Goal: Task Accomplishment & Management: Manage account settings

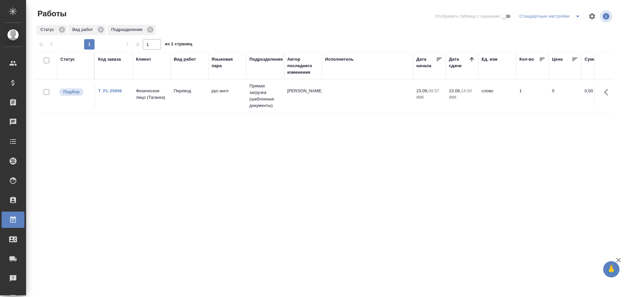
click at [155, 101] on td "Физическое лицо (Таганка)" at bounding box center [152, 95] width 38 height 23
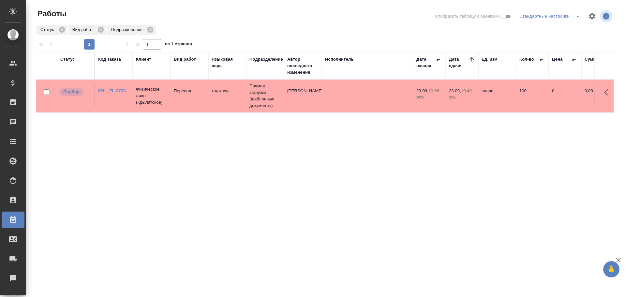
click at [224, 106] on td "тадж-рус" at bounding box center [227, 95] width 38 height 23
click at [330, 95] on td at bounding box center [367, 95] width 91 height 23
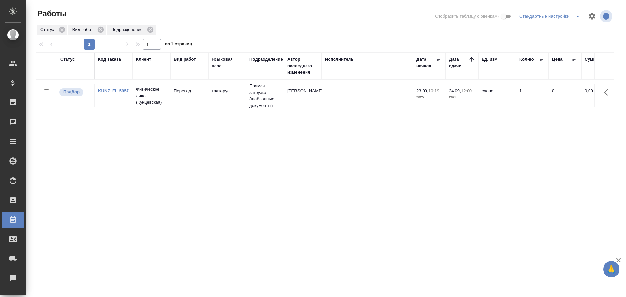
click at [185, 105] on td "Перевод" at bounding box center [189, 95] width 38 height 23
click at [241, 100] on td "рус-англ" at bounding box center [227, 95] width 38 height 23
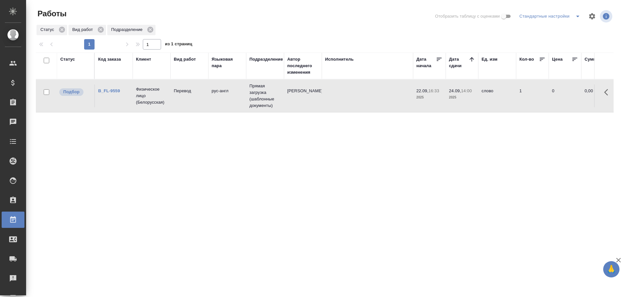
click at [241, 100] on td "рус-англ" at bounding box center [227, 95] width 38 height 23
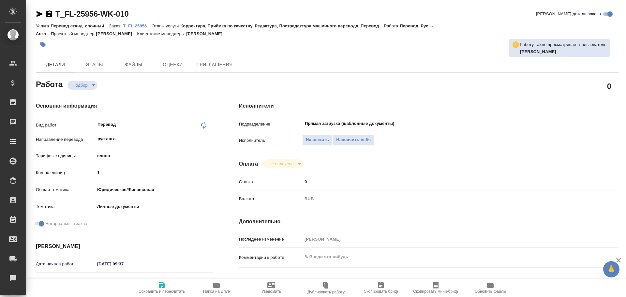
type textarea "x"
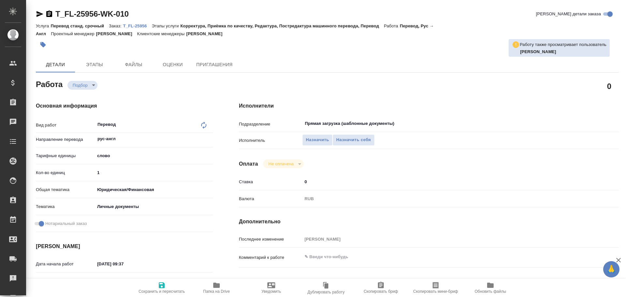
type textarea "x"
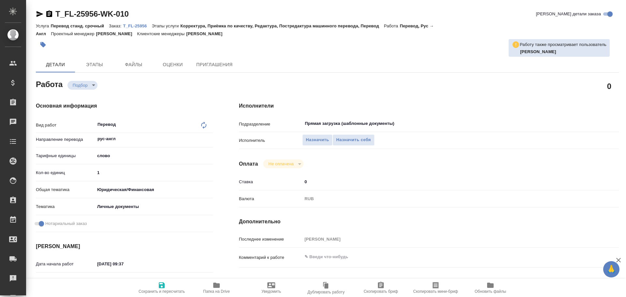
type textarea "x"
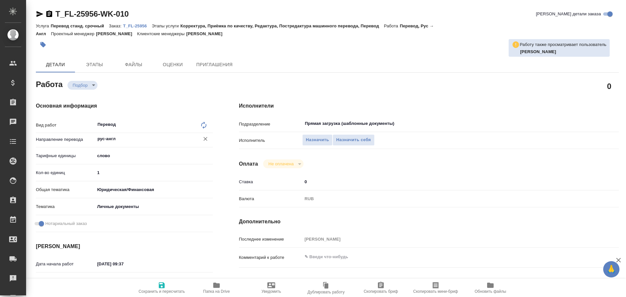
type textarea "x"
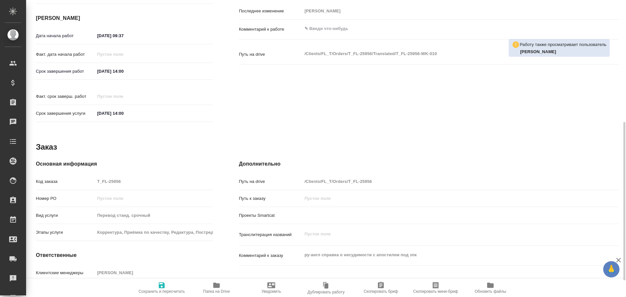
type textarea "x"
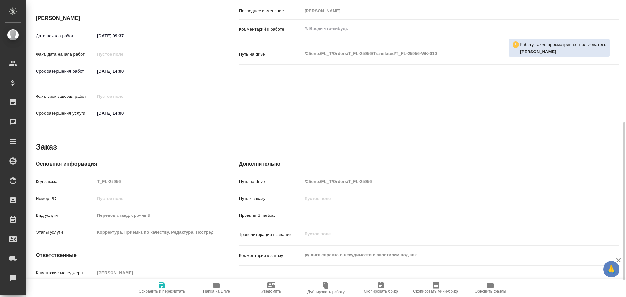
scroll to position [259, 0]
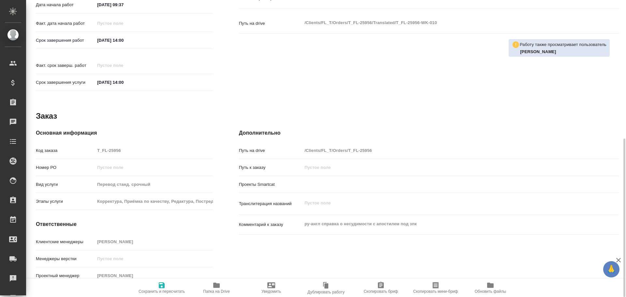
type textarea "x"
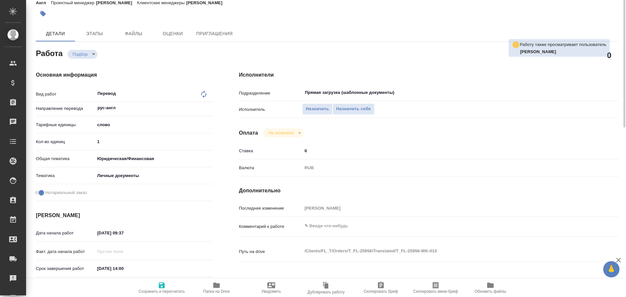
scroll to position [0, 0]
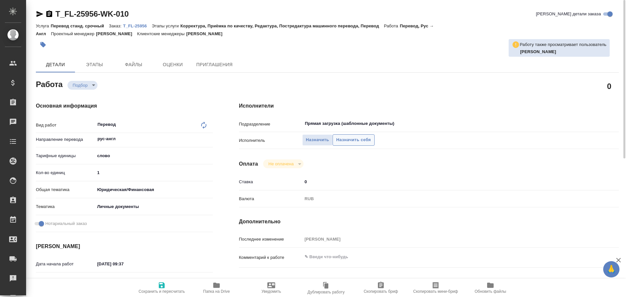
click at [345, 141] on span "Назначить себя" at bounding box center [353, 139] width 35 height 7
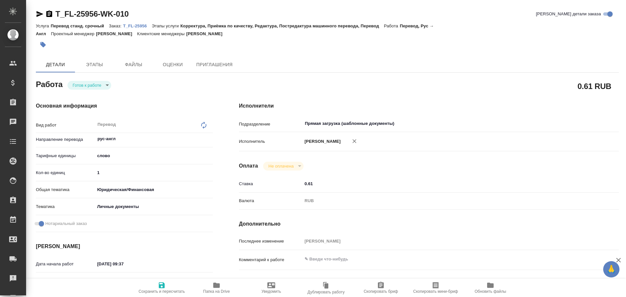
type textarea "x"
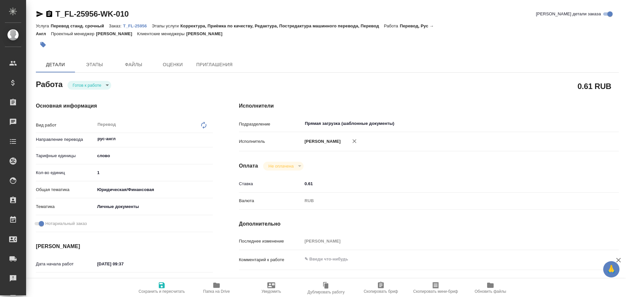
type textarea "x"
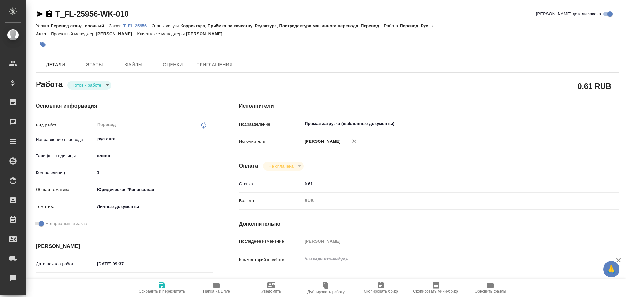
type textarea "x"
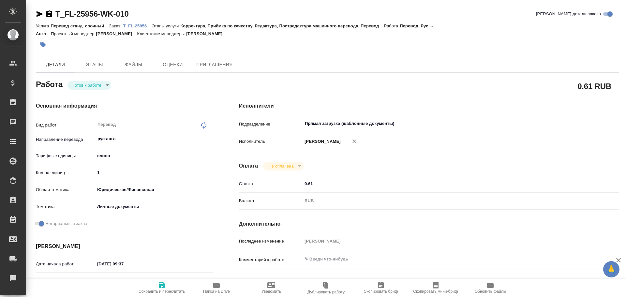
type textarea "x"
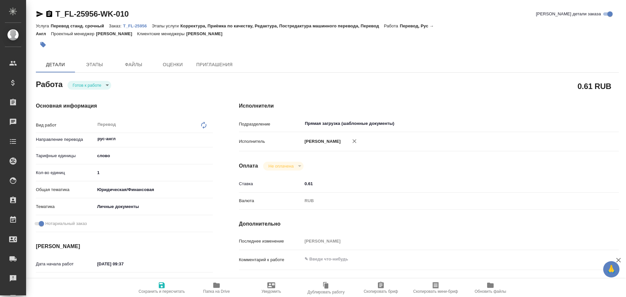
type textarea "x"
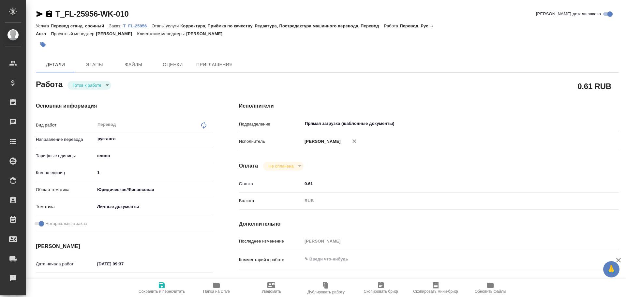
type textarea "x"
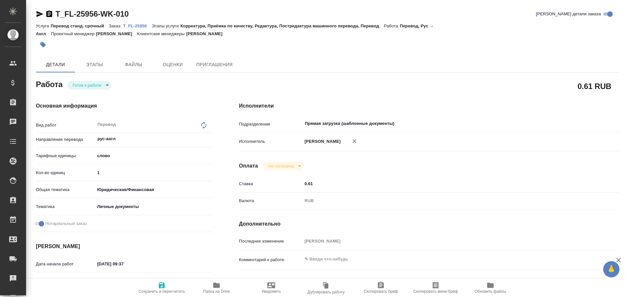
type textarea "x"
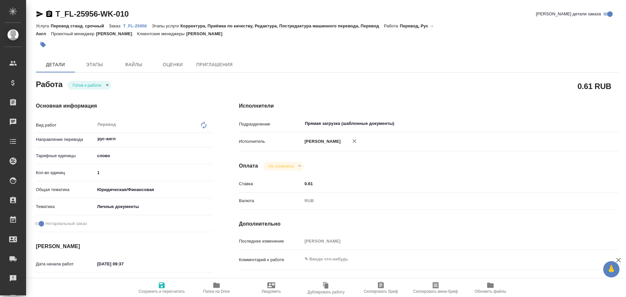
type textarea "x"
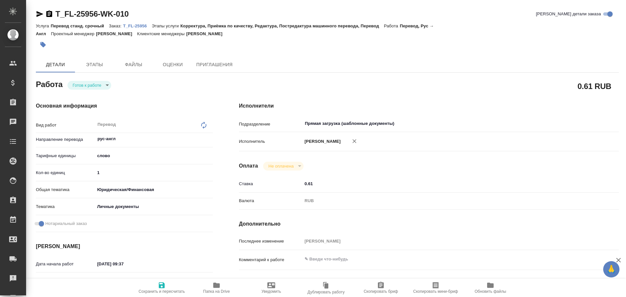
type textarea "x"
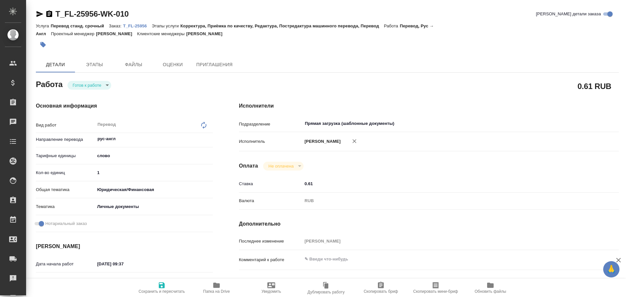
type textarea "x"
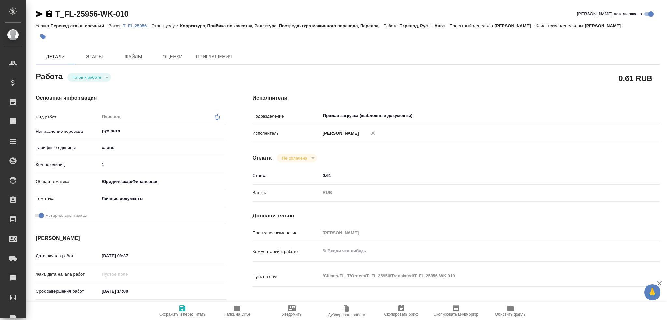
type textarea "x"
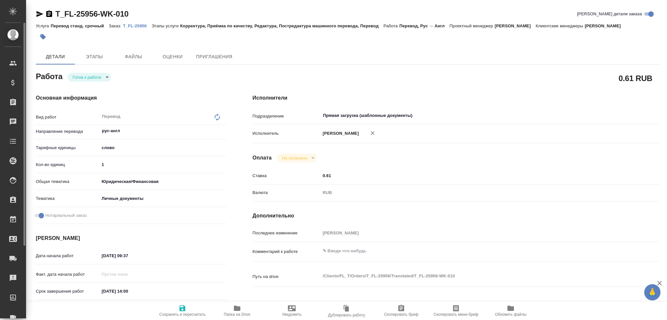
type textarea "x"
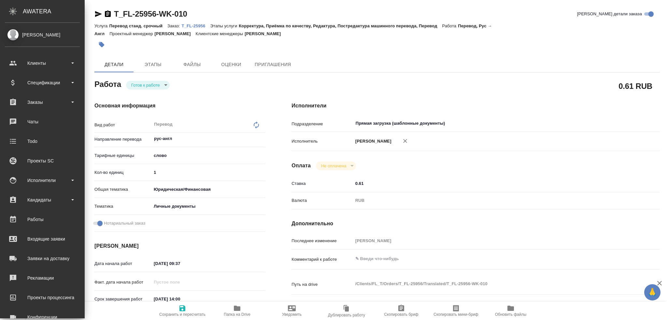
type textarea "x"
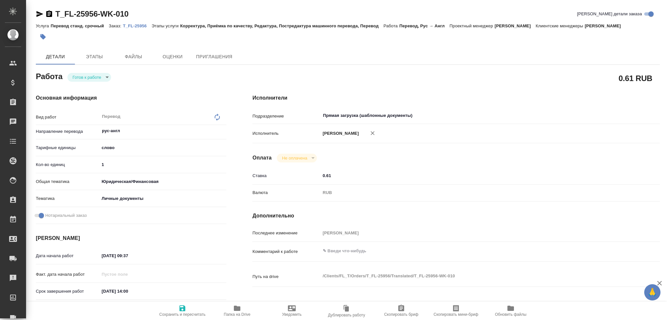
click at [82, 80] on body "🙏 .cls-1 fill:#fff; AWATERA Gusev Alexandr Клиенты Спецификации Заказы 0 Чаты T…" at bounding box center [333, 160] width 667 height 320
click at [82, 89] on button "В работе" at bounding box center [84, 88] width 22 height 7
type textarea "x"
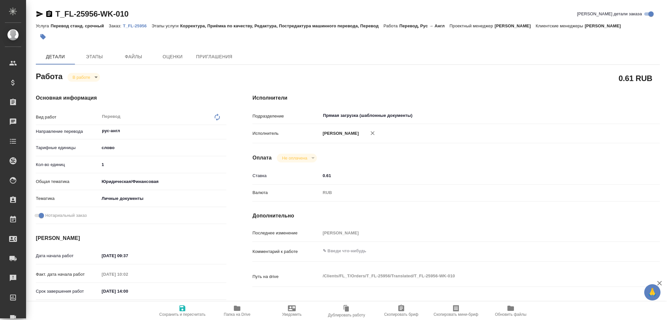
type textarea "x"
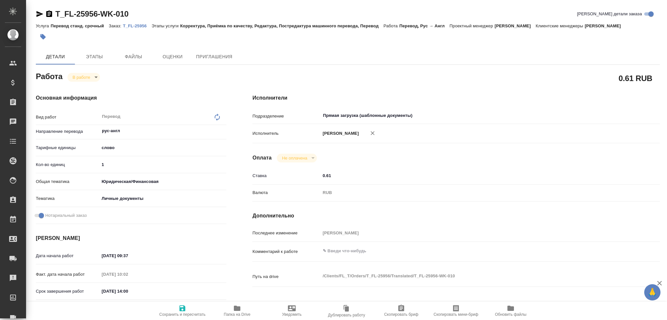
type textarea "x"
click at [234, 297] on icon "button" at bounding box center [237, 308] width 7 height 5
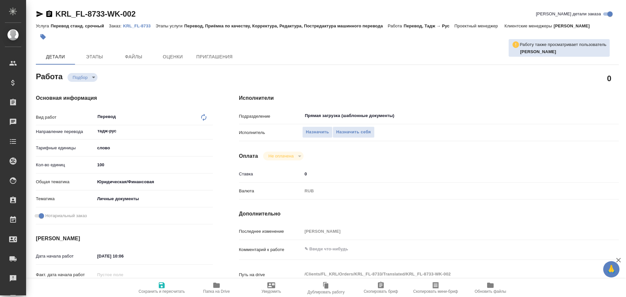
type textarea "x"
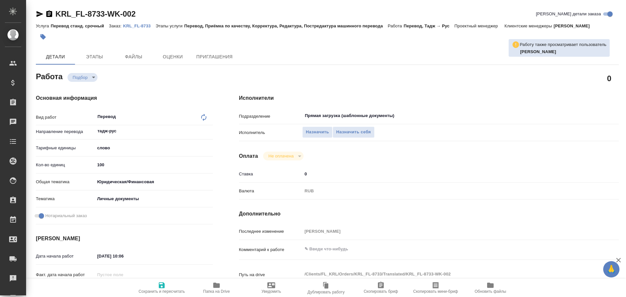
type textarea "x"
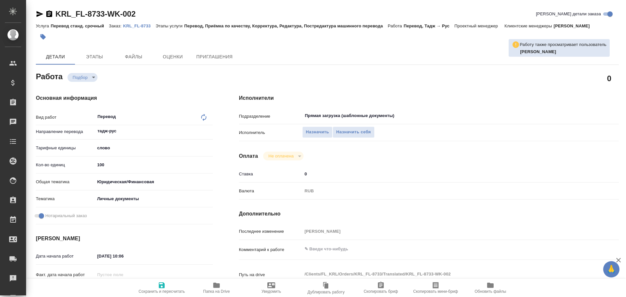
type textarea "x"
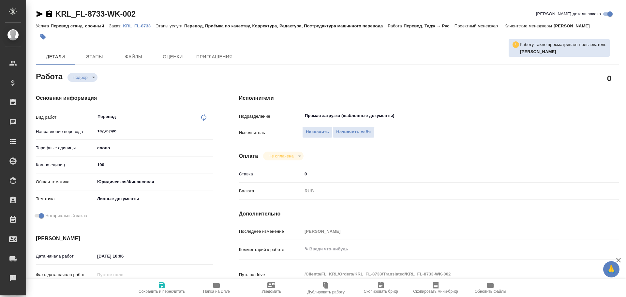
type textarea "x"
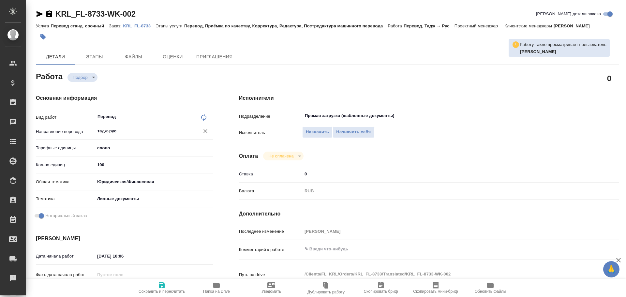
type textarea "x"
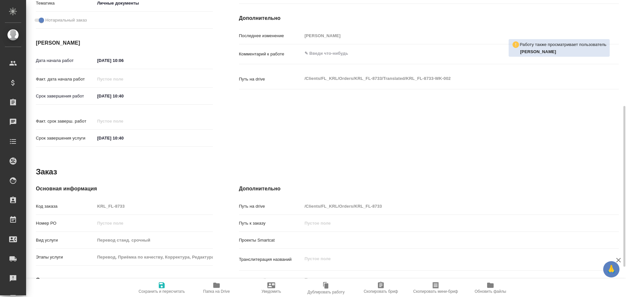
scroll to position [251, 0]
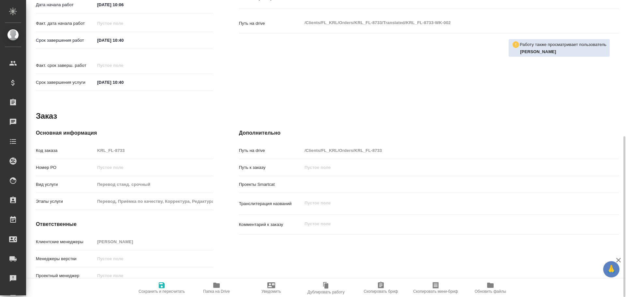
type textarea "x"
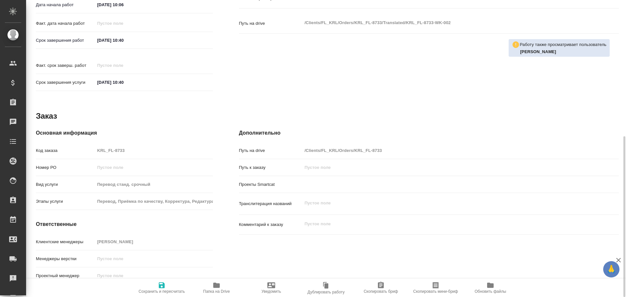
type textarea "x"
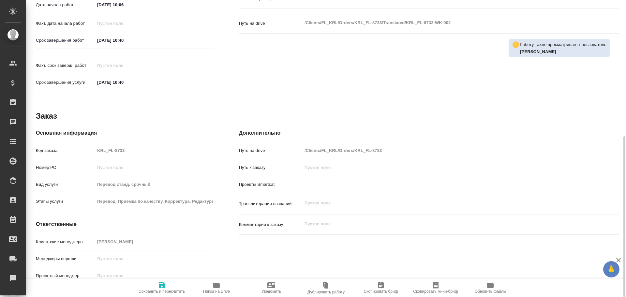
click at [214, 282] on icon "button" at bounding box center [216, 285] width 8 height 8
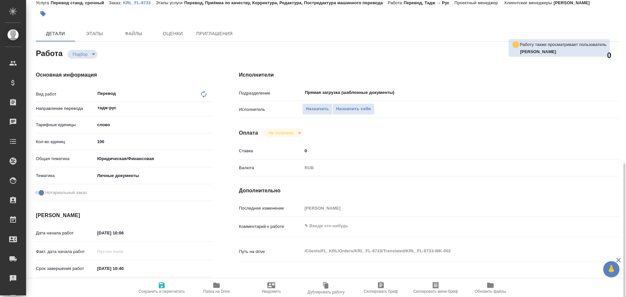
scroll to position [0, 0]
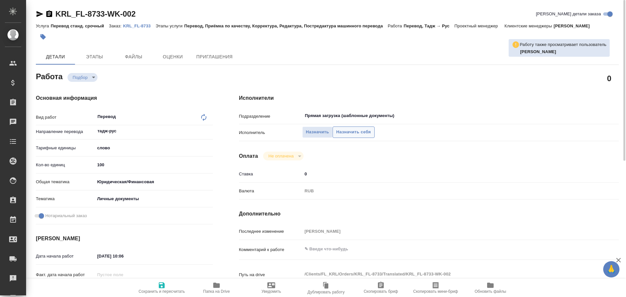
click at [342, 133] on span "Назначить себя" at bounding box center [353, 131] width 35 height 7
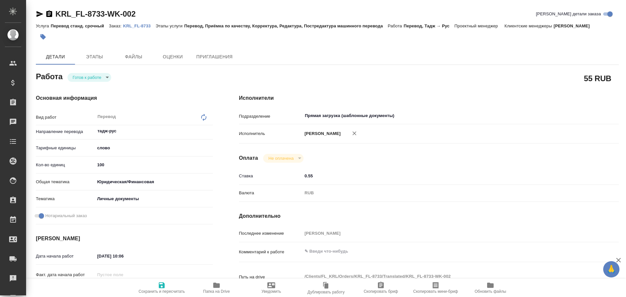
type textarea "x"
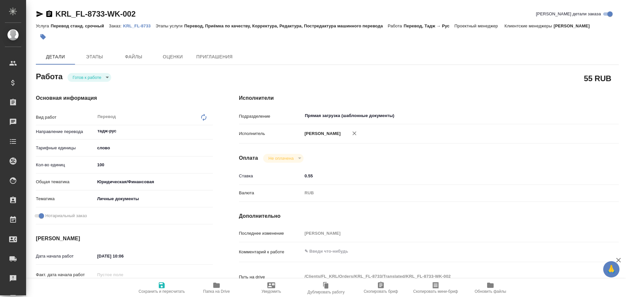
type textarea "x"
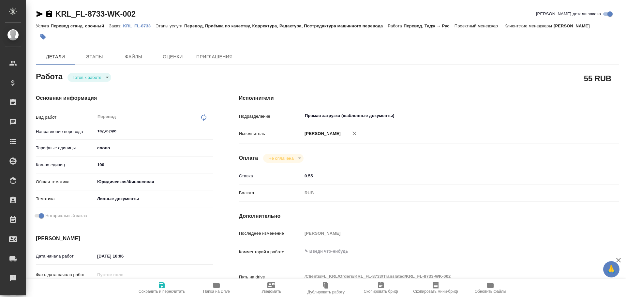
type textarea "x"
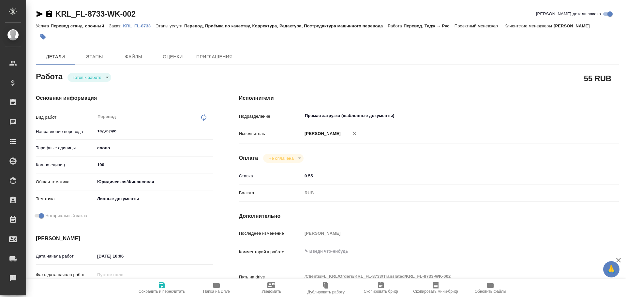
type textarea "x"
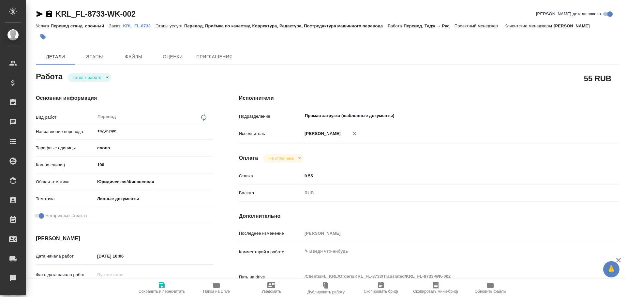
type textarea "x"
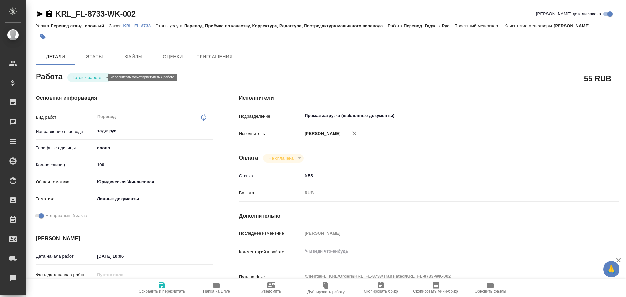
click at [82, 79] on body "🙏 .cls-1 fill:#fff; AWATERA Gusev Alexandr Клиенты Спецификации Заказы Чаты Tod…" at bounding box center [313, 148] width 626 height 297
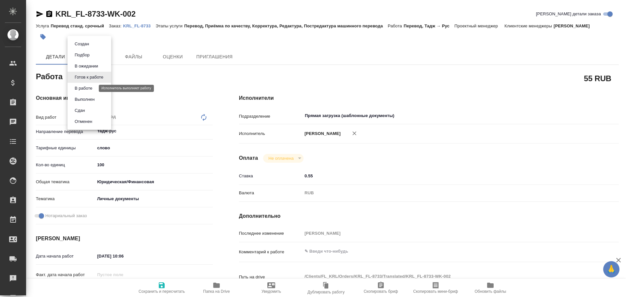
type textarea "x"
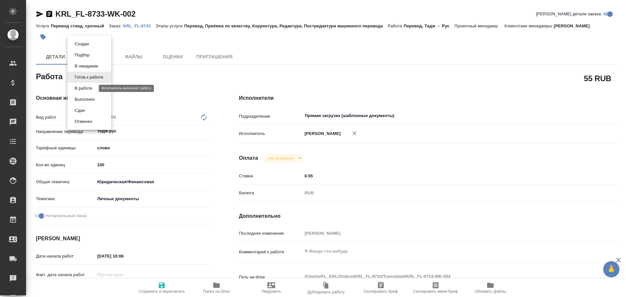
click at [82, 88] on button "В работе" at bounding box center [84, 88] width 22 height 7
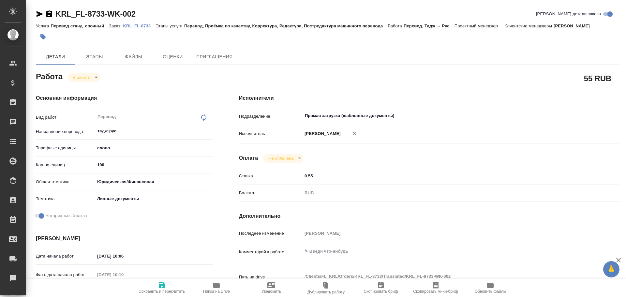
type textarea "x"
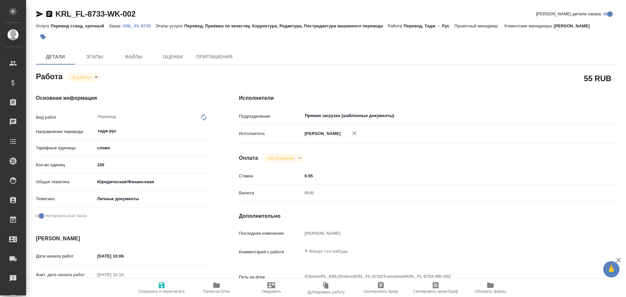
type textarea "x"
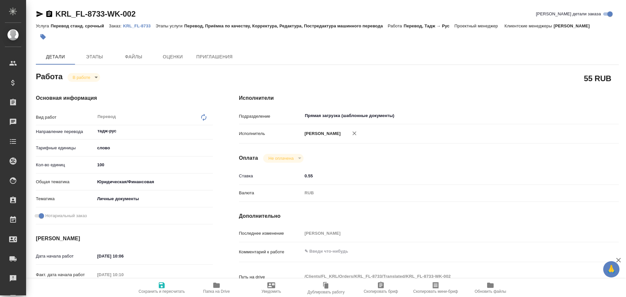
type textarea "x"
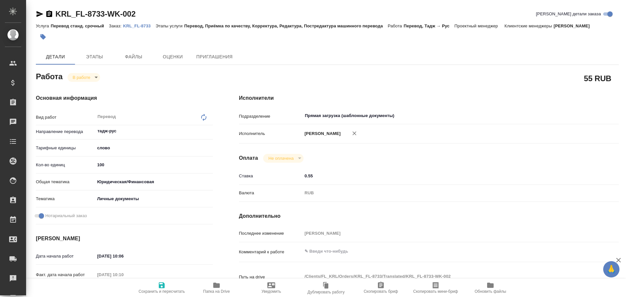
type textarea "x"
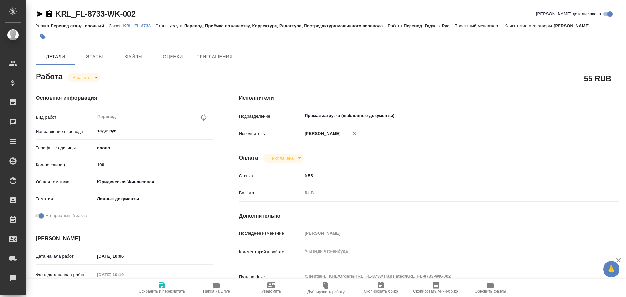
type textarea "x"
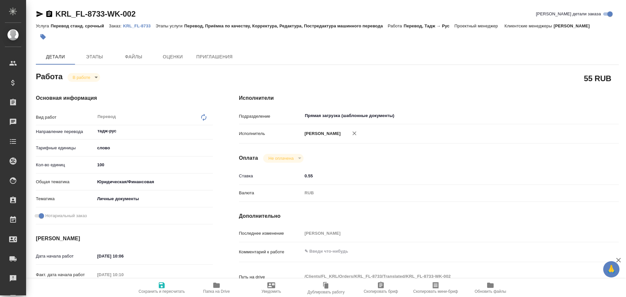
type textarea "x"
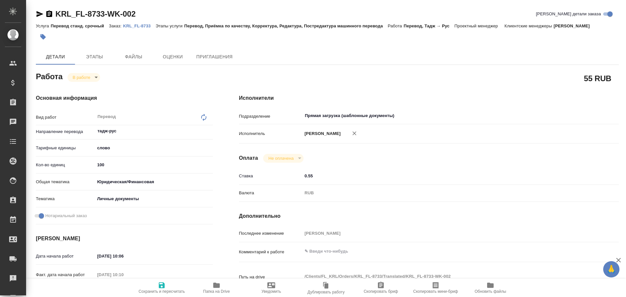
type textarea "x"
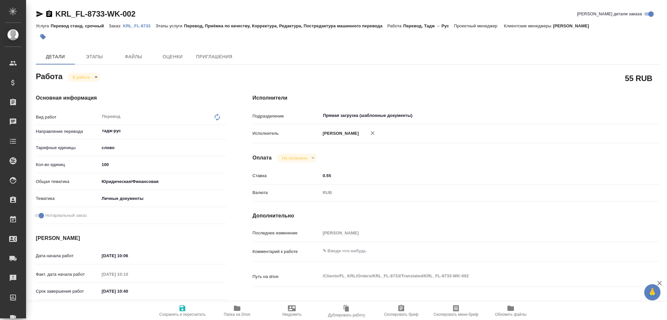
type textarea "x"
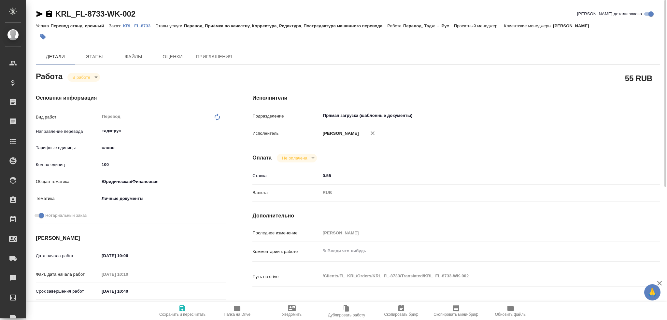
click at [245, 297] on span "Папка на Drive" at bounding box center [237, 311] width 47 height 12
click at [86, 79] on body "🙏 .cls-1 fill:#fff; AWATERA Gusev Alexandr Клиенты Спецификации Заказы 0 Чаты T…" at bounding box center [333, 160] width 667 height 320
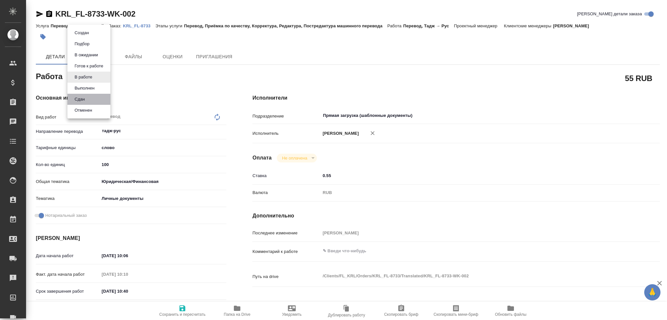
click at [87, 102] on li "Сдан" at bounding box center [88, 99] width 43 height 11
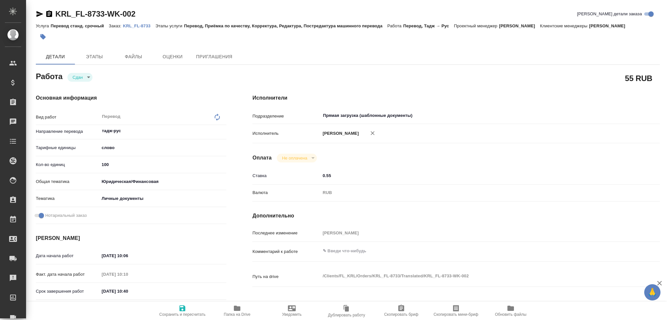
type textarea "x"
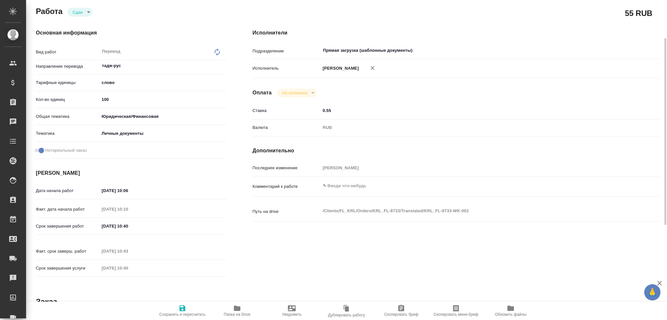
type textarea "x"
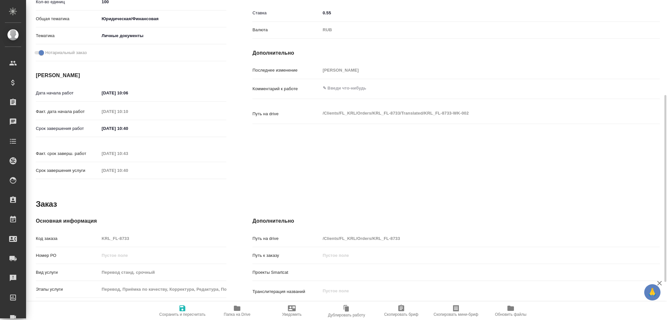
scroll to position [196, 0]
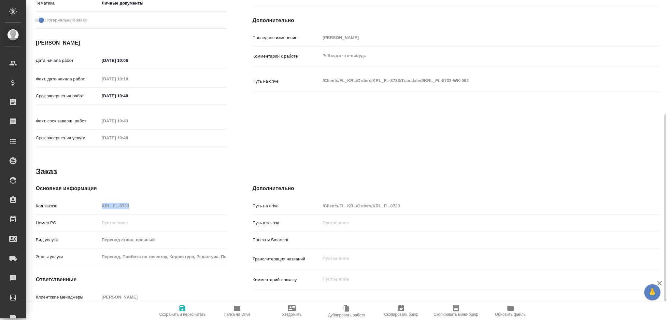
drag, startPoint x: 135, startPoint y: 205, endPoint x: 84, endPoint y: 195, distance: 51.4
click at [78, 200] on div "Код заказа KRL_FL-8733" at bounding box center [131, 208] width 191 height 17
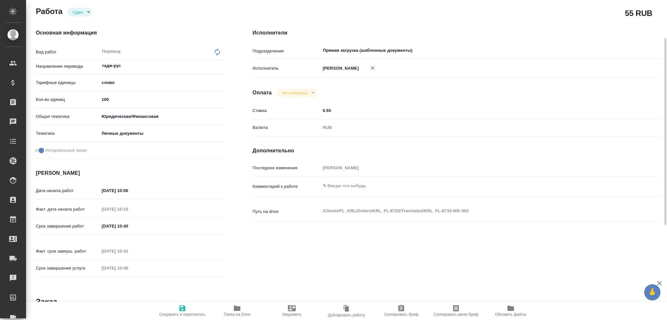
scroll to position [0, 0]
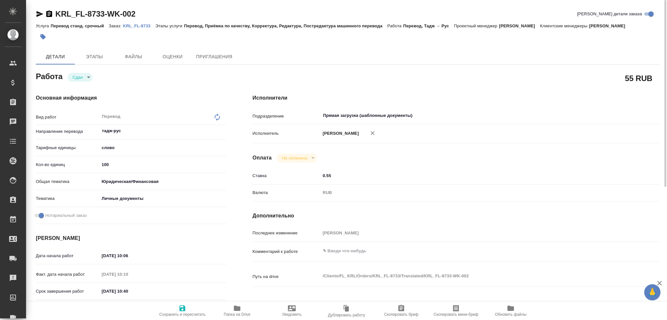
click at [105, 162] on input "100" at bounding box center [162, 164] width 127 height 9
click at [105, 162] on input "100" at bounding box center [163, 164] width 126 height 9
type textarea "x"
type input "1"
type textarea "x"
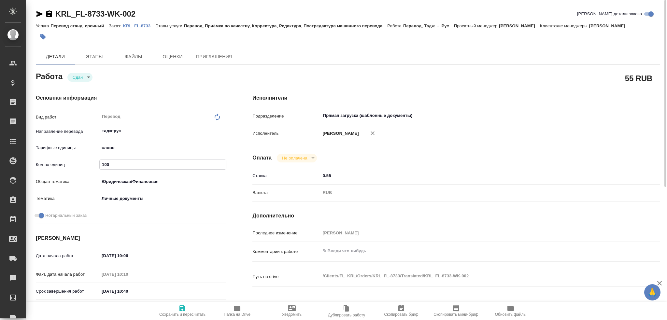
type textarea "x"
type input "12"
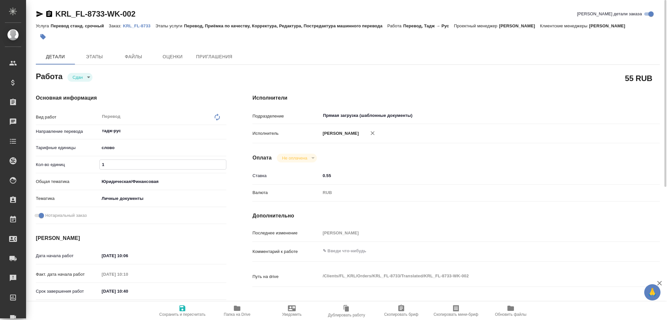
type textarea "x"
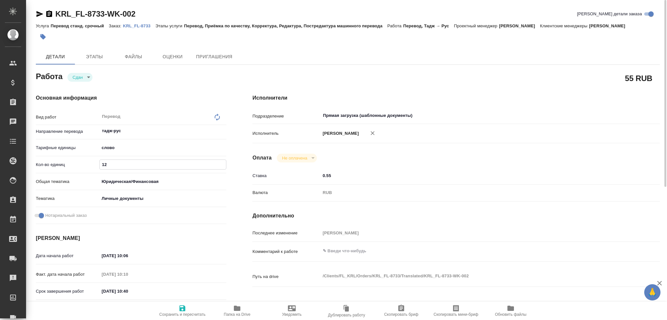
type input "125"
type textarea "x"
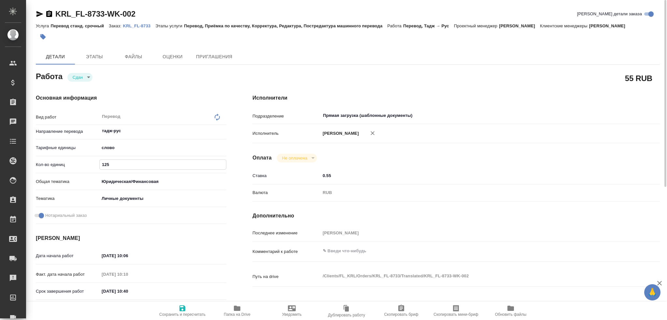
type input "125"
click at [178, 297] on span "Сохранить и пересчитать" at bounding box center [182, 311] width 47 height 12
type textarea "x"
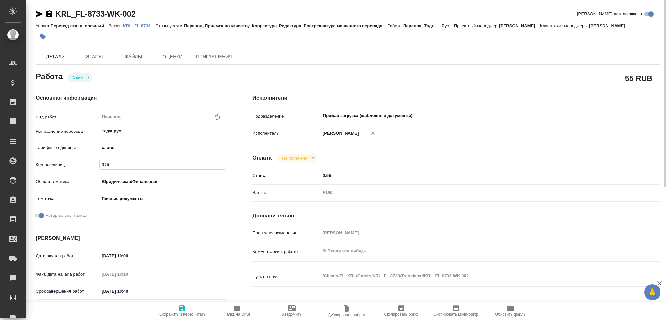
type textarea "x"
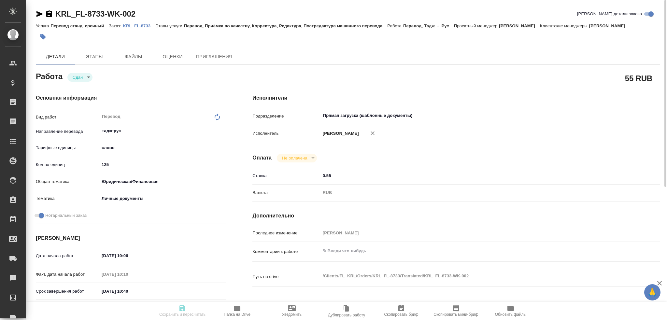
type textarea "x"
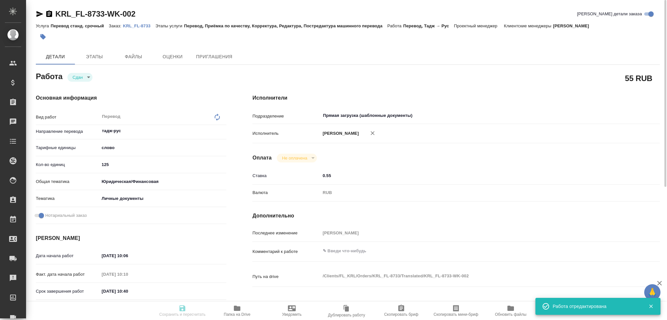
type input "closed"
type textarea "Перевод"
type textarea "x"
type input "тадж-рус"
type input "5a8b1489cc6b4906c91bfd90"
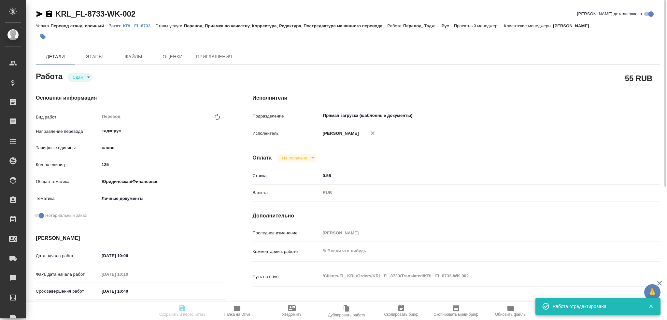
type input "125"
type input "yr-fn"
type input "5a8b8b956a9677013d343cfe"
checkbox input "true"
type input "23.09.2025 10:06"
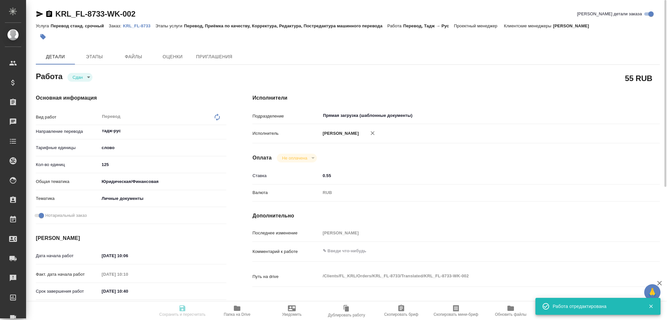
type input "23.09.2025 10:10"
type input "23.09.2025 10:40"
type input "23.09.2025 10:43"
type input "23.09.2025 10:40"
type input "Прямая загрузка (шаблонные документы)"
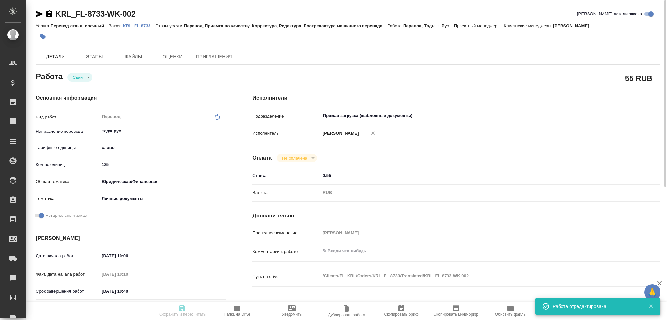
type input "notPayed"
type input "0.55"
type input "RUB"
type input "Гусев Александр"
type textarea "x"
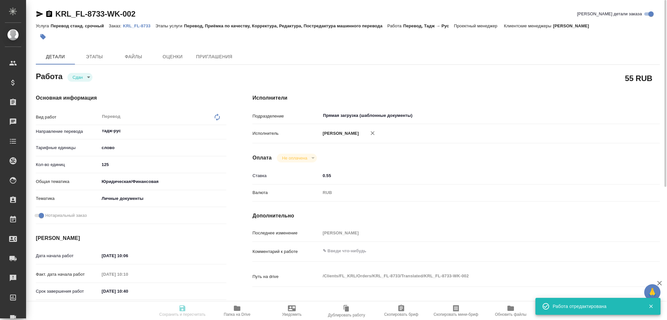
type textarea "/Clients/FL_KRL/Orders/KRL_FL-8733/Translated/KRL_FL-8733-WK-002"
type textarea "x"
type input "KRL_FL-8733"
type input "Перевод станд. срочный"
type input "Перевод, Приёмка по качеству, Корректура, Редактура, Постредактура машинного пе…"
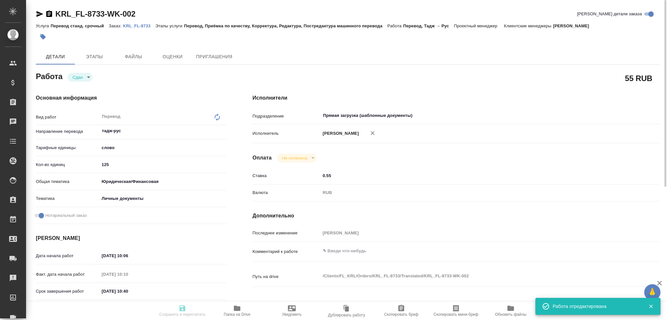
type input "Касымов Тимур"
type input "/Clients/FL_KRL/Orders/KRL_FL-8733"
type textarea "x"
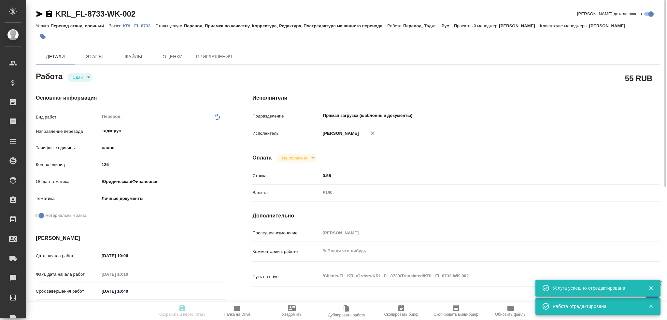
type textarea "x"
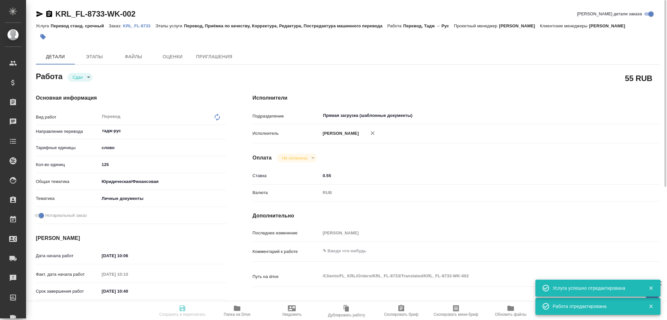
type textarea "x"
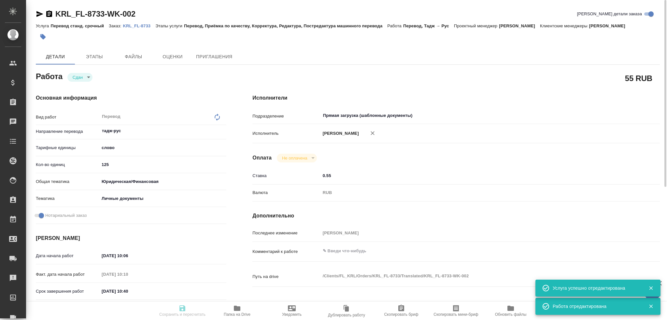
type textarea "x"
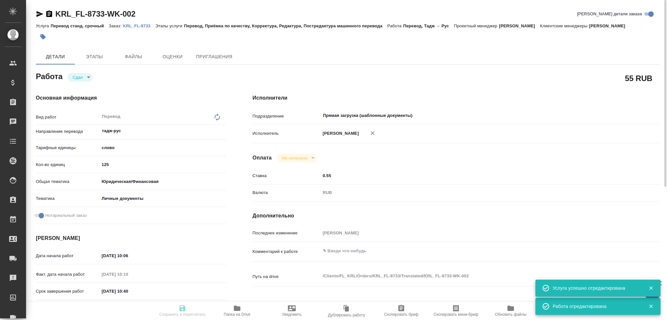
type textarea "x"
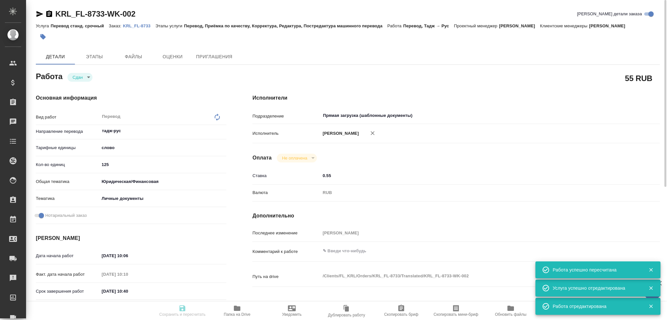
type input "closed"
type textarea "Перевод"
type textarea "x"
type input "тадж-рус"
type input "5a8b1489cc6b4906c91bfd90"
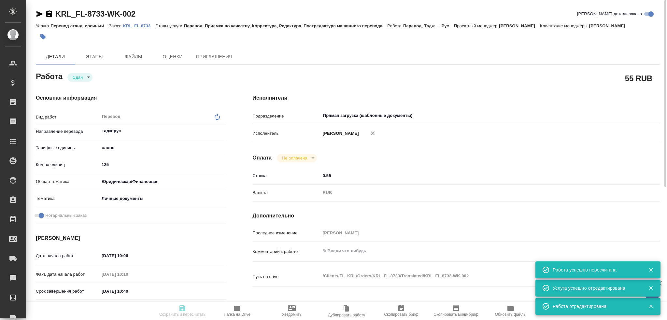
type input "125"
type input "yr-fn"
type input "5a8b8b956a9677013d343cfe"
checkbox input "true"
type input "23.09.2025 10:06"
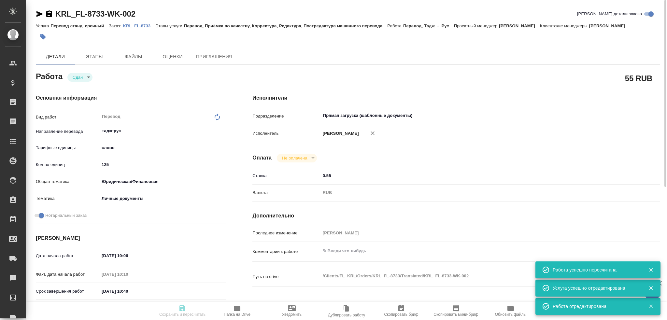
type input "23.09.2025 10:10"
type input "23.09.2025 10:40"
type input "23.09.2025 10:43"
type input "23.09.2025 10:40"
type input "Прямая загрузка (шаблонные документы)"
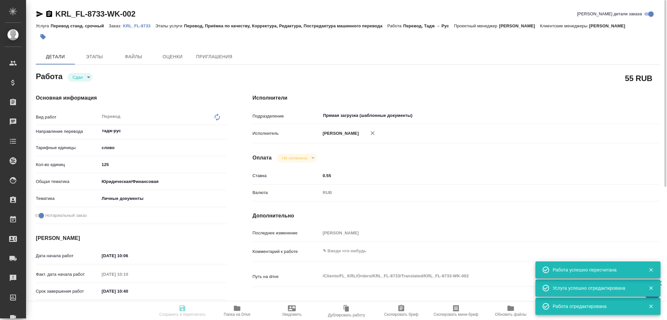
type input "notPayed"
type input "0.55"
type input "RUB"
type input "Гусев Александр"
type textarea "x"
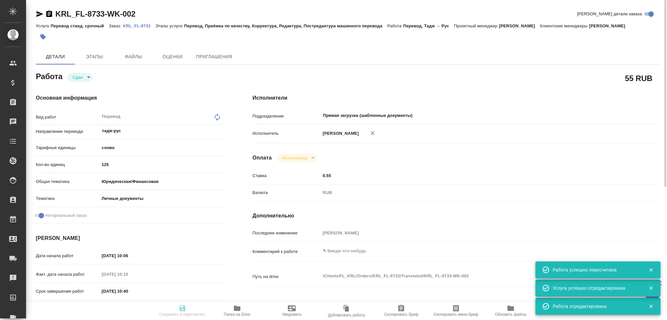
type textarea "/Clients/FL_KRL/Orders/KRL_FL-8733/Translated/KRL_FL-8733-WK-002"
type textarea "x"
type input "KRL_FL-8733"
type input "Перевод станд. срочный"
type input "Перевод, Приёмка по качеству, Корректура, Редактура, Постредактура машинного пе…"
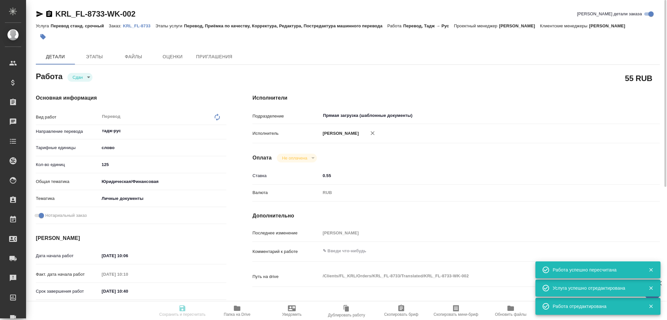
type input "Касымов Тимур"
type input "/Clients/FL_KRL/Orders/KRL_FL-8733"
type textarea "x"
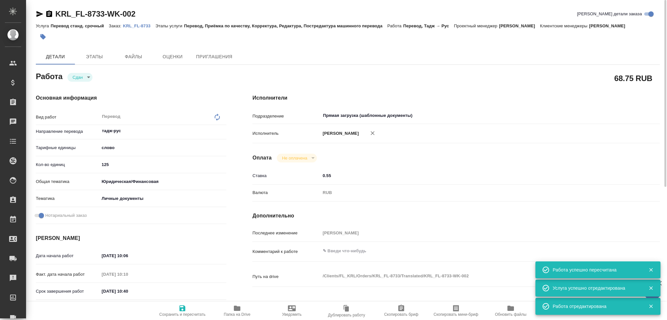
type textarea "x"
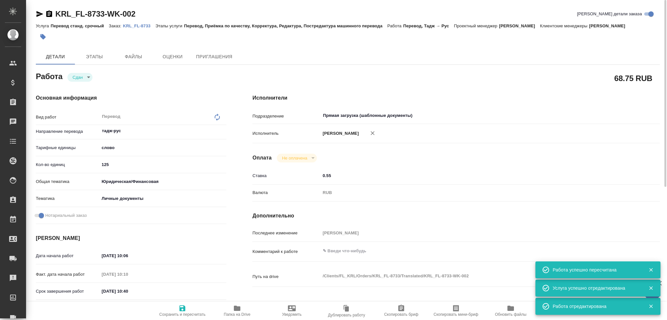
type textarea "x"
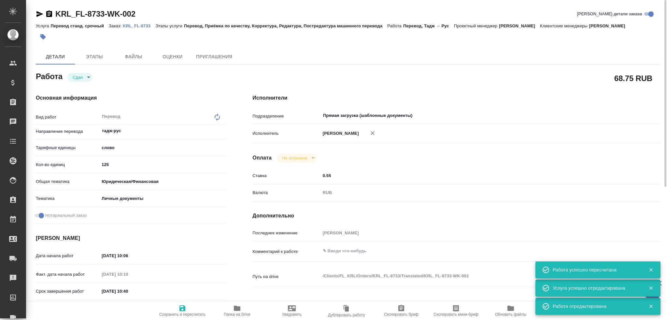
type textarea "x"
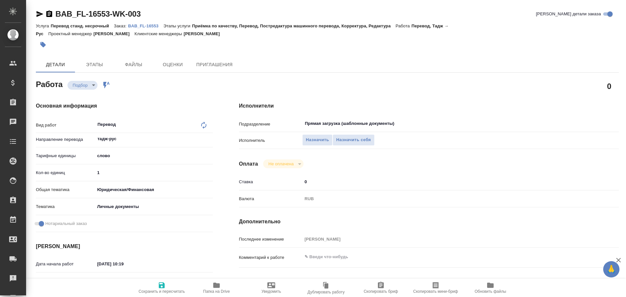
type textarea "x"
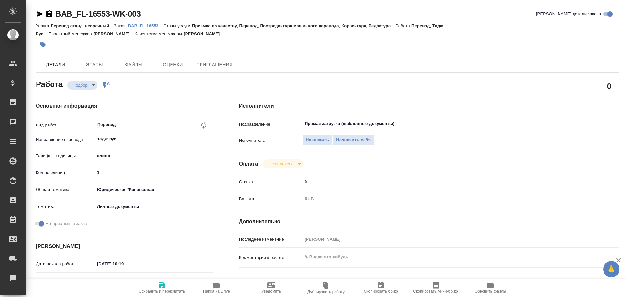
type textarea "x"
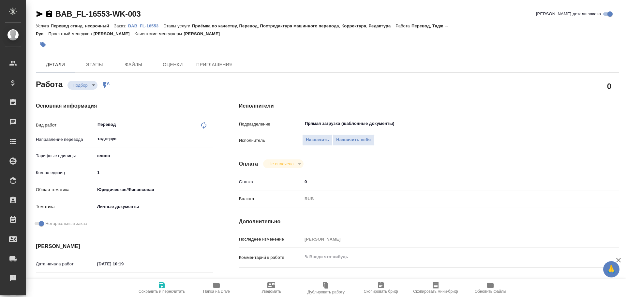
type textarea "x"
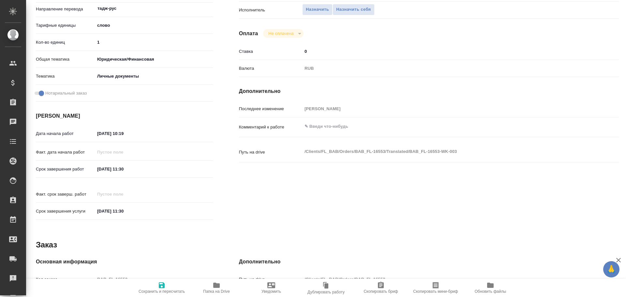
scroll to position [228, 0]
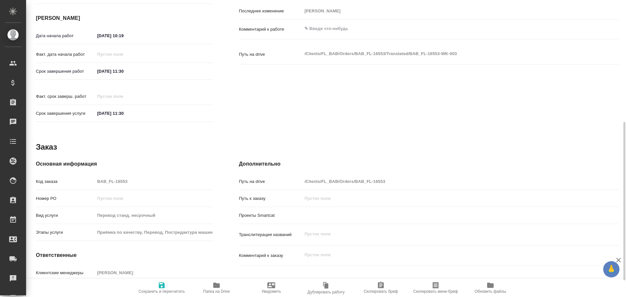
type textarea "x"
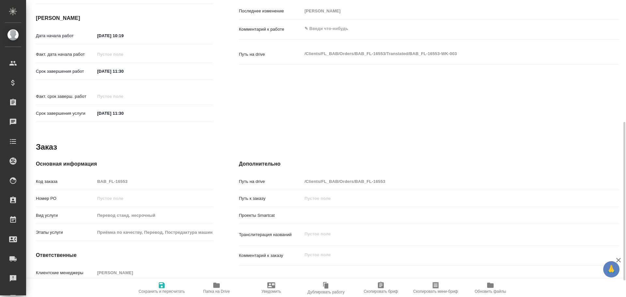
type textarea "x"
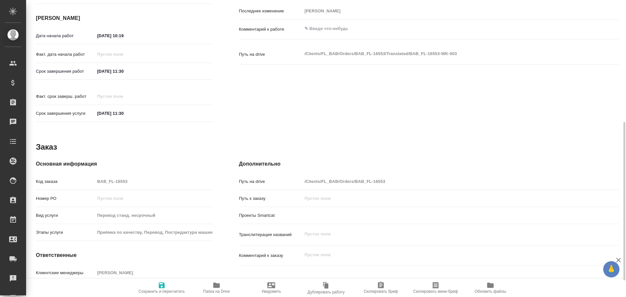
scroll to position [259, 0]
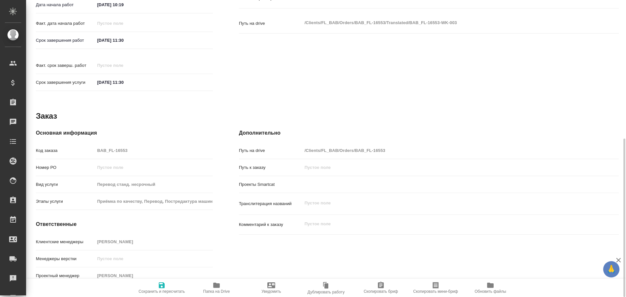
type textarea "x"
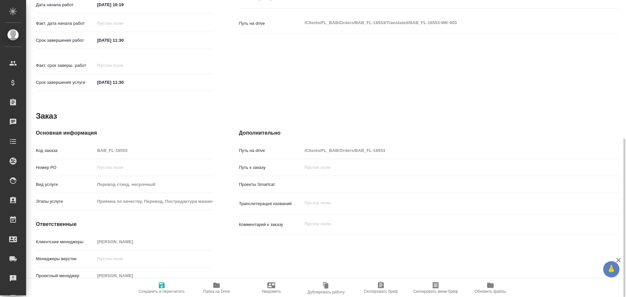
click at [218, 287] on icon "button" at bounding box center [216, 285] width 7 height 5
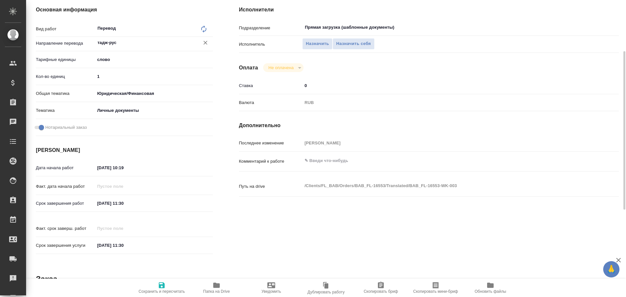
scroll to position [64, 0]
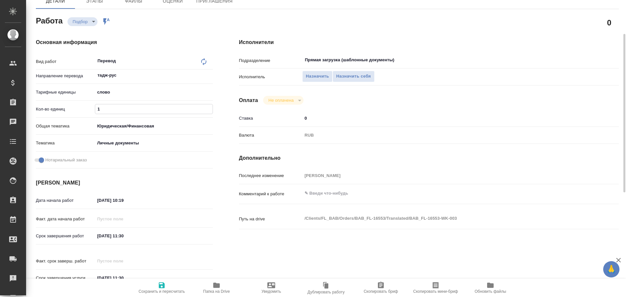
drag, startPoint x: 106, startPoint y: 107, endPoint x: 80, endPoint y: 106, distance: 26.1
click at [80, 106] on div "Кол-во единиц 1" at bounding box center [124, 108] width 177 height 11
type textarea "x"
type input "7"
type textarea "x"
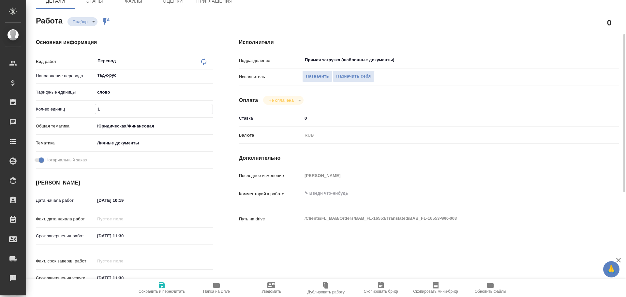
type textarea "x"
type input "75"
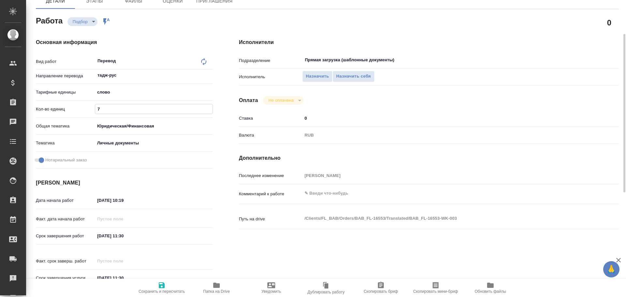
type textarea "x"
type input "75"
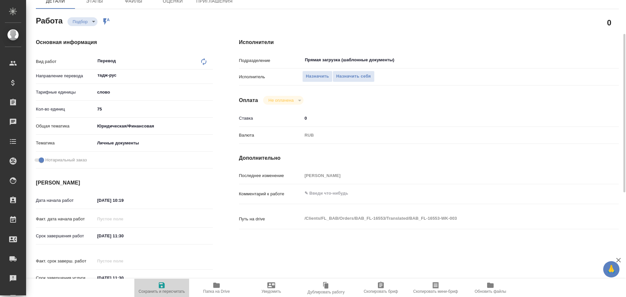
click at [169, 284] on span "Сохранить и пересчитать" at bounding box center [161, 287] width 47 height 12
type textarea "x"
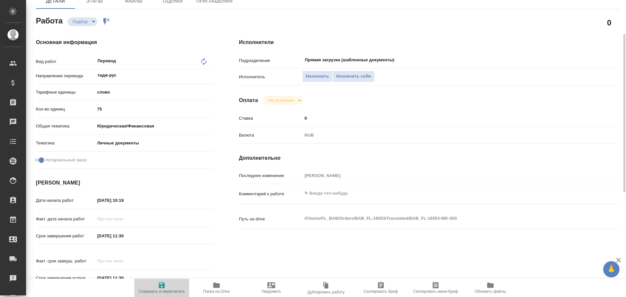
type textarea "x"
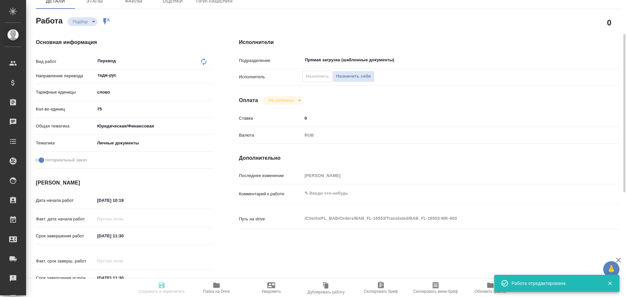
type input "recruiting"
type textarea "Перевод"
type textarea "x"
type input "тадж-рус"
type input "5a8b1489cc6b4906c91bfd90"
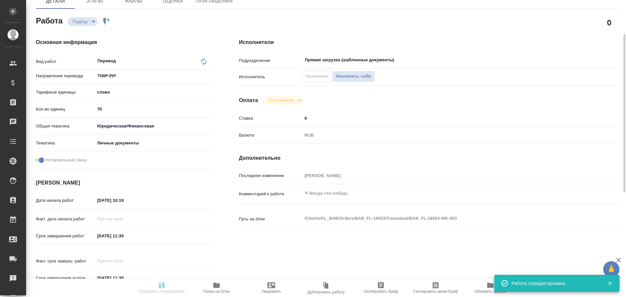
type input "75"
type input "yr-fn"
type input "5a8b8b956a9677013d343cfe"
checkbox input "true"
type input "[DATE] 10:19"
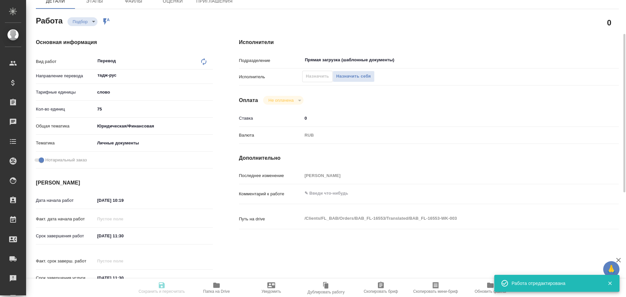
type input "[DATE] 11:30"
type input "Прямая загрузка (шаблонные документы)"
type input "notPayed"
type input "0"
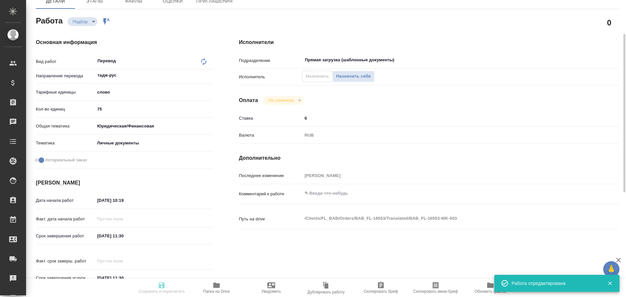
type input "RUB"
type input "[PERSON_NAME]"
type textarea "x"
type textarea "/Clients/FL_BAB/Orders/BAB_FL-16553/Translated/BAB_FL-16553-WK-003"
type textarea "x"
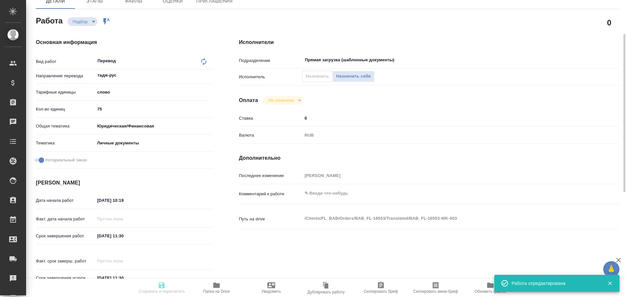
type input "BAB_FL-16553"
type input "Перевод станд. несрочный"
type input "Приёмка по качеству, Перевод, Постредактура машинного перевода, Корректура, Ред…"
type input "[PERSON_NAME]"
type input "/Clients/FL_BAB/Orders/BAB_FL-16553"
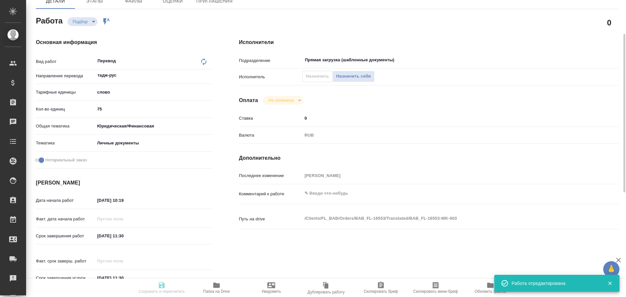
type textarea "x"
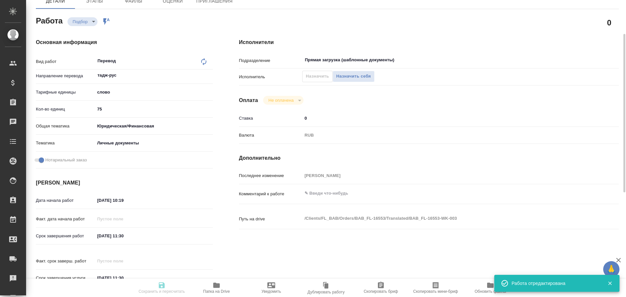
type textarea "x"
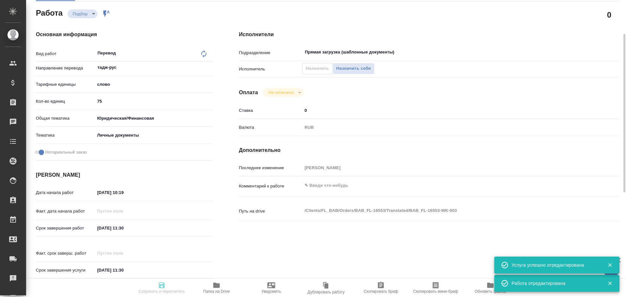
type textarea "x"
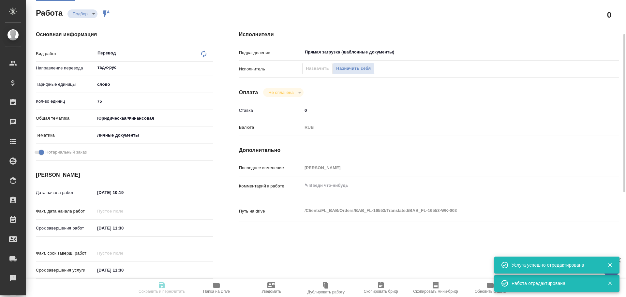
type textarea "x"
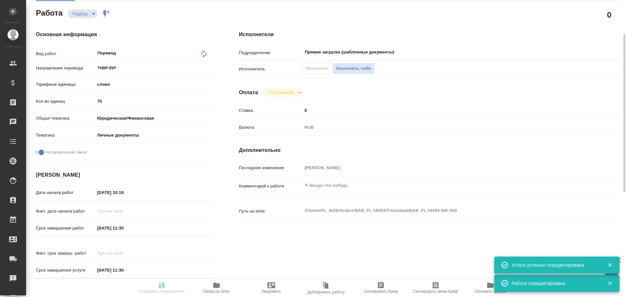
type textarea "x"
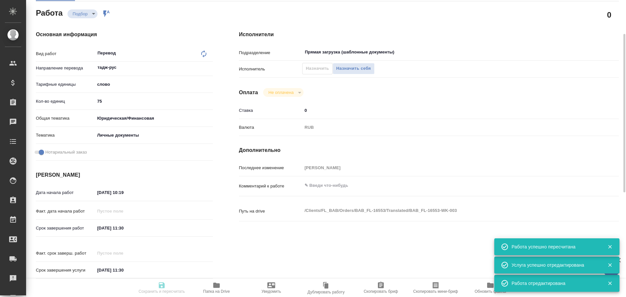
type input "recruiting"
type textarea "Перевод"
type textarea "x"
type input "тадж-рус"
type input "5a8b1489cc6b4906c91bfd90"
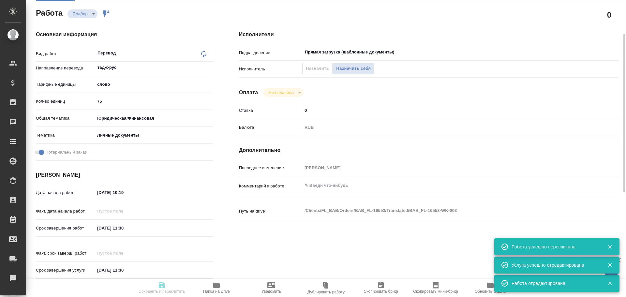
type input "75"
type input "yr-fn"
type input "5a8b8b956a9677013d343cfe"
checkbox input "true"
type input "[DATE] 10:19"
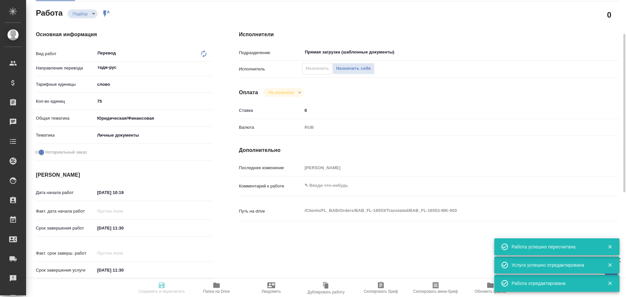
type input "[DATE] 11:30"
type input "Прямая загрузка (шаблонные документы)"
type input "notPayed"
type input "0"
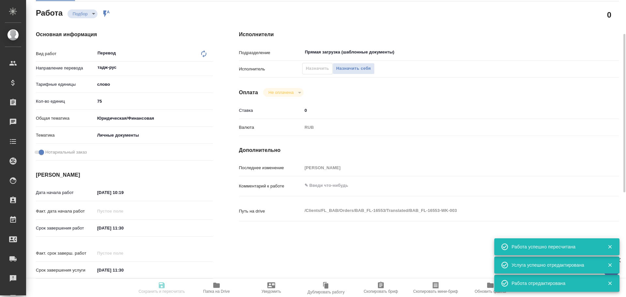
type input "RUB"
type input "[PERSON_NAME]"
type textarea "x"
type textarea "/Clients/FL_BAB/Orders/BAB_FL-16553/Translated/BAB_FL-16553-WK-003"
type textarea "x"
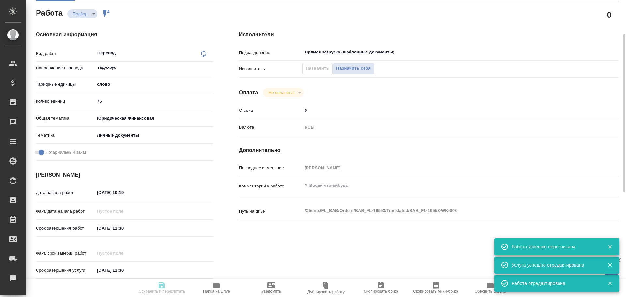
type input "BAB_FL-16553"
type input "Перевод станд. несрочный"
type input "Приёмка по качеству, Перевод, Постредактура машинного перевода, Корректура, Ред…"
type input "[PERSON_NAME]"
type input "/Clients/FL_BAB/Orders/BAB_FL-16553"
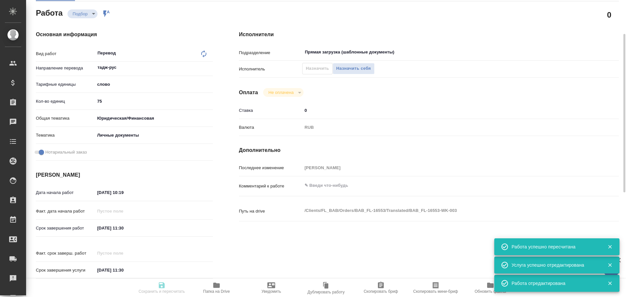
type textarea "x"
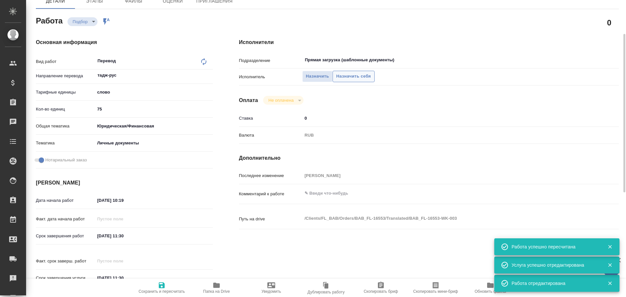
type textarea "x"
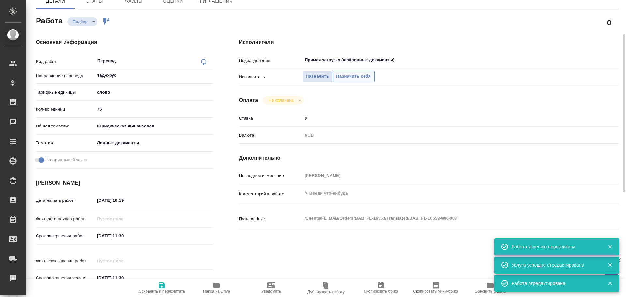
type textarea "x"
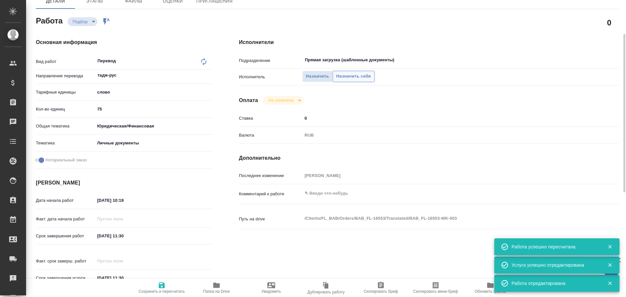
type textarea "x"
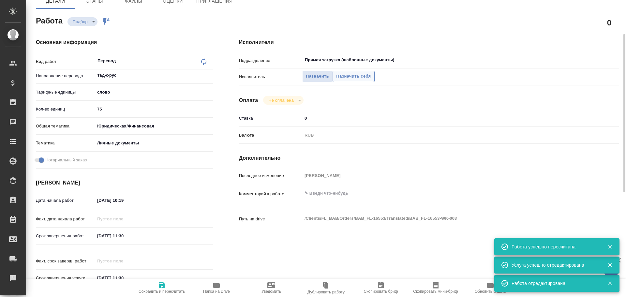
click at [339, 78] on span "Назначить себя" at bounding box center [353, 76] width 35 height 7
type textarea "x"
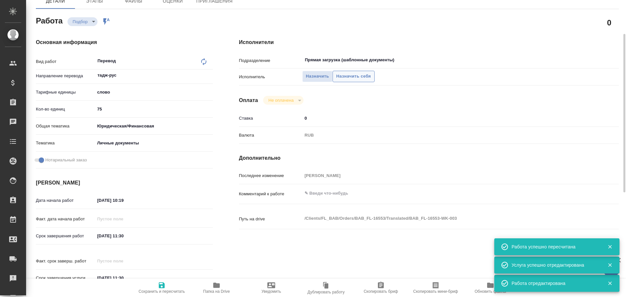
type textarea "x"
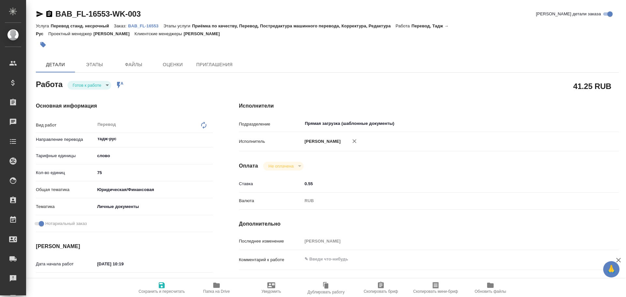
type textarea "x"
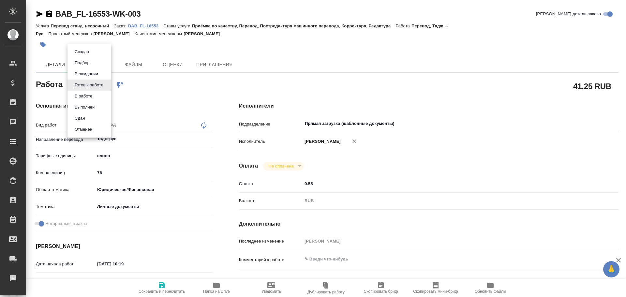
click at [88, 89] on body "🙏 .cls-1 fill:#fff; AWATERA Gusev Alexandr Клиенты Спецификации Заказы Чаты Tod…" at bounding box center [313, 148] width 626 height 297
type textarea "x"
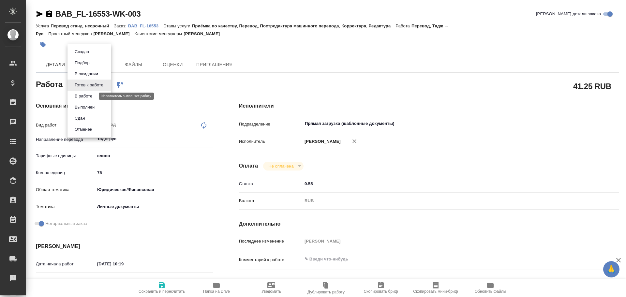
type textarea "x"
click at [89, 98] on button "В работе" at bounding box center [84, 96] width 22 height 7
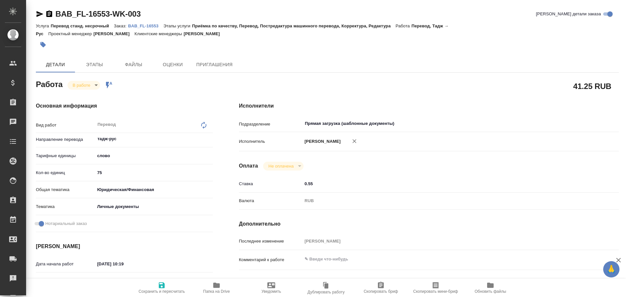
type textarea "x"
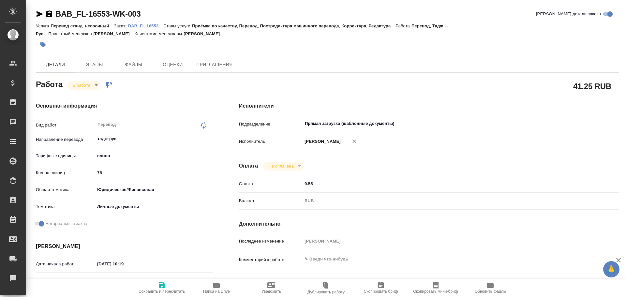
type textarea "x"
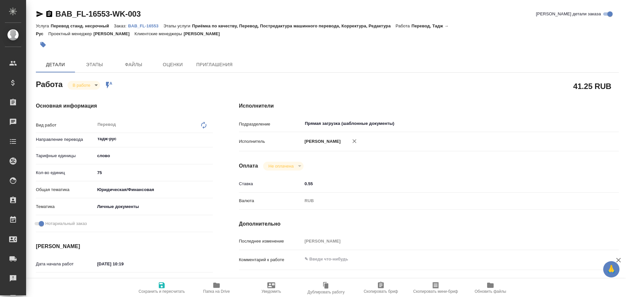
type textarea "x"
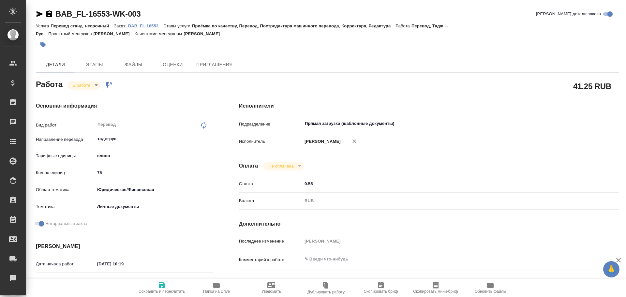
type textarea "x"
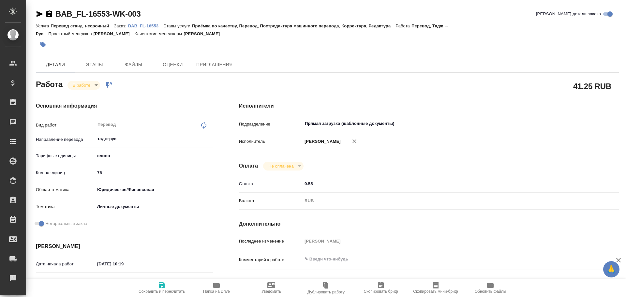
type textarea "x"
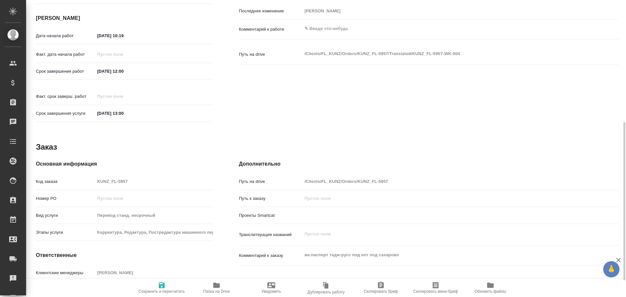
type textarea "x"
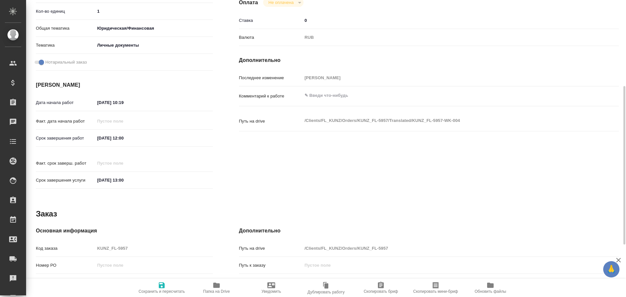
type textarea "x"
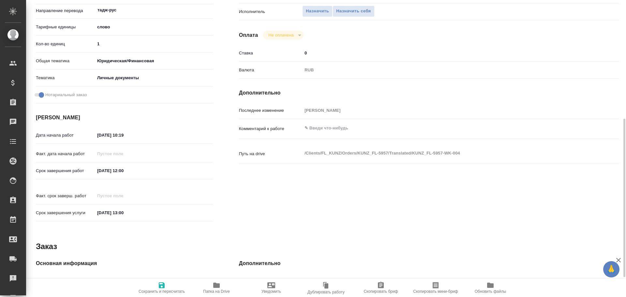
scroll to position [259, 0]
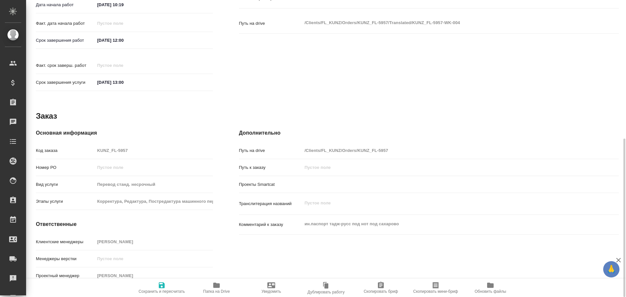
type textarea "x"
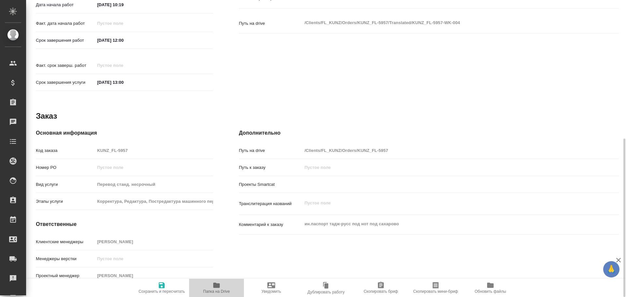
click at [217, 287] on icon "button" at bounding box center [216, 285] width 7 height 5
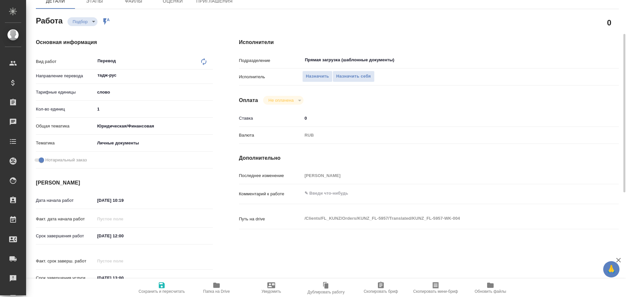
scroll to position [31, 0]
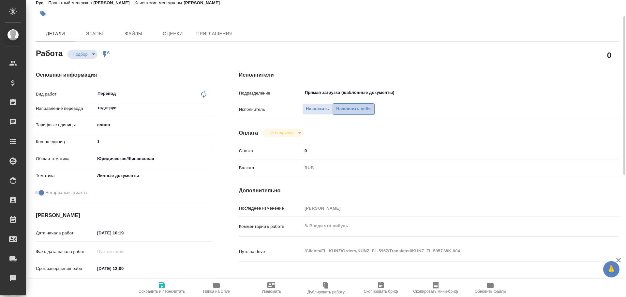
click at [357, 111] on span "Назначить себя" at bounding box center [353, 108] width 35 height 7
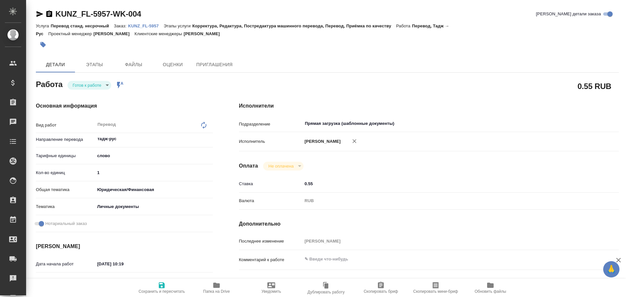
type textarea "x"
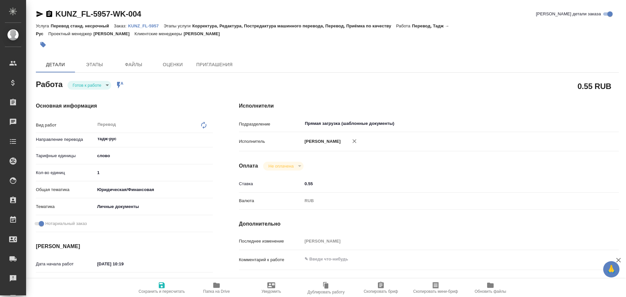
type textarea "x"
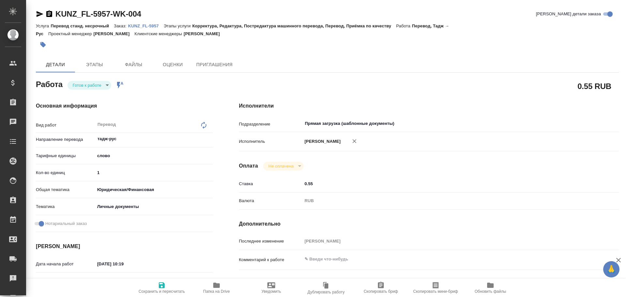
type textarea "x"
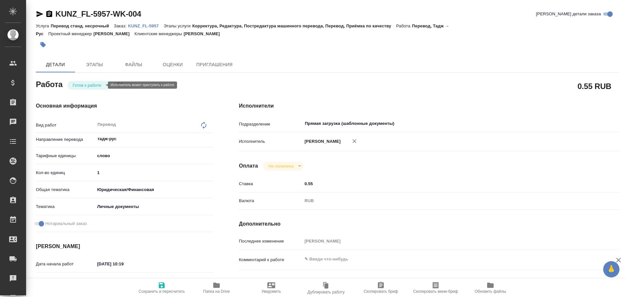
click at [85, 85] on body "🙏 .cls-1 fill:#fff; AWATERA [PERSON_NAME] Спецификации Заказы Чаты Todo Проекты…" at bounding box center [313, 148] width 626 height 297
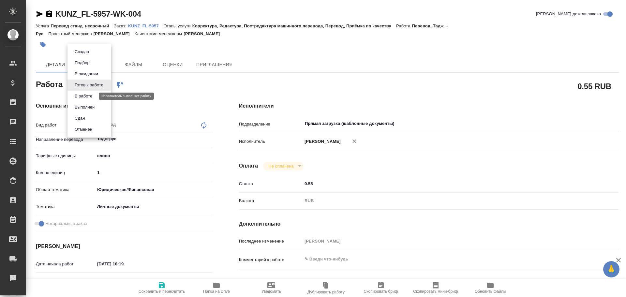
type textarea "x"
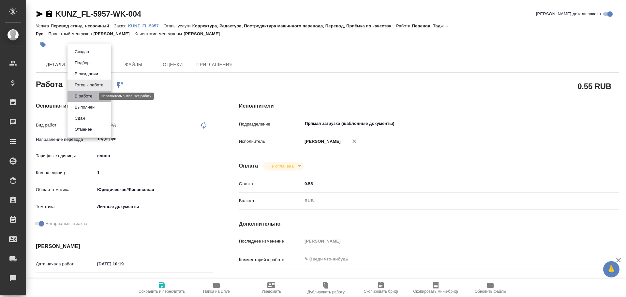
click at [80, 95] on button "В работе" at bounding box center [84, 96] width 22 height 7
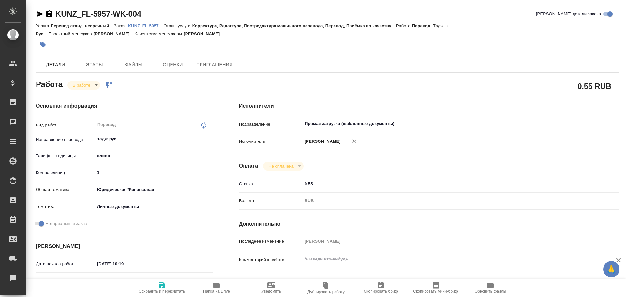
type textarea "x"
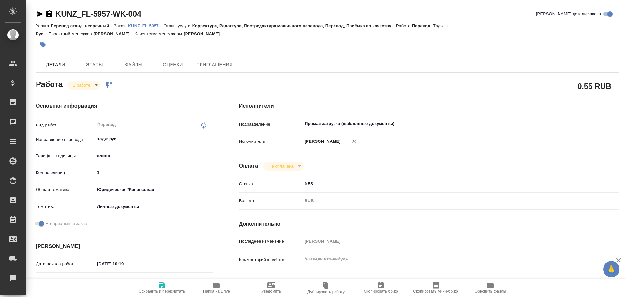
type textarea "x"
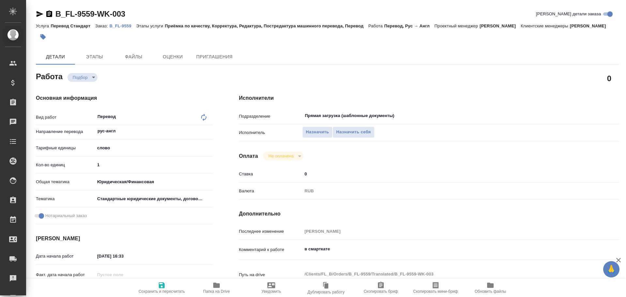
type textarea "x"
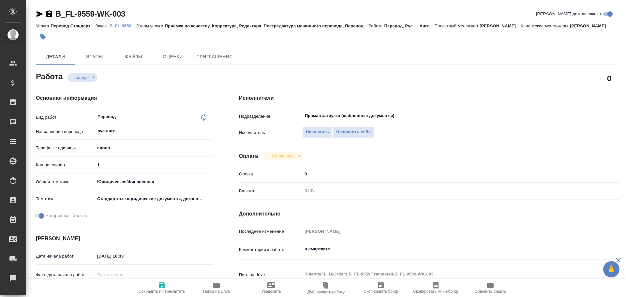
type textarea "x"
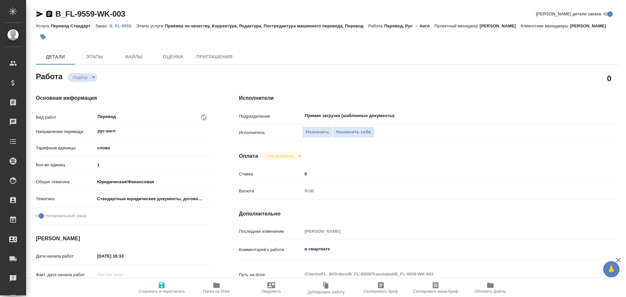
type textarea "x"
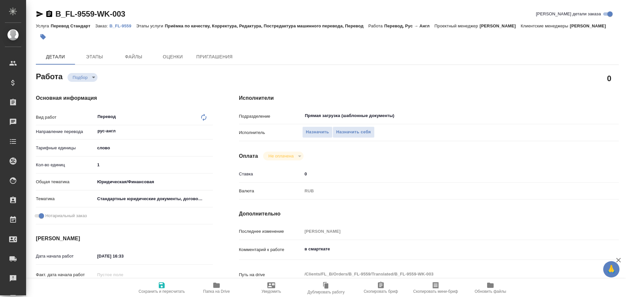
type textarea "x"
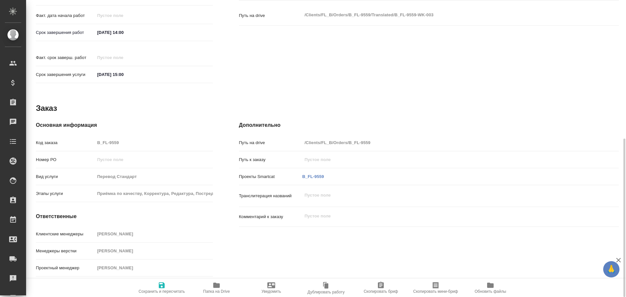
type textarea "x"
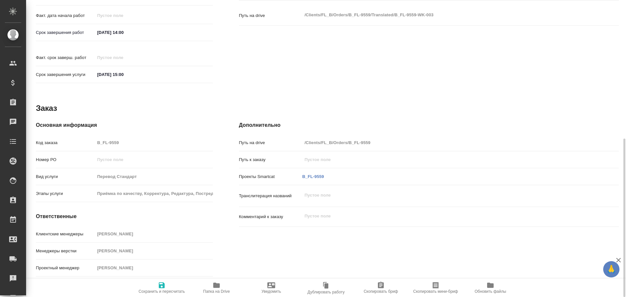
type textarea "x"
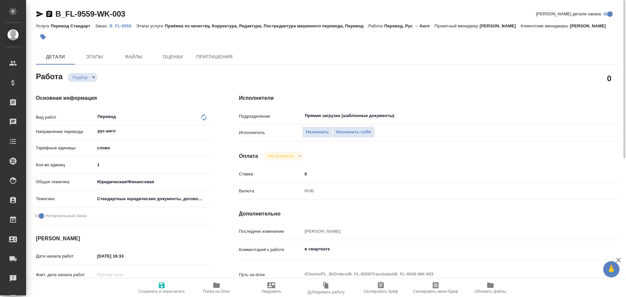
type textarea "x"
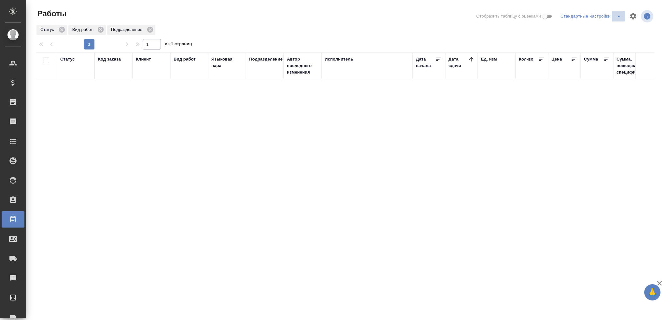
click at [617, 18] on icon "split button" at bounding box center [619, 16] width 8 height 8
click at [602, 33] on li "Мои, в работе" at bounding box center [592, 29] width 66 height 10
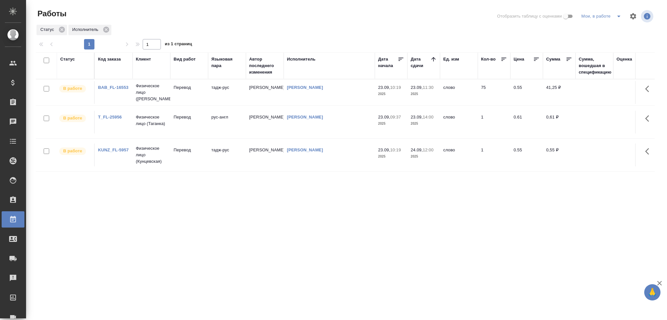
click at [352, 98] on td "Гусев Александр" at bounding box center [329, 92] width 91 height 23
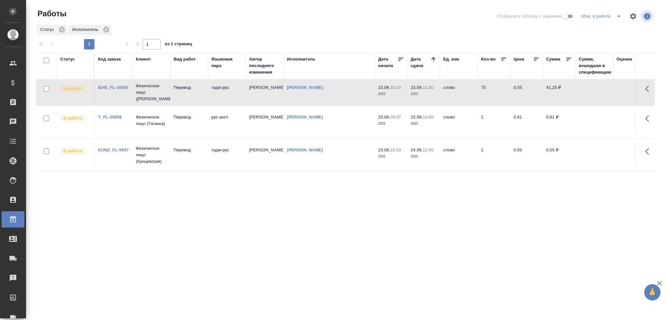
click at [352, 98] on td "Гусев Александр" at bounding box center [329, 92] width 91 height 23
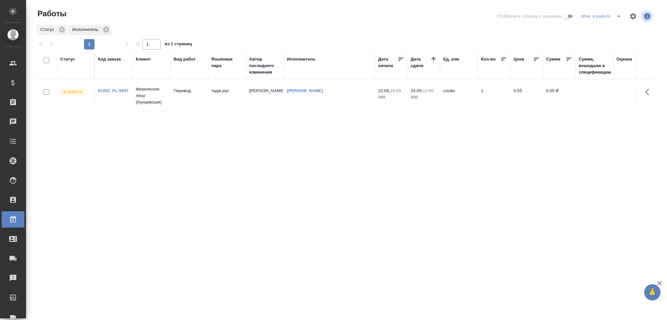
click at [234, 96] on td "тадж-рус" at bounding box center [227, 95] width 38 height 23
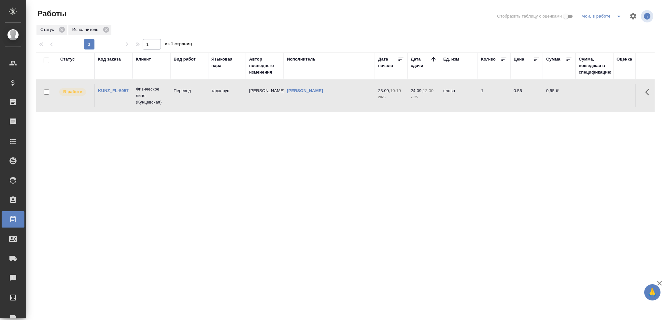
click at [234, 96] on td "тадж-рус" at bounding box center [227, 95] width 38 height 23
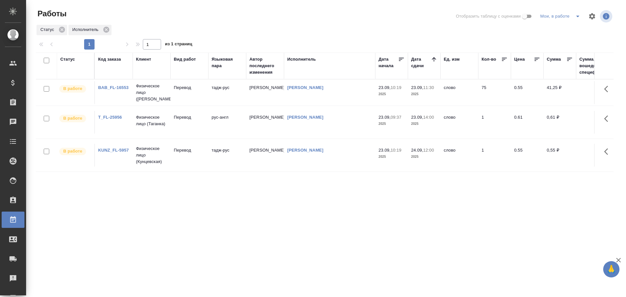
click at [574, 16] on icon "split button" at bounding box center [578, 16] width 8 height 8
click at [561, 25] on li "Стандартные настройки" at bounding box center [561, 29] width 63 height 10
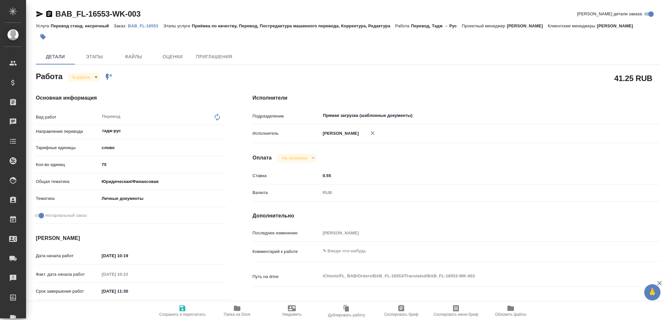
type textarea "x"
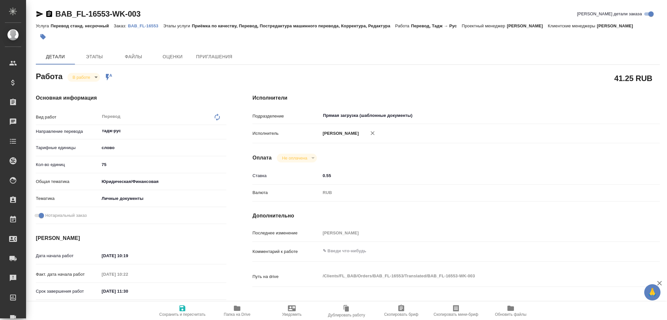
type textarea "x"
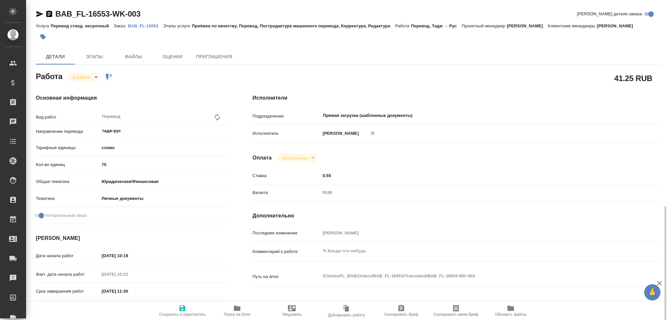
scroll to position [228, 0]
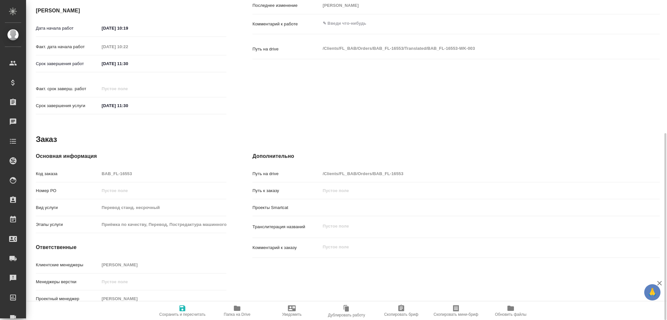
type textarea "x"
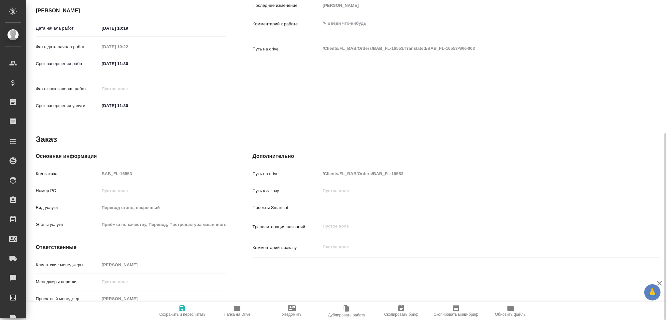
type textarea "x"
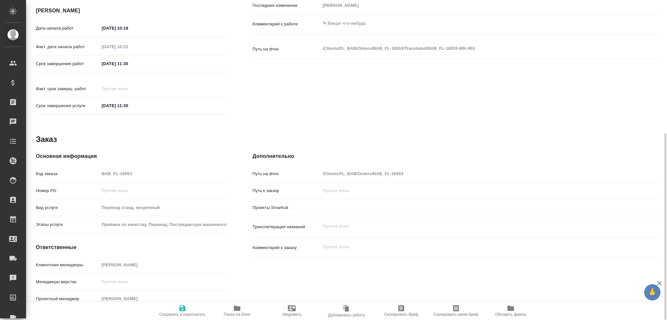
click at [237, 304] on button "Папка на Drive" at bounding box center [237, 311] width 55 height 18
type textarea "x"
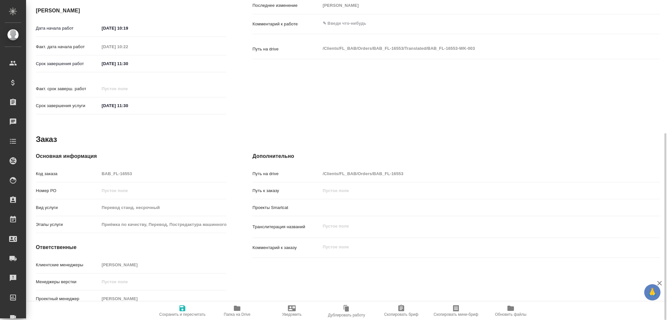
type textarea "x"
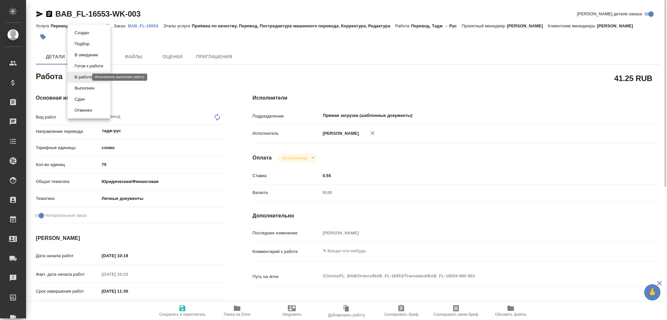
click at [82, 75] on body "🙏 .cls-1 fill:#fff; AWATERA [PERSON_NAME] Спецификации Заказы 0 Чаты Todo Проек…" at bounding box center [333, 160] width 667 height 320
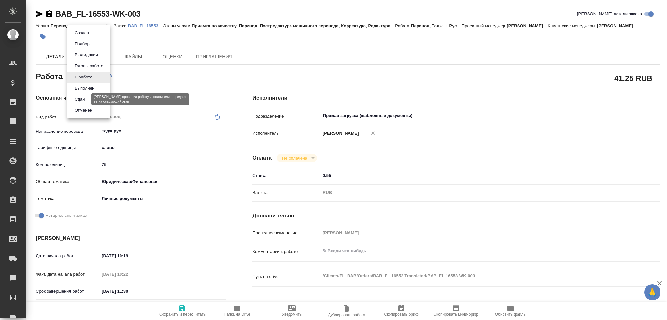
click at [82, 99] on button "Сдан" at bounding box center [80, 99] width 14 height 7
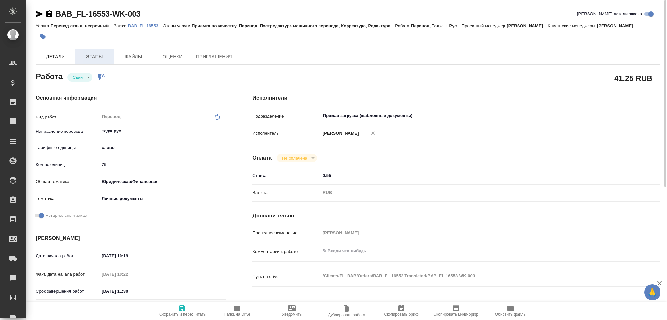
type textarea "x"
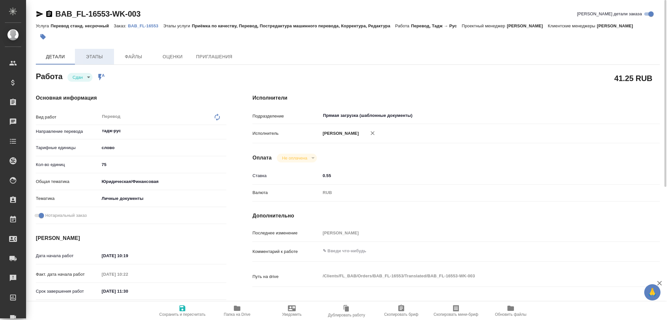
type textarea "x"
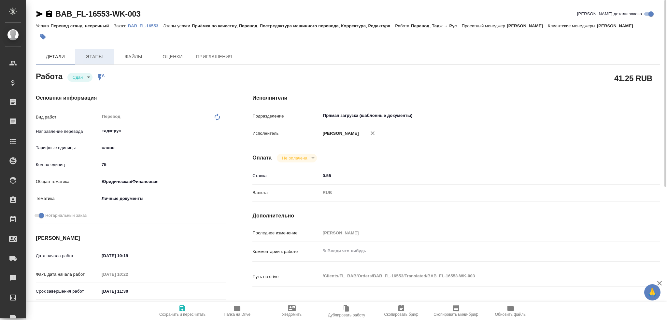
click at [91, 53] on span "Этапы" at bounding box center [94, 57] width 31 height 8
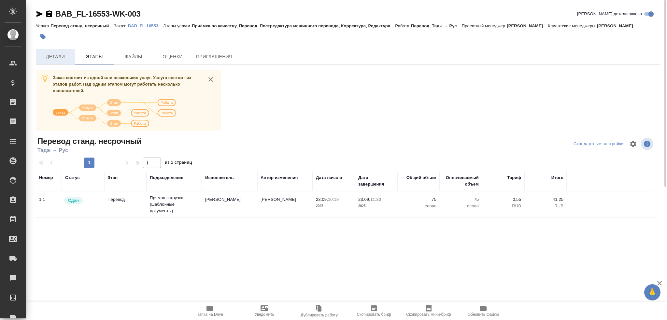
click at [60, 61] on button "Детали" at bounding box center [55, 57] width 39 height 16
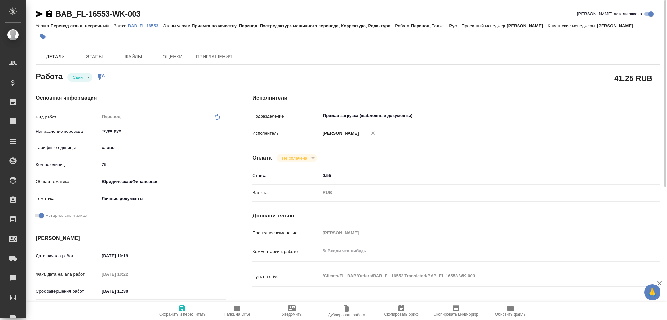
type textarea "x"
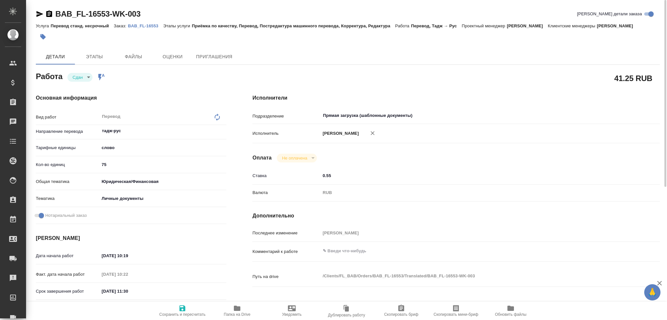
type textarea "x"
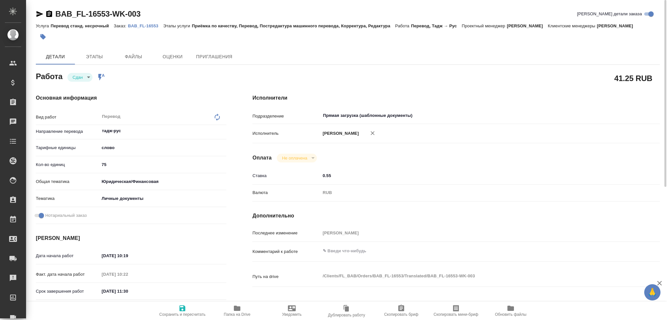
type textarea "x"
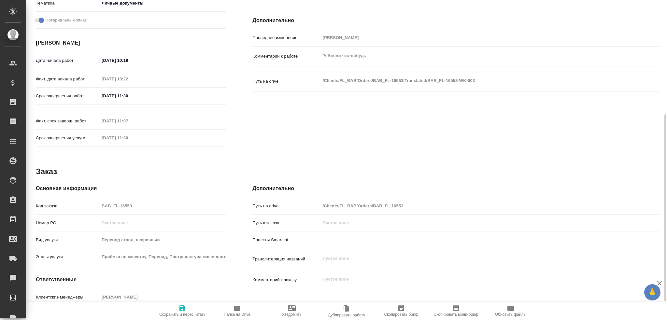
scroll to position [228, 0]
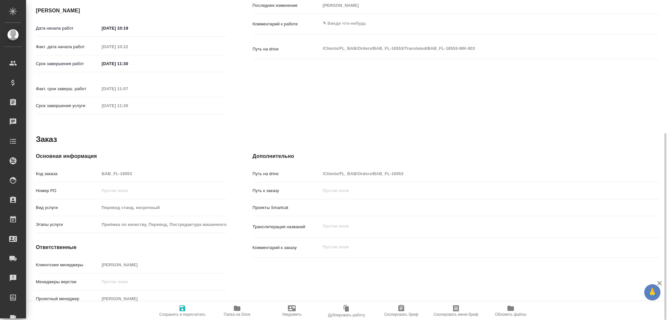
type textarea "x"
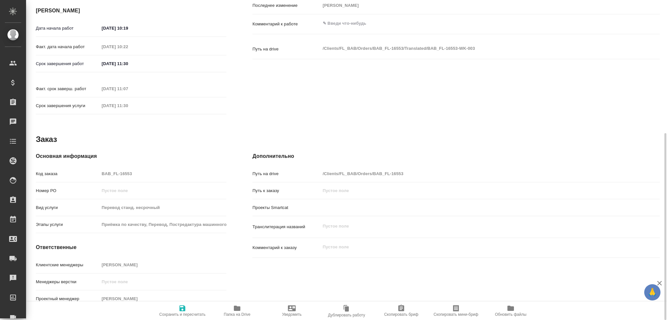
type textarea "x"
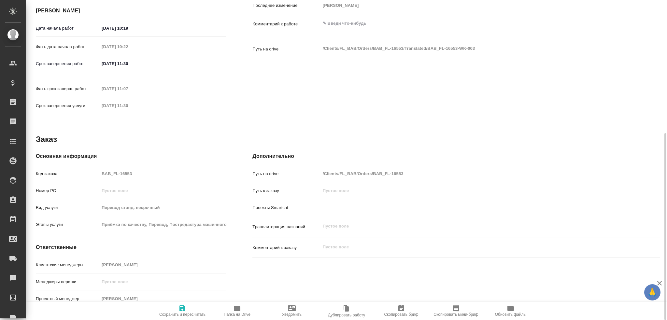
type textarea "x"
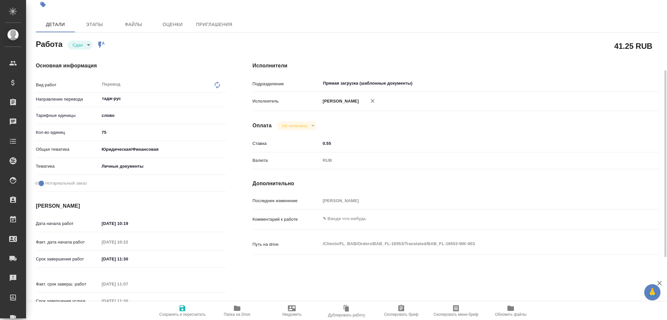
scroll to position [0, 0]
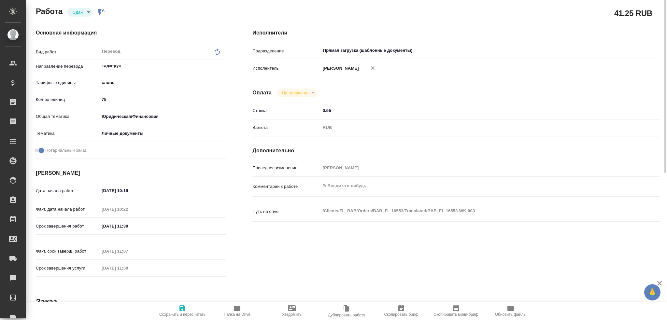
type textarea "x"
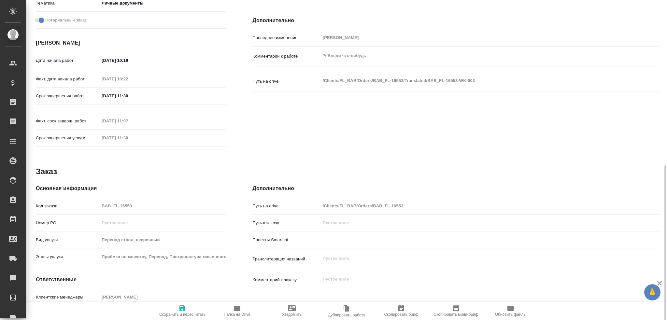
scroll to position [228, 0]
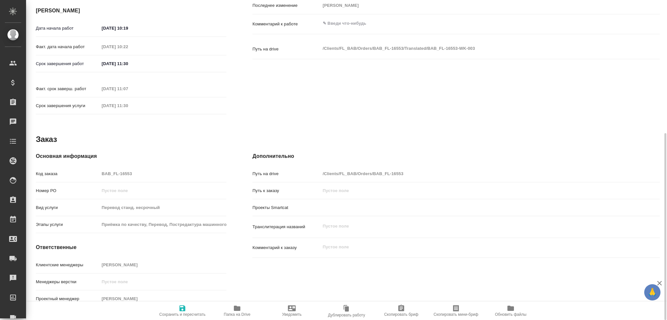
type textarea "x"
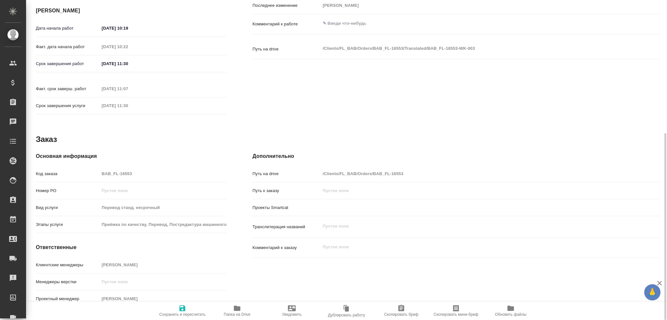
click at [86, 160] on div "Основная информация Код заказа BAB_FL-16553 Номер РО Вид услуги Перевод станд. …" at bounding box center [131, 232] width 191 height 158
type textarea "x"
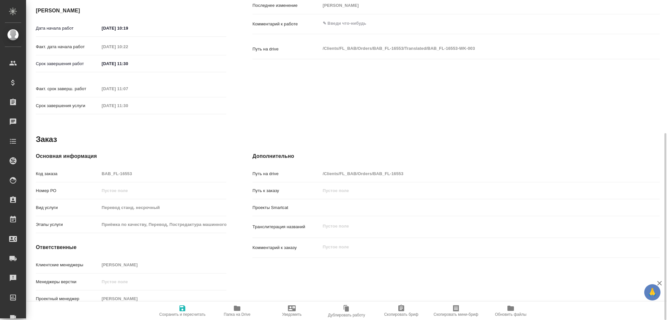
type textarea "x"
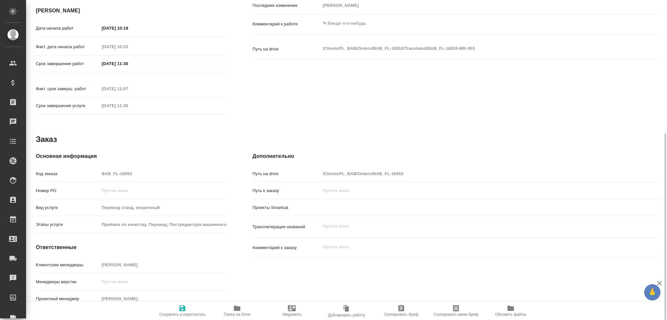
type textarea "x"
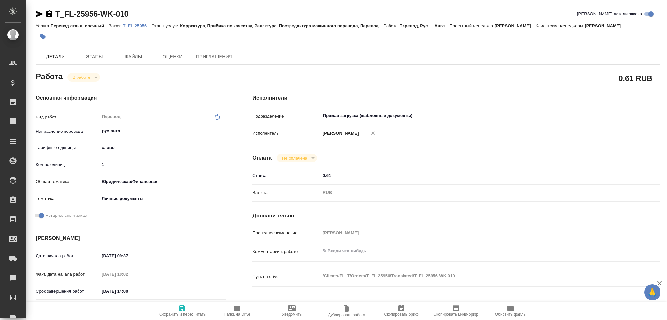
click at [82, 75] on body "🙏 .cls-1 fill:#fff; AWATERA [PERSON_NAME] Спецификации Заказы 0 Чаты Todo Проек…" at bounding box center [333, 160] width 667 height 320
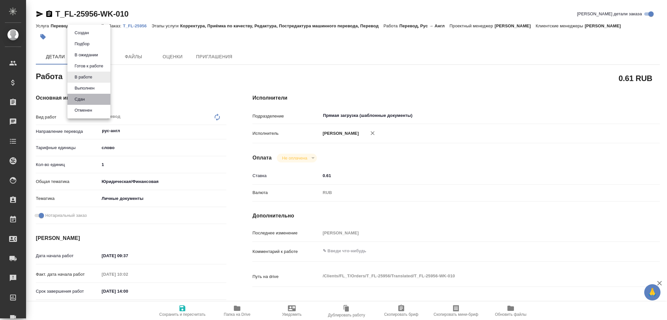
click at [87, 97] on li "Сдан" at bounding box center [88, 99] width 43 height 11
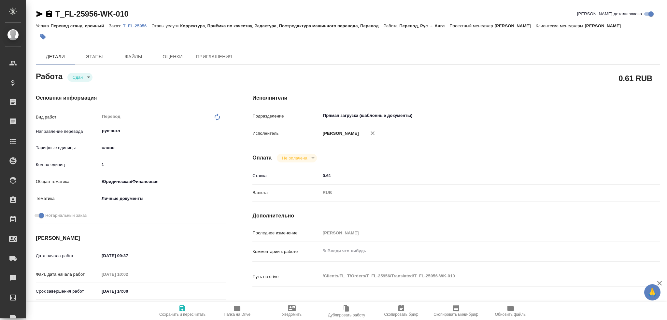
type textarea "x"
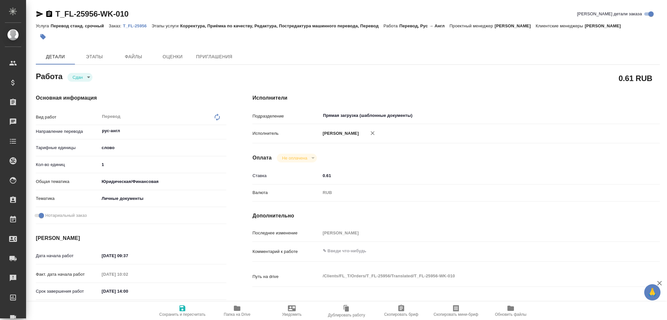
type textarea "x"
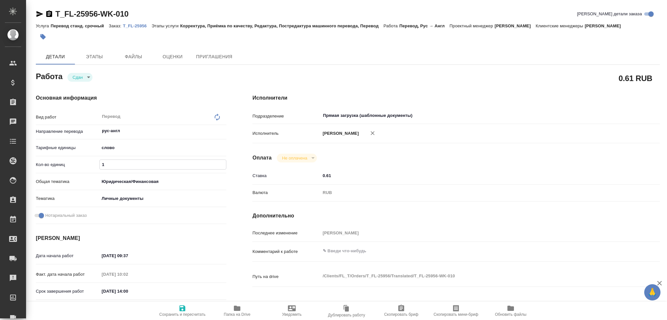
drag, startPoint x: 113, startPoint y: 160, endPoint x: 75, endPoint y: 154, distance: 38.9
click at [75, 154] on div "Вид работ Перевод x ​ Направление перевода рус-англ ​ Тарифные единицы слово 5a…" at bounding box center [131, 168] width 191 height 117
type textarea "x"
type input "2"
type textarea "x"
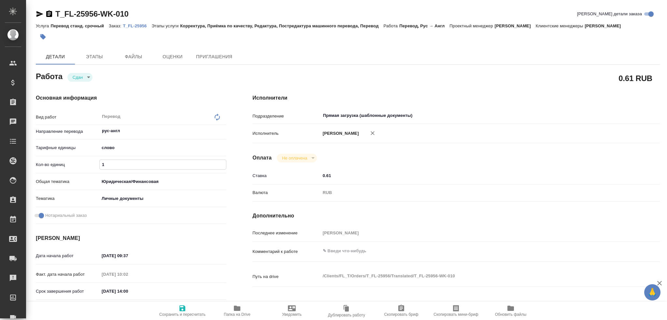
type textarea "x"
type input "20"
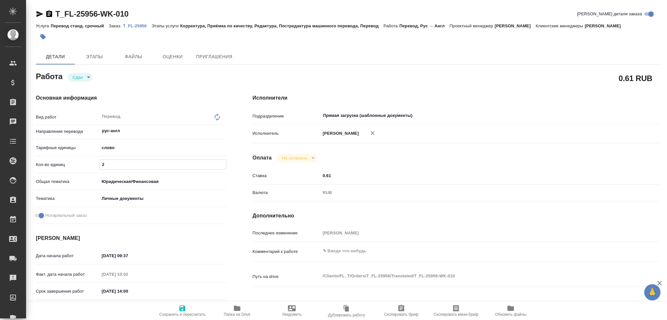
type textarea "x"
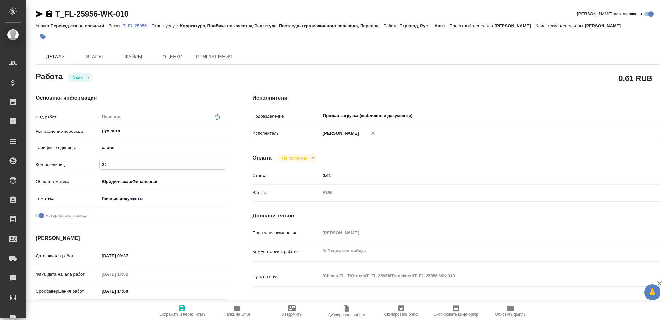
type input "200"
type textarea "x"
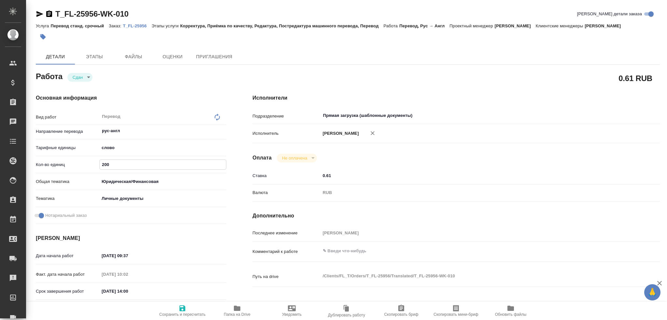
type input "200"
click at [181, 312] on icon "button" at bounding box center [183, 309] width 8 height 8
type textarea "x"
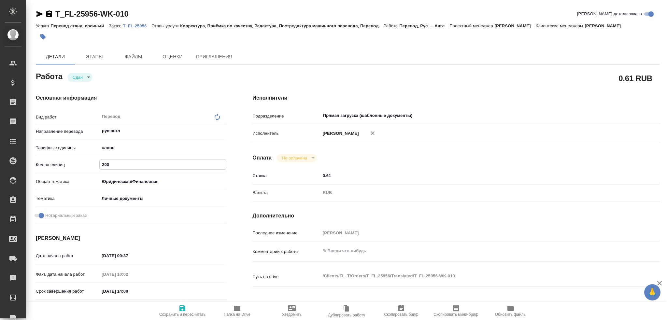
type textarea "x"
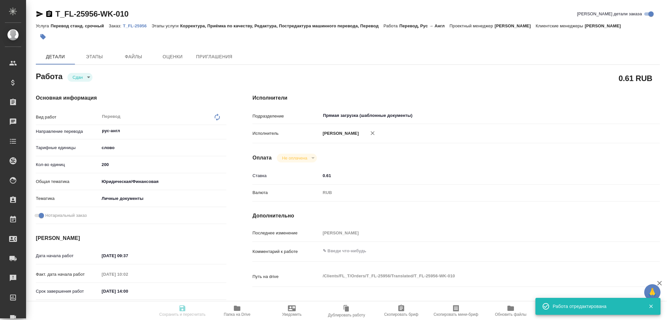
type textarea "x"
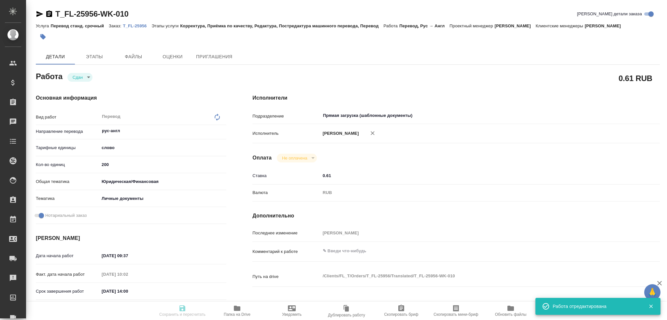
type input "closed"
type textarea "Перевод"
type textarea "x"
type input "рус-англ"
type input "5a8b1489cc6b4906c91bfd90"
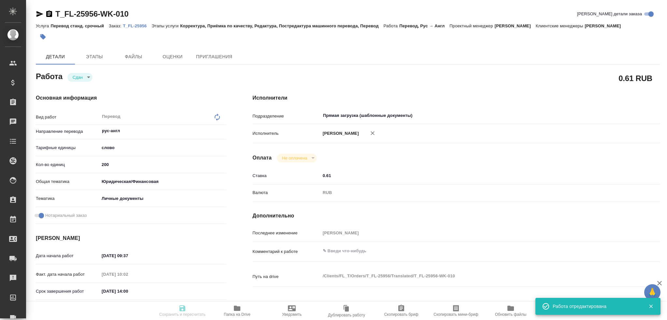
type input "200"
type input "yr-fn"
type input "5a8b8b956a9677013d343cfe"
checkbox input "true"
type input "23.09.2025 09:37"
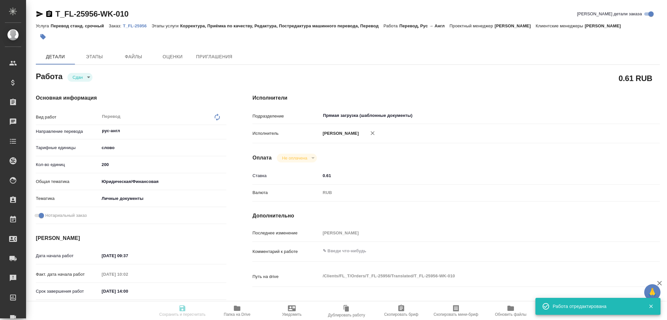
type input "23.09.2025 10:02"
type input "23.09.2025 14:00"
type input "23.09.2025 11:39"
type input "23.09.2025 14:00"
type input "Прямая загрузка (шаблонные документы)"
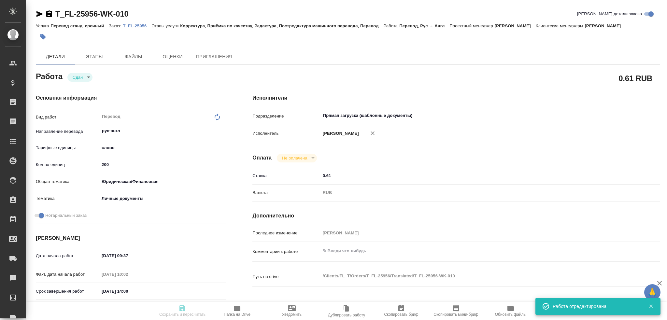
type input "notPayed"
type input "0.61"
type input "RUB"
type input "[PERSON_NAME]"
type textarea "x"
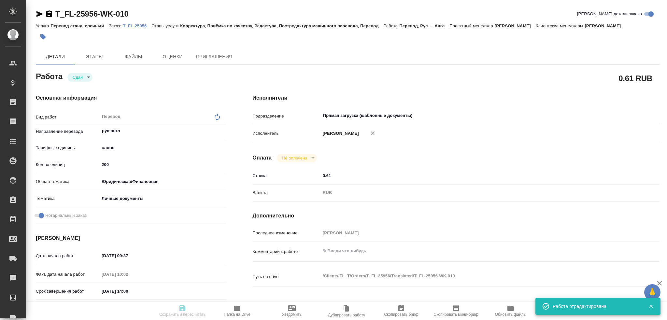
type textarea "/Clients/FL_T/Orders/T_FL-25956/Translated/T_FL-25956-WK-010"
type textarea "x"
type input "T_FL-25956"
type input "Перевод станд. срочный"
type input "Корректура, Приёмка по качеству, Редактура, Постредактура машинного перевода, П…"
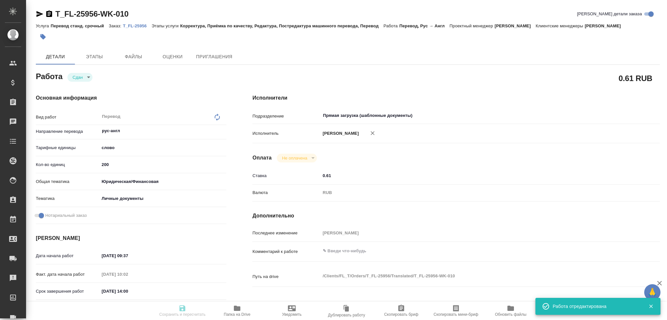
type input "Шульгина Анна"
type input "/Clients/FL_T/Orders/T_FL-25956"
type textarea "x"
type textarea "ру-англ справка о несудимости с апостилем под зпк"
type textarea "x"
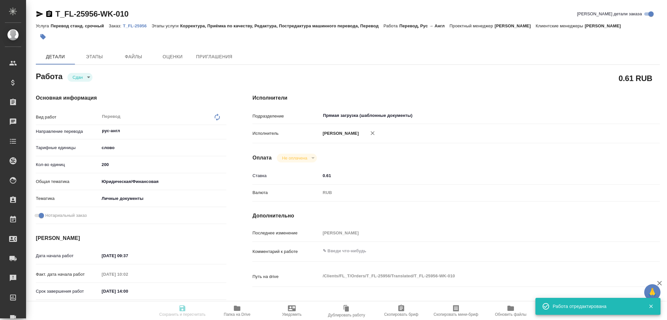
type textarea "x"
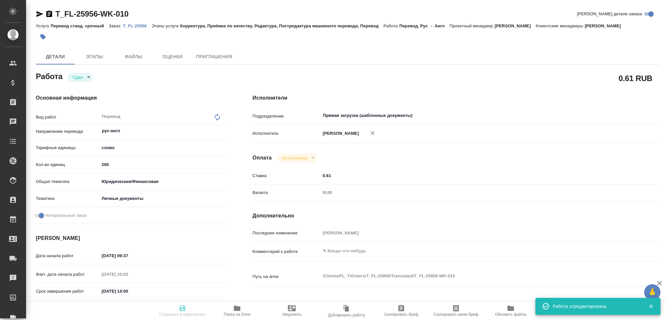
type textarea "x"
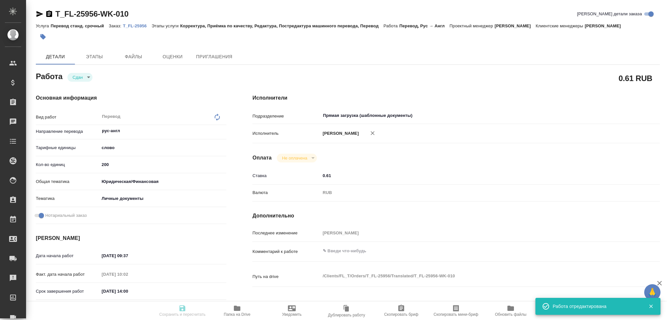
type textarea "x"
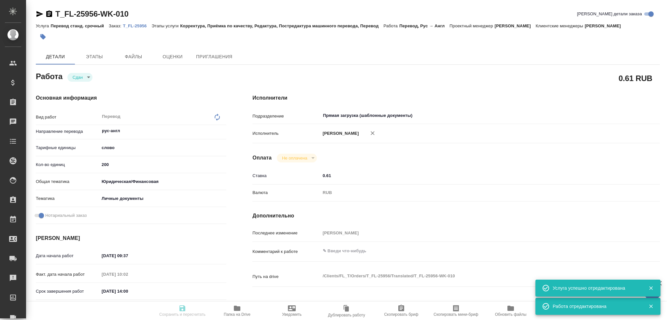
type textarea "x"
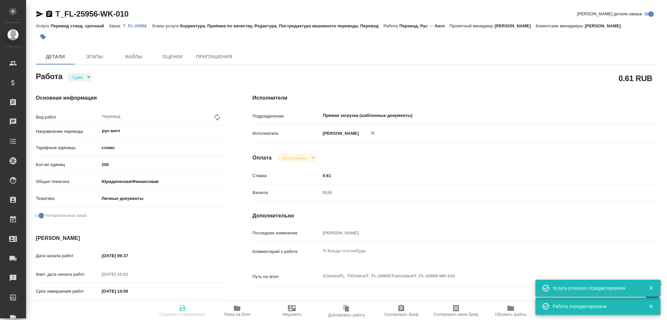
type textarea "x"
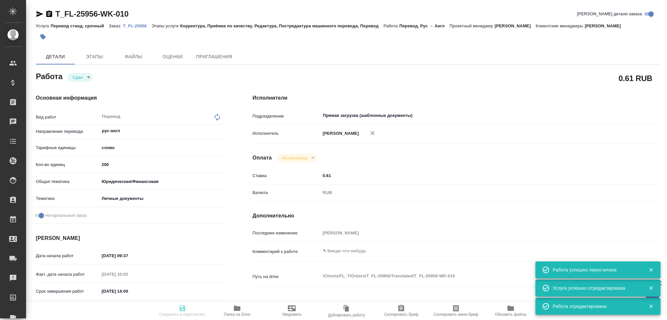
type input "closed"
type textarea "Перевод"
type textarea "x"
type input "рус-англ"
type input "5a8b1489cc6b4906c91bfd90"
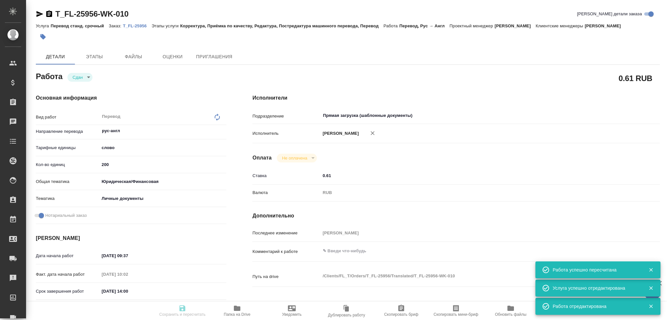
type input "200"
type input "yr-fn"
type input "5a8b8b956a9677013d343cfe"
checkbox input "true"
type input "23.09.2025 09:37"
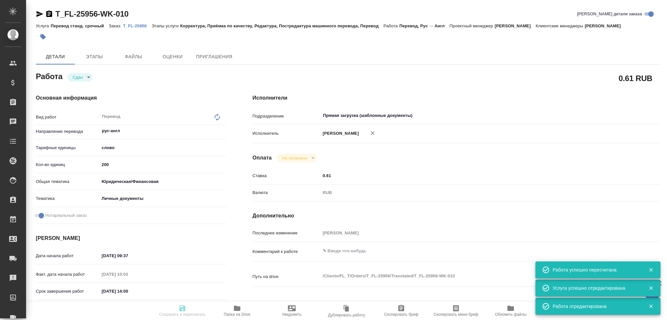
type input "23.09.2025 10:02"
type input "23.09.2025 14:00"
type input "23.09.2025 11:39"
type input "23.09.2025 14:00"
type input "Прямая загрузка (шаблонные документы)"
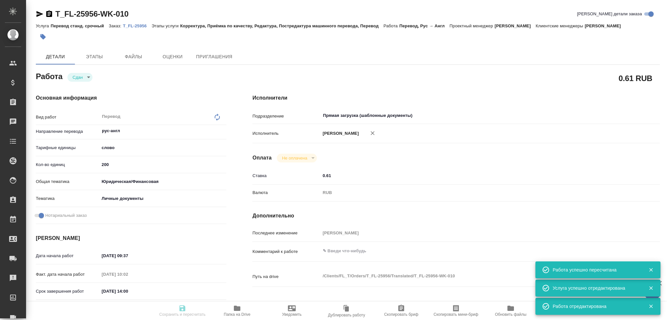
type input "notPayed"
type input "0.61"
type input "RUB"
type input "[PERSON_NAME]"
type textarea "x"
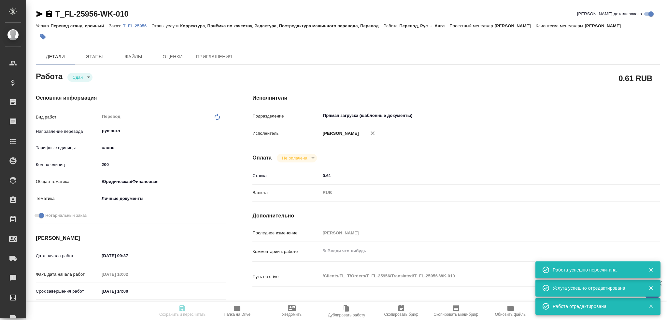
type textarea "/Clients/FL_T/Orders/T_FL-25956/Translated/T_FL-25956-WK-010"
type textarea "x"
type input "T_FL-25956"
type input "Перевод станд. срочный"
type input "Корректура, Приёмка по качеству, Редактура, Постредактура машинного перевода, П…"
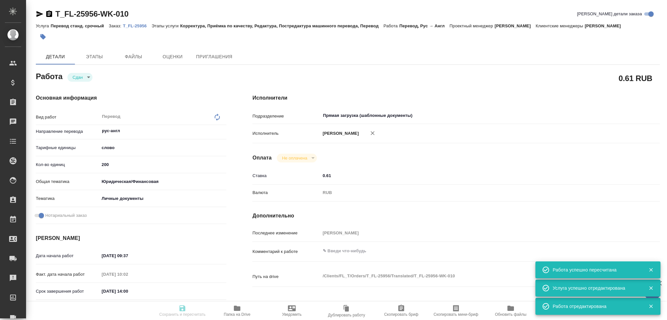
type input "Шульгина Анна"
type input "/Clients/FL_T/Orders/T_FL-25956"
type textarea "x"
type textarea "ру-англ справка о несудимости с апостилем под зпк"
type textarea "x"
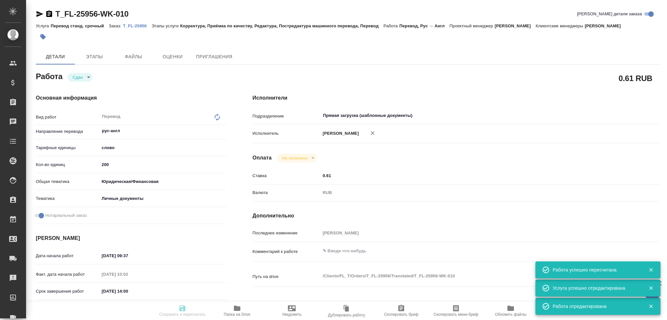
type textarea "x"
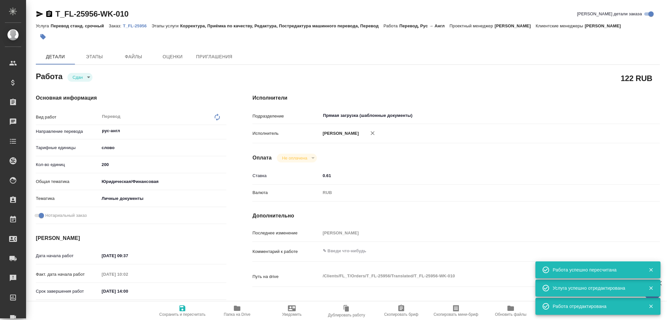
type textarea "x"
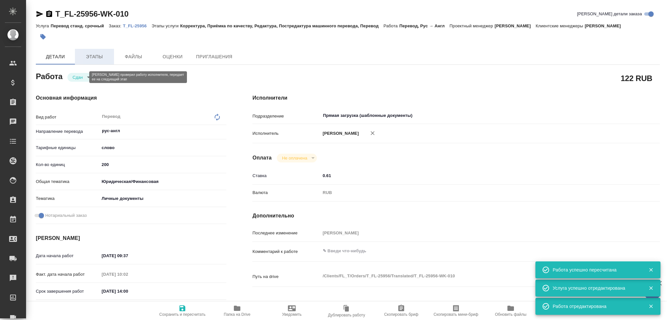
type textarea "x"
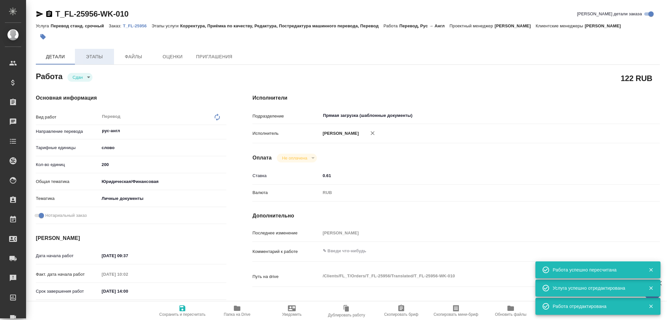
click at [89, 61] on span "Этапы" at bounding box center [94, 57] width 31 height 8
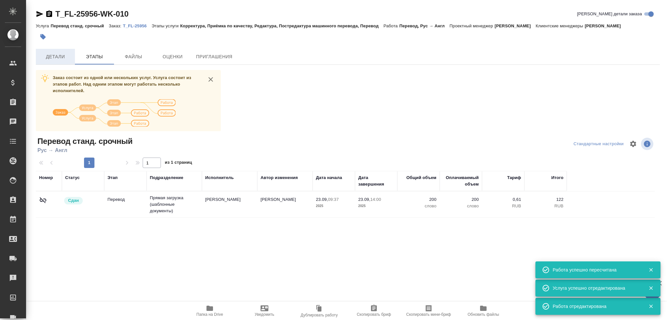
click at [55, 58] on span "Детали" at bounding box center [55, 57] width 31 height 8
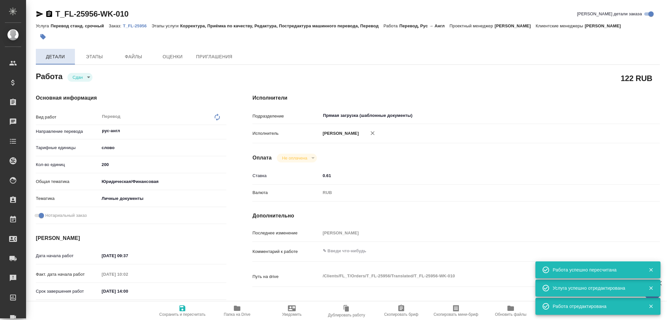
type textarea "x"
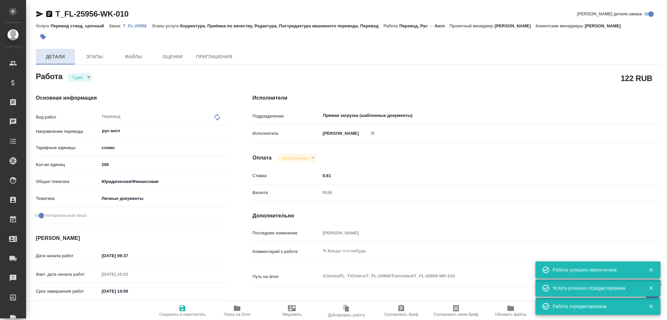
type textarea "x"
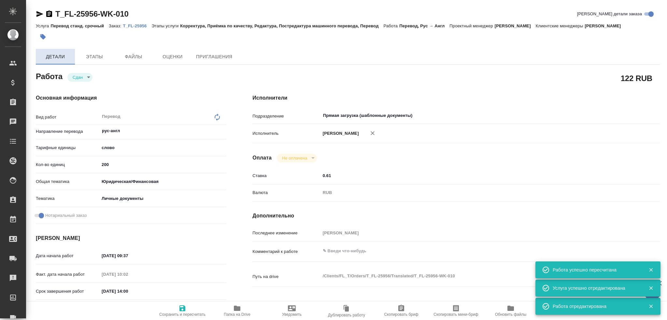
type textarea "x"
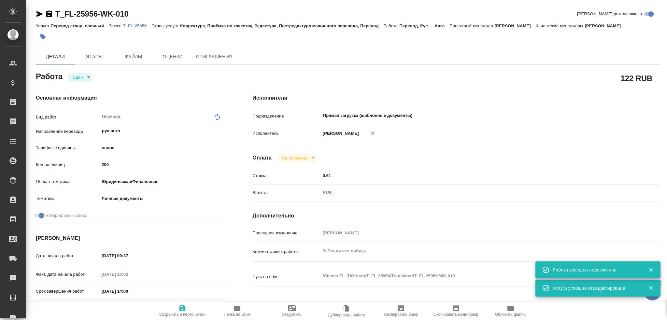
type textarea "x"
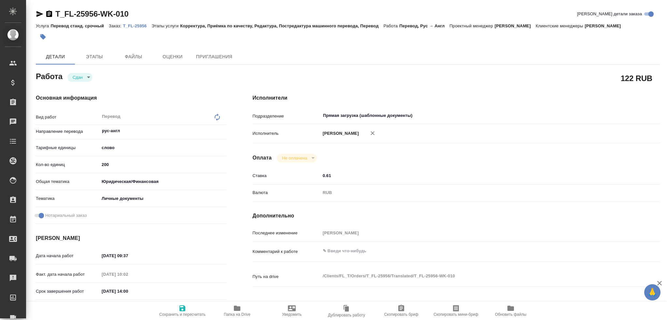
type textarea "x"
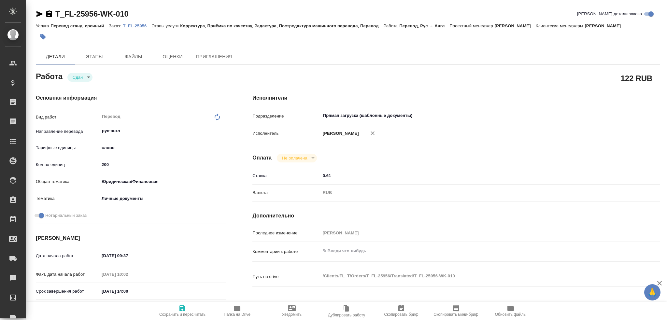
type textarea "x"
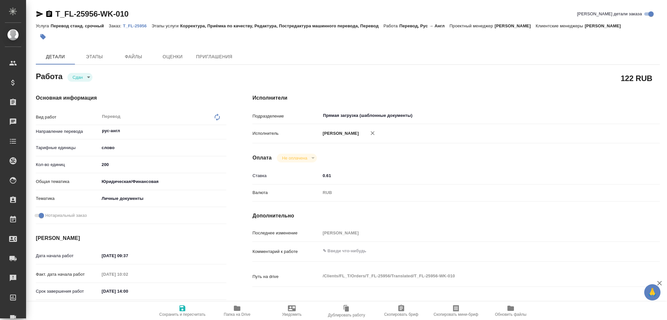
type textarea "x"
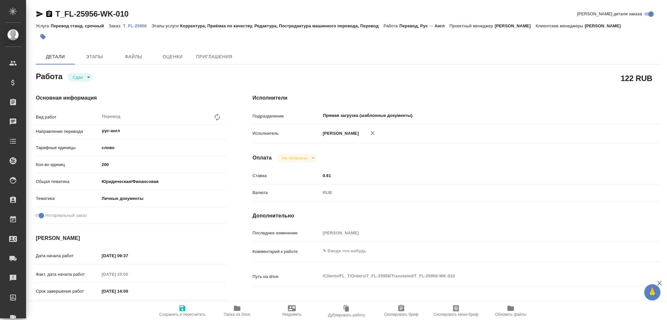
type textarea "x"
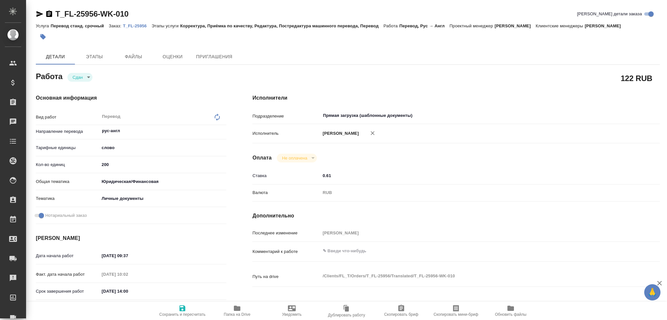
type textarea "x"
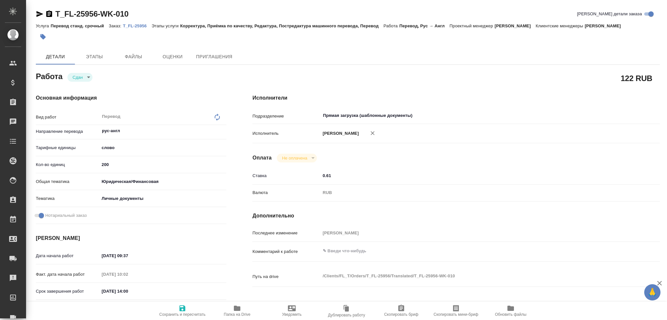
type textarea "x"
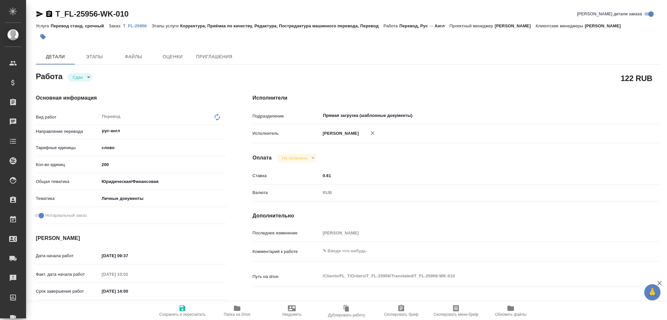
type textarea "x"
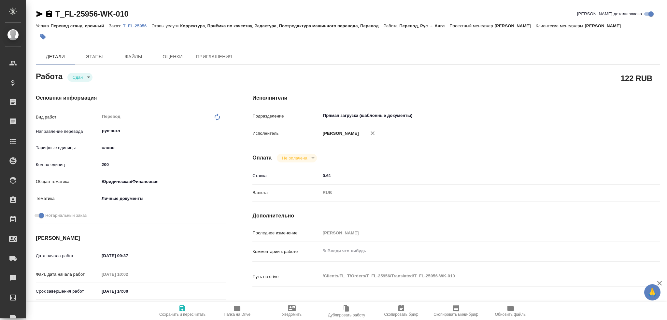
type textarea "x"
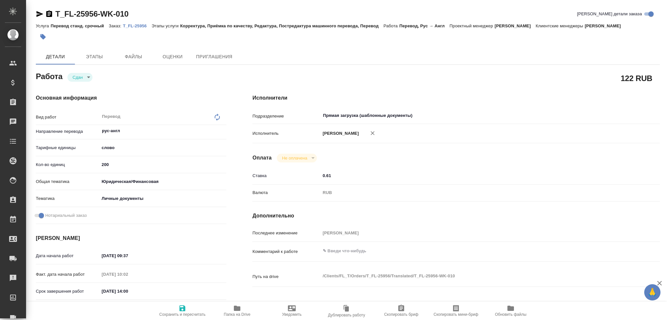
type textarea "x"
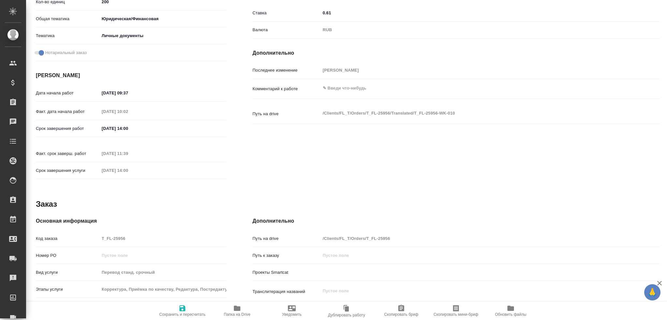
click at [83, 226] on div "Основная информация Код заказа T_FL-25956 Номер РО Вид услуги Перевод станд. ср…" at bounding box center [131, 296] width 191 height 158
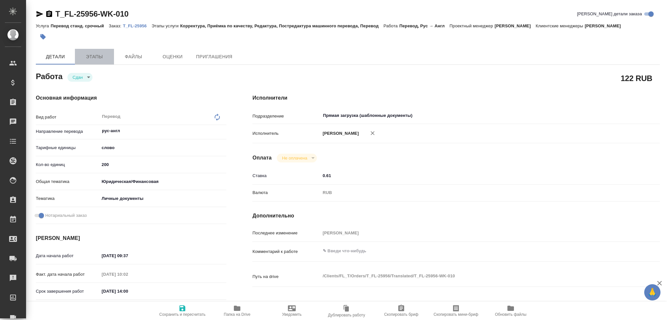
click at [104, 57] on span "Этапы" at bounding box center [94, 57] width 31 height 8
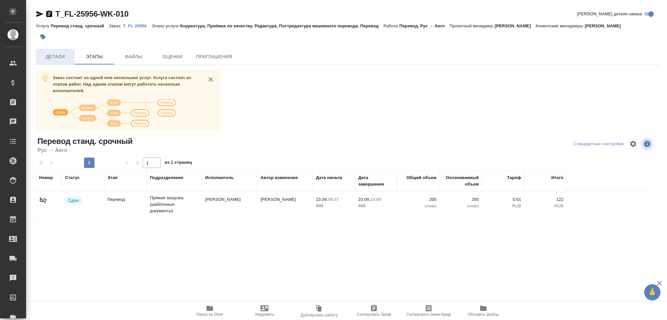
click at [55, 62] on button "Детали" at bounding box center [55, 57] width 39 height 16
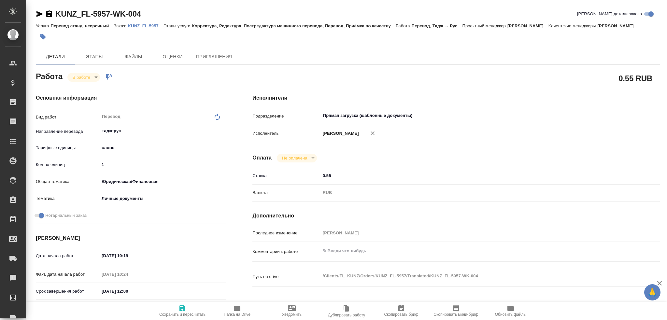
type textarea "x"
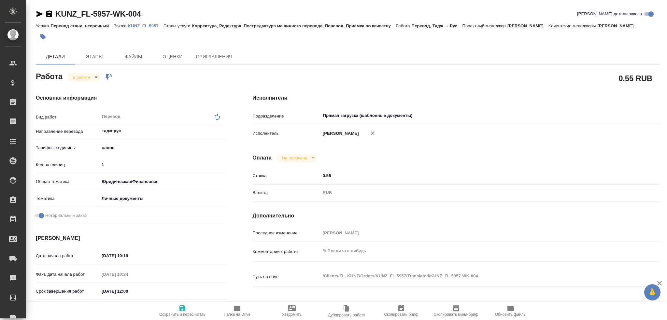
type textarea "x"
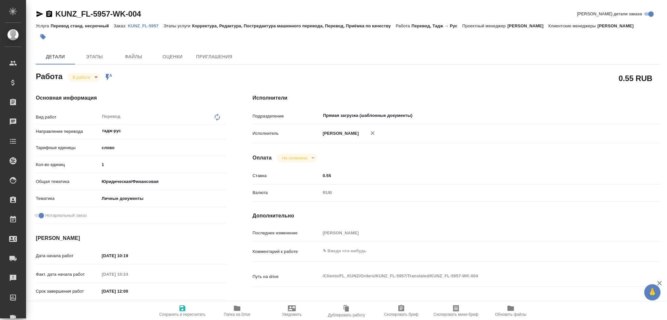
type textarea "x"
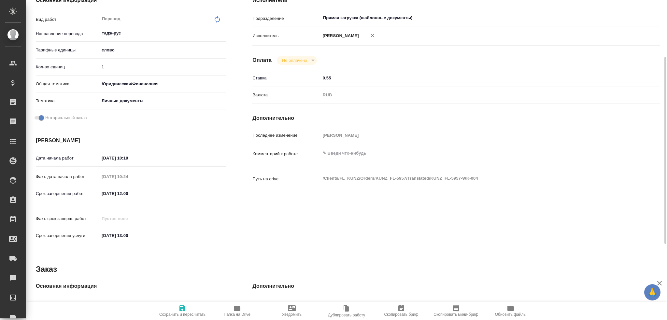
scroll to position [196, 0]
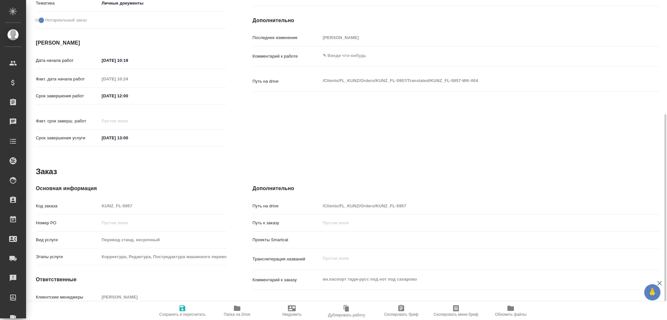
type textarea "x"
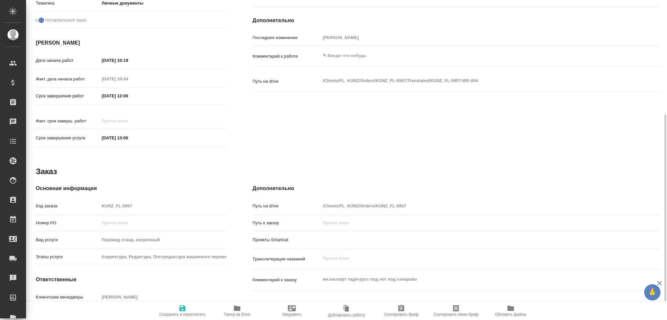
type textarea "x"
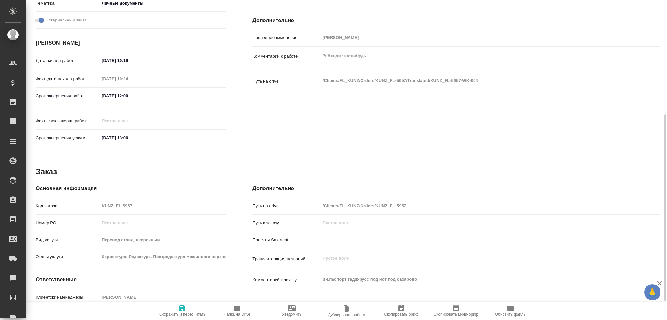
scroll to position [228, 0]
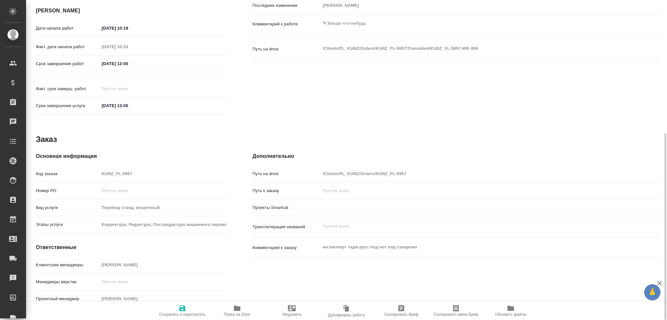
click at [235, 312] on icon "button" at bounding box center [237, 309] width 8 height 8
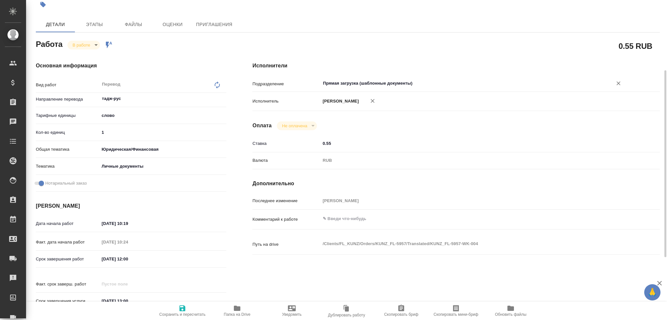
scroll to position [0, 0]
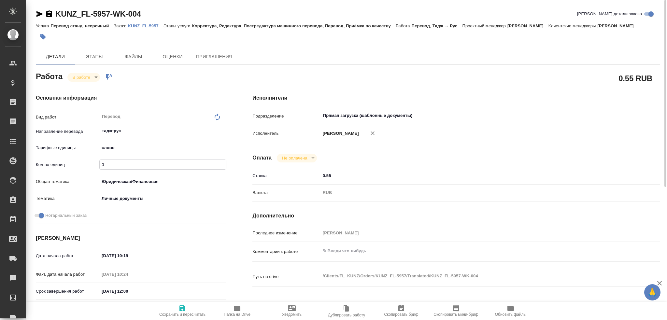
click at [113, 166] on input "1" at bounding box center [163, 164] width 126 height 9
type textarea "x"
type input "12"
type textarea "x"
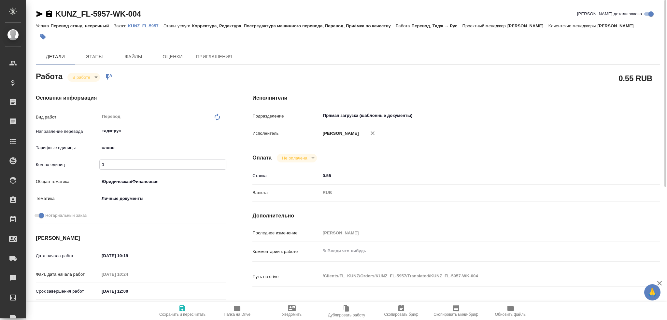
type textarea "x"
type input "125"
type textarea "x"
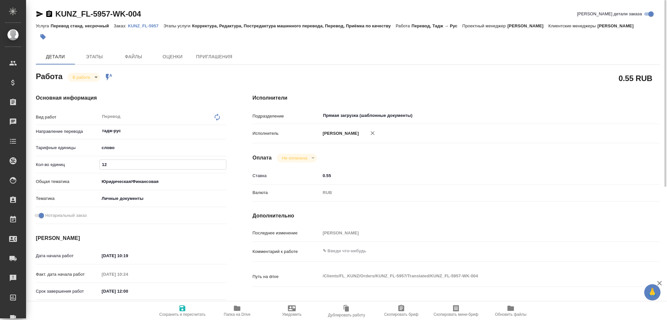
type textarea "x"
type input "12"
type textarea "x"
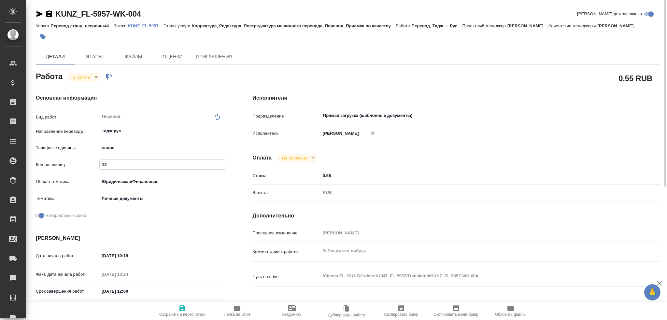
type textarea "x"
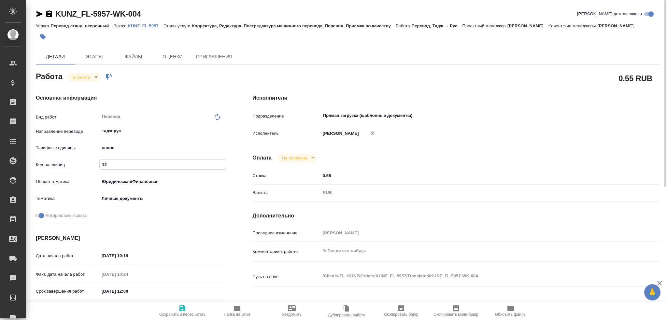
type input "1"
type textarea "x"
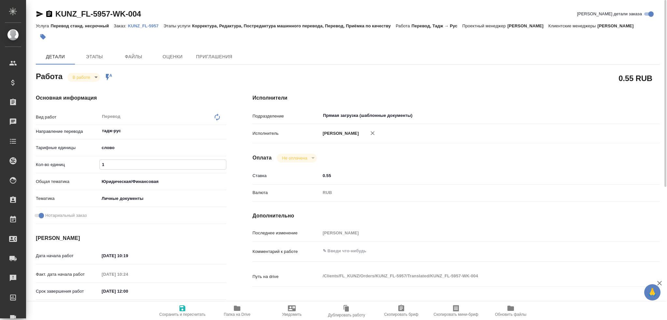
type textarea "x"
type input "10"
type textarea "x"
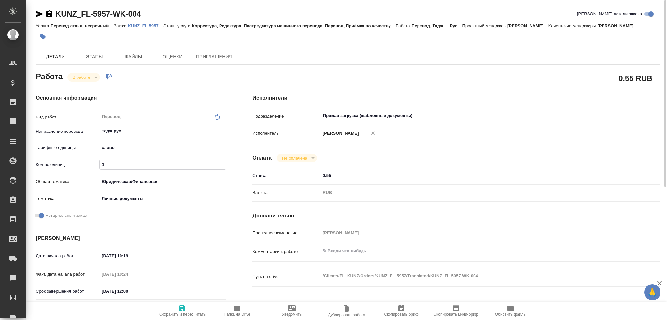
type textarea "x"
type input "100"
type textarea "x"
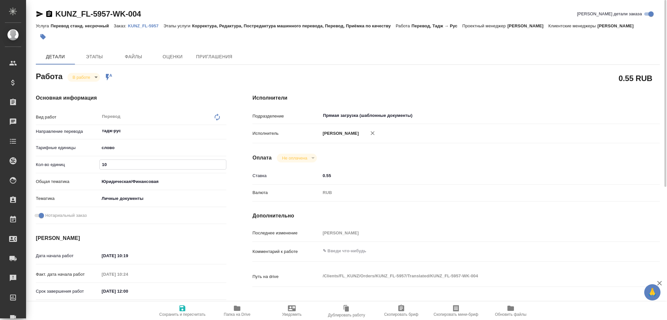
type textarea "x"
type input "100"
click at [179, 310] on icon "button" at bounding box center [183, 309] width 8 height 8
type textarea "x"
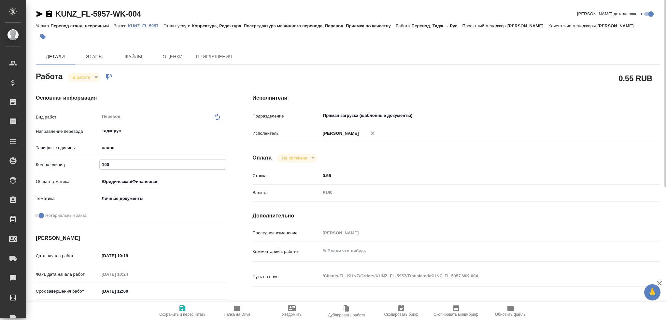
type textarea "x"
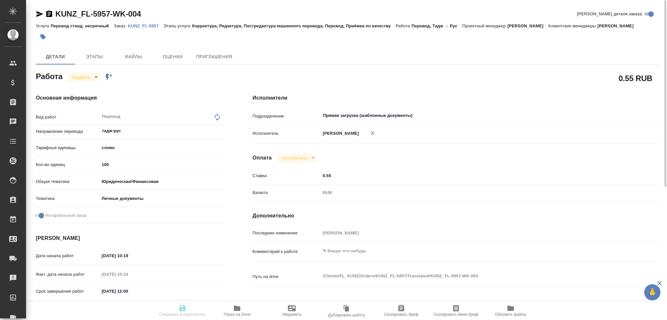
type textarea "x"
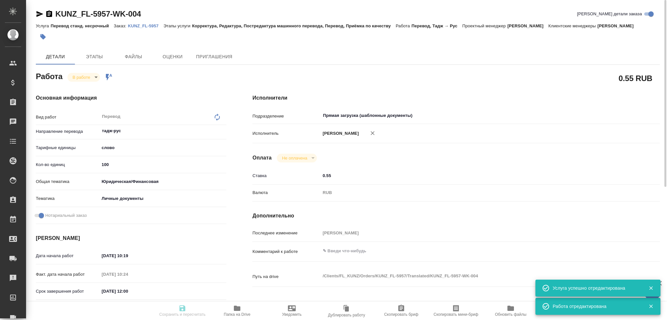
type textarea "x"
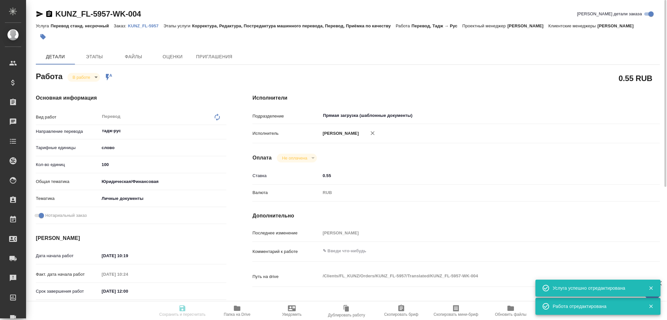
type input "inProgress"
type textarea "Перевод"
type textarea "x"
type input "тадж-рус"
type input "5a8b1489cc6b4906c91bfd90"
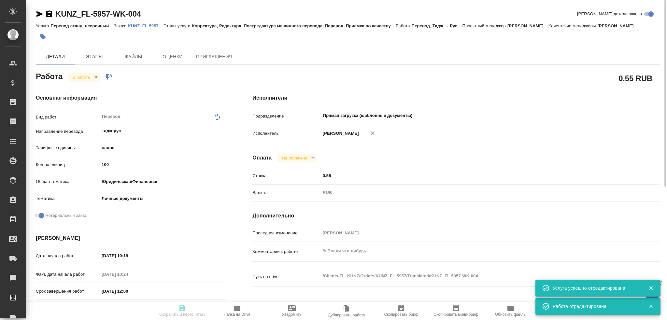
type input "100"
type input "yr-fn"
type input "5a8b8b956a9677013d343cfe"
checkbox input "true"
type input "23.09.2025 10:19"
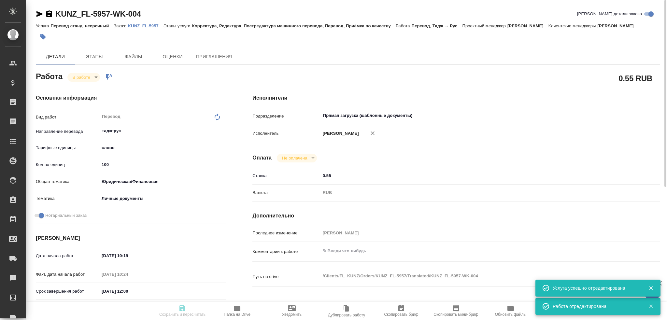
type input "23.09.2025 10:24"
type input "24.09.2025 12:00"
type input "24.09.2025 13:00"
type input "Прямая загрузка (шаблонные документы)"
type input "notPayed"
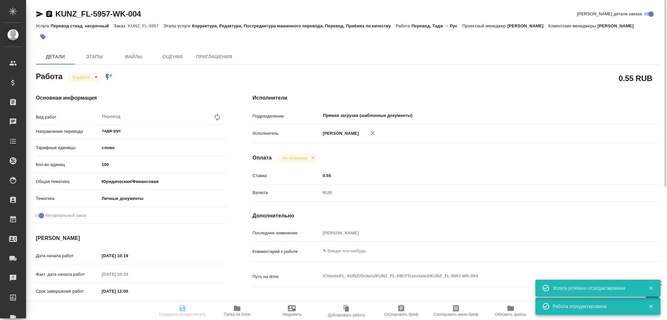
type input "0.55"
type input "RUB"
type input "[PERSON_NAME]"
type textarea "x"
type textarea "/Clients/FL_KUNZ/Orders/KUNZ_FL-5957/Translated/KUNZ_FL-5957-WK-004"
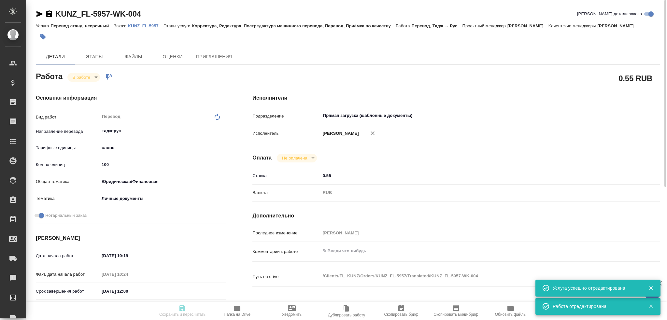
type textarea "x"
type input "KUNZ_FL-5957"
type input "Перевод станд. несрочный"
type input "Корректура, Редактура, Постредактура машинного перевода, Перевод, Приёмка по ка…"
type input "Зотова Екатерина"
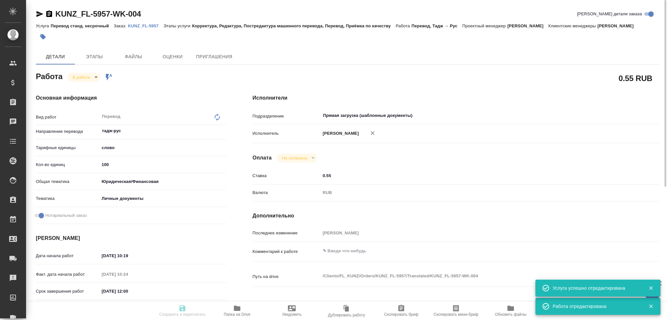
type input "/Clients/FL_KUNZ/Orders/KUNZ_FL-5957"
type textarea "x"
type textarea "ин.паспорт тадж-русс под нот под сахарово"
type textarea "x"
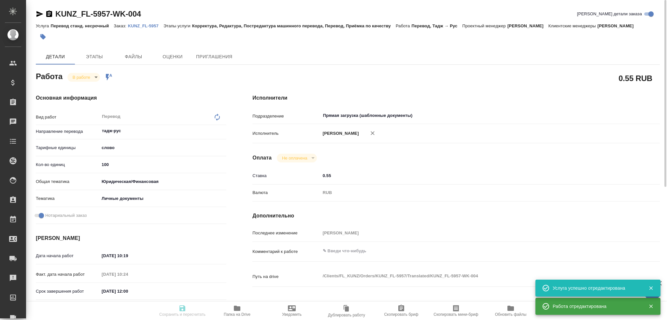
type textarea "x"
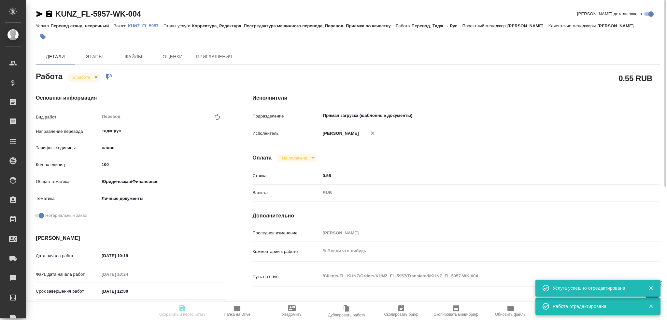
type textarea "x"
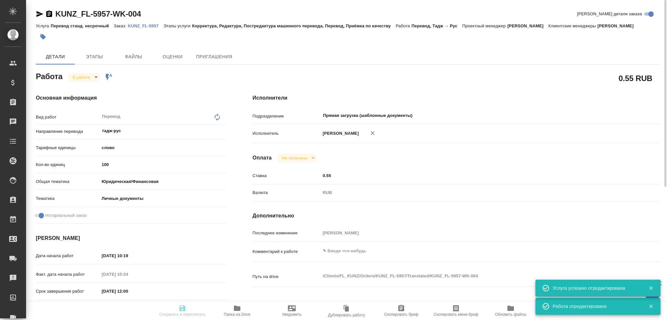
type textarea "x"
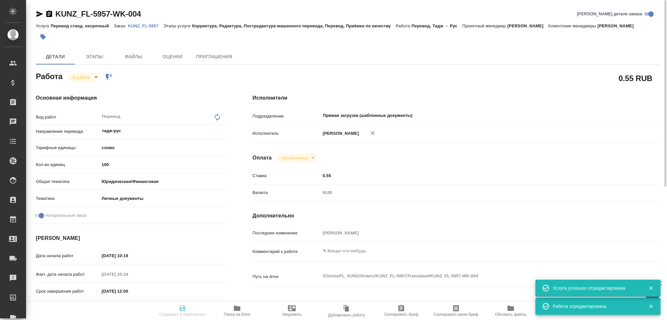
type textarea "x"
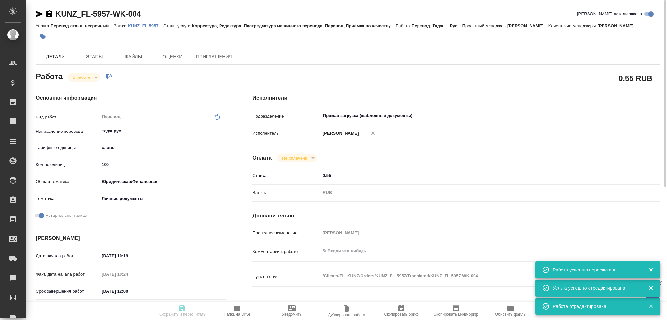
type input "inProgress"
type textarea "Перевод"
type textarea "x"
type input "тадж-рус"
type input "5a8b1489cc6b4906c91bfd90"
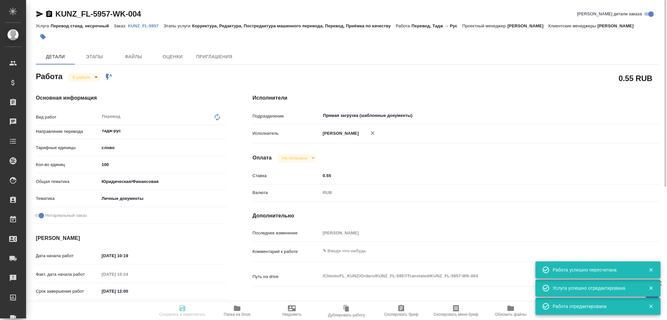
type input "100"
type input "yr-fn"
type input "5a8b8b956a9677013d343cfe"
checkbox input "true"
type input "23.09.2025 10:19"
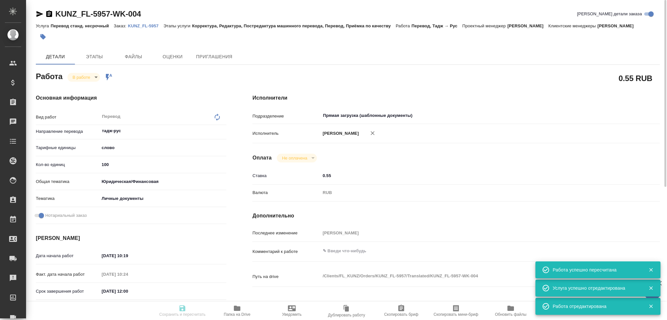
type input "23.09.2025 10:24"
type input "24.09.2025 12:00"
type input "24.09.2025 13:00"
type input "Прямая загрузка (шаблонные документы)"
type input "notPayed"
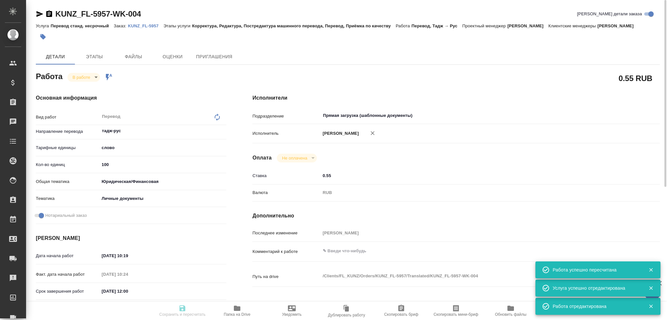
type input "0.55"
type input "RUB"
type input "[PERSON_NAME]"
type textarea "x"
type textarea "/Clients/FL_KUNZ/Orders/KUNZ_FL-5957/Translated/KUNZ_FL-5957-WK-004"
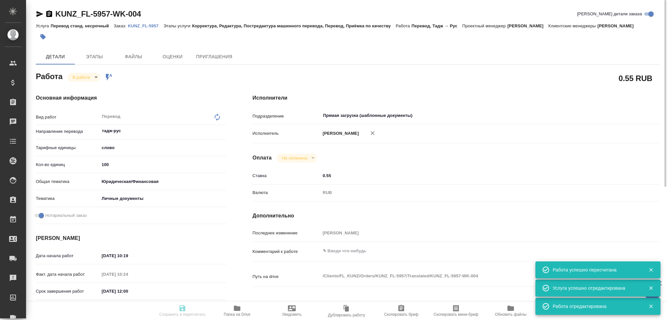
type textarea "x"
type input "KUNZ_FL-5957"
type input "Перевод станд. несрочный"
type input "Корректура, Редактура, Постредактура машинного перевода, Перевод, Приёмка по ка…"
type input "Зотова Екатерина"
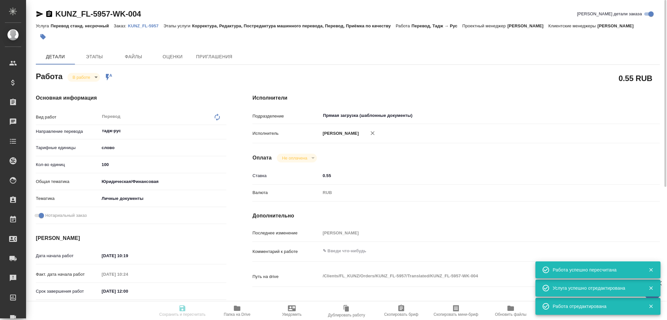
type input "/Clients/FL_KUNZ/Orders/KUNZ_FL-5957"
type textarea "x"
type textarea "ин.паспорт тадж-русс под нот под сахарово"
type textarea "x"
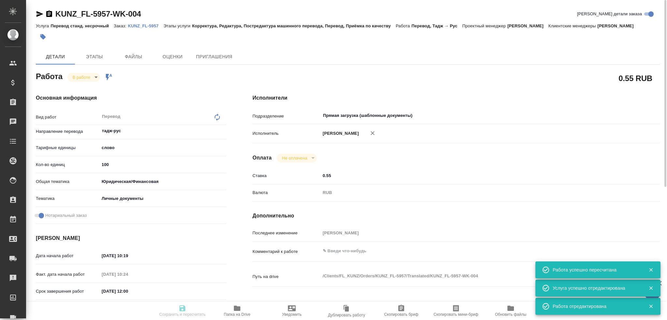
type textarea "x"
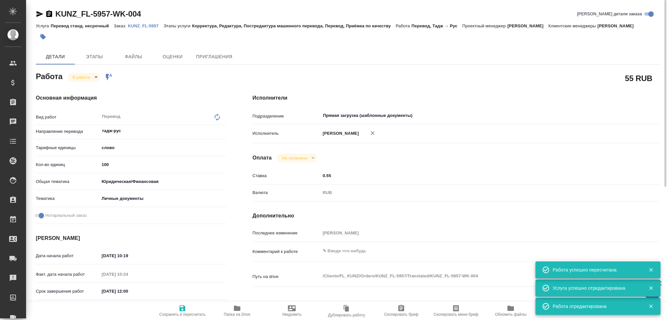
type textarea "x"
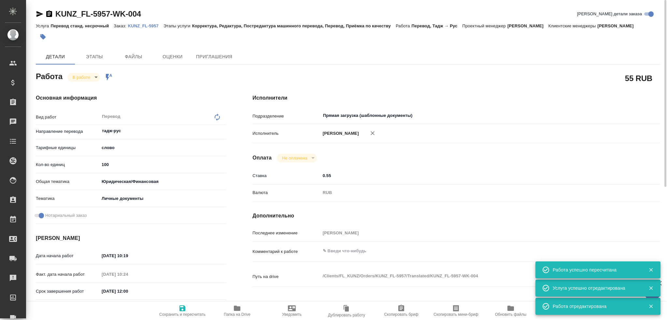
type textarea "x"
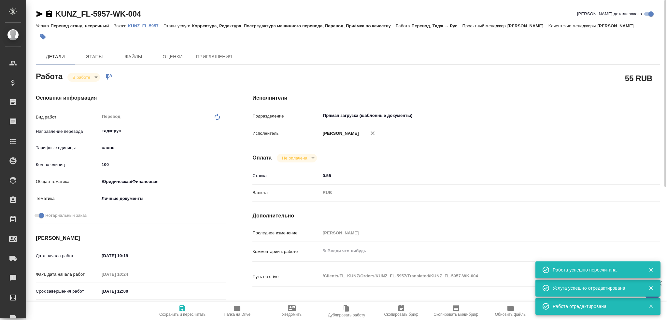
type textarea "x"
click at [76, 79] on body "🙏 .cls-1 fill:#fff; AWATERA Gusev Alexandr Клиенты Спецификации Заказы 0 Чаты T…" at bounding box center [333, 160] width 667 height 320
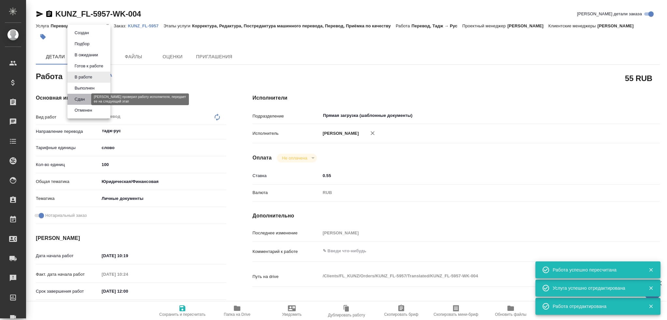
click at [75, 98] on button "Сдан" at bounding box center [80, 99] width 14 height 7
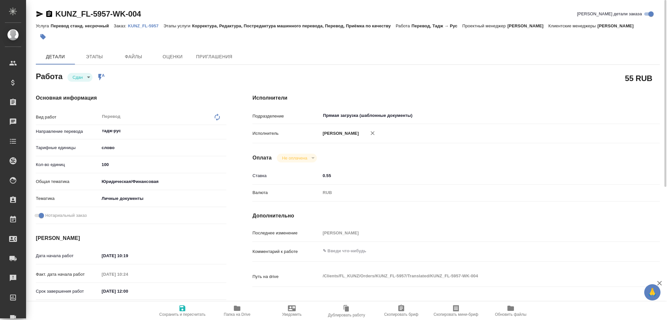
type textarea "x"
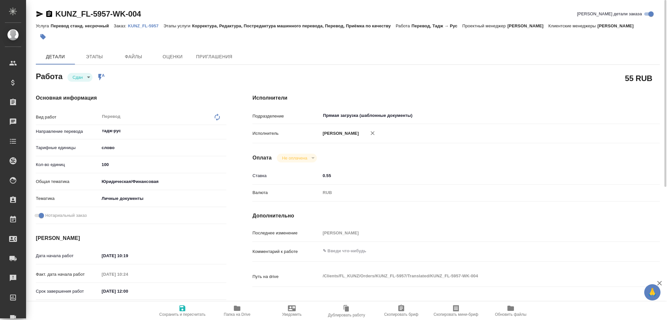
type textarea "x"
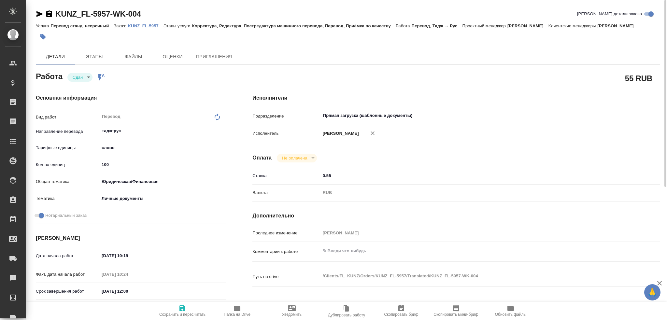
type textarea "x"
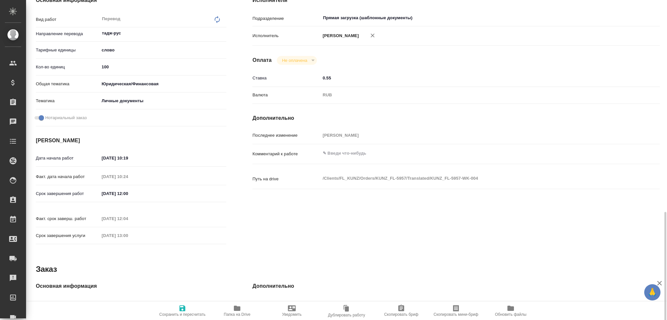
scroll to position [196, 0]
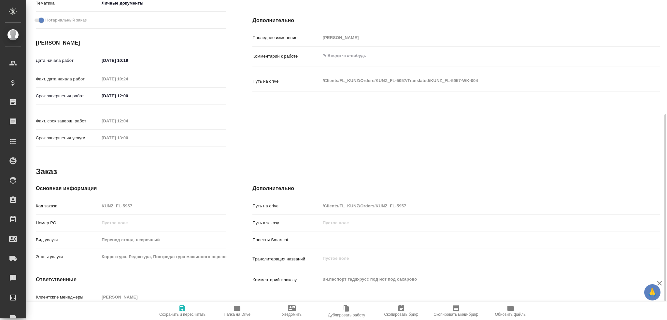
click at [92, 200] on div "Код заказа KUNZ_FL-5957" at bounding box center [131, 205] width 191 height 11
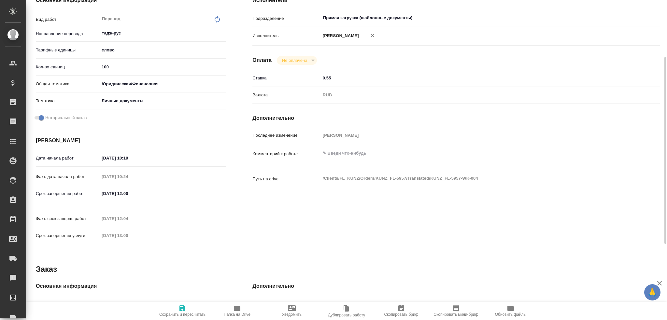
scroll to position [0, 0]
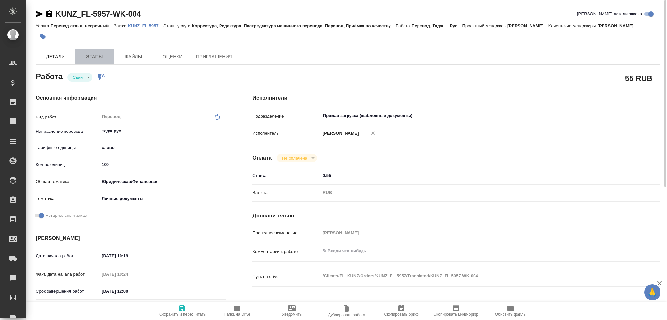
click at [99, 58] on span "Этапы" at bounding box center [94, 57] width 31 height 8
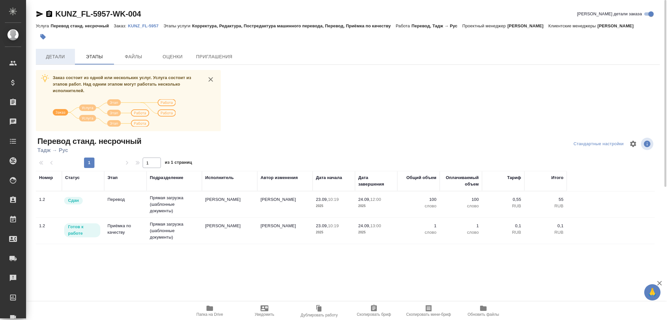
click at [65, 62] on button "Детали" at bounding box center [55, 57] width 39 height 16
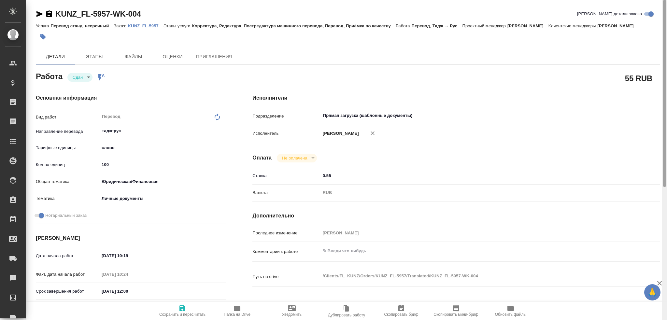
type textarea "x"
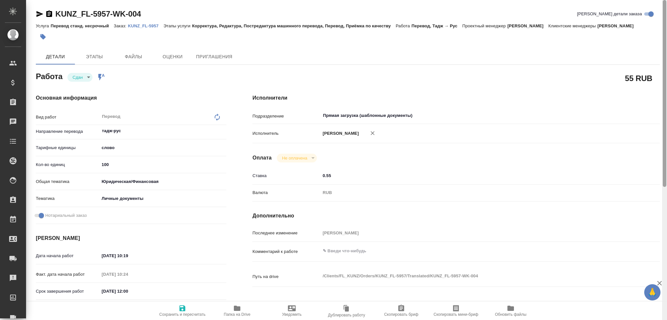
type textarea "x"
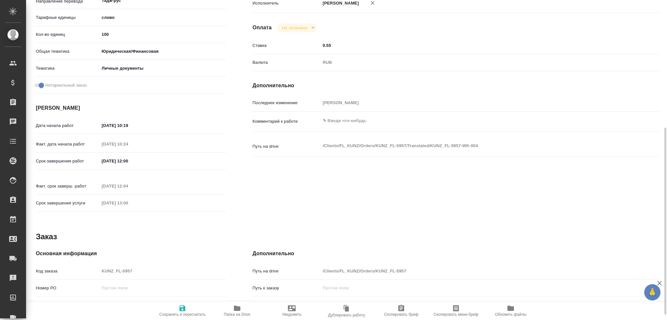
scroll to position [163, 0]
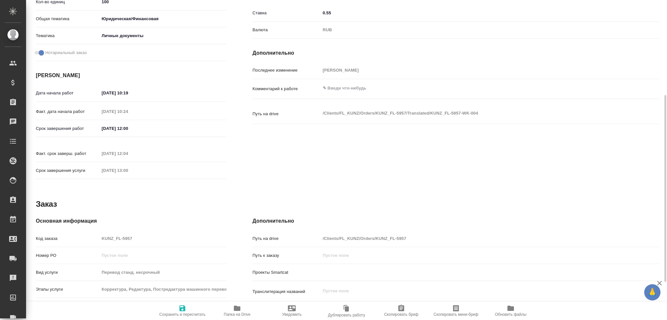
click at [77, 233] on div "Код заказа KUNZ_FL-5957" at bounding box center [131, 238] width 191 height 11
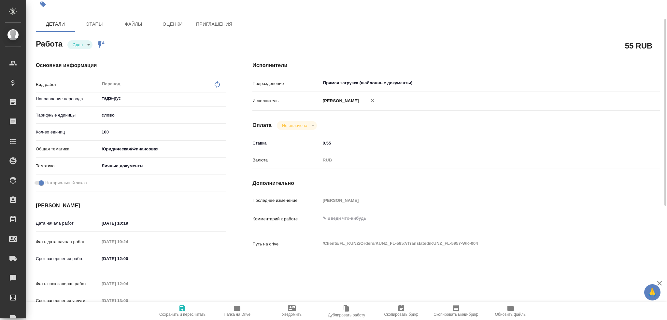
scroll to position [0, 0]
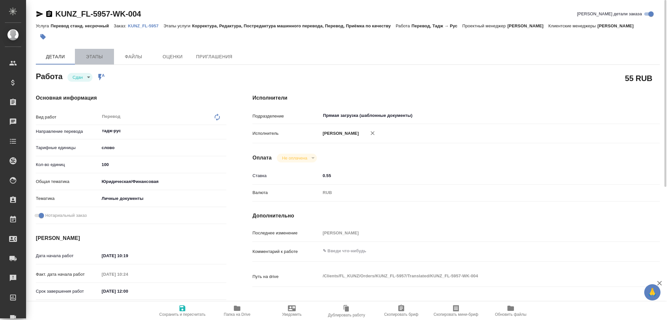
click at [99, 58] on span "Этапы" at bounding box center [94, 57] width 31 height 8
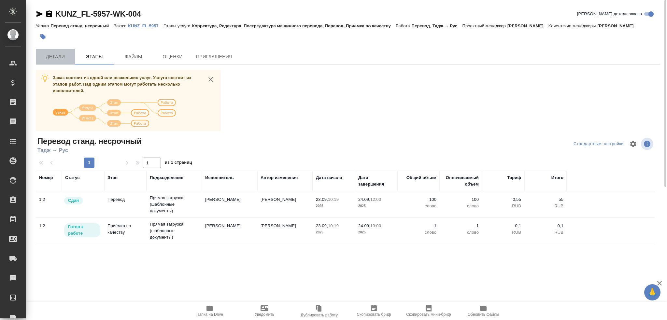
click at [50, 60] on span "Детали" at bounding box center [55, 57] width 31 height 8
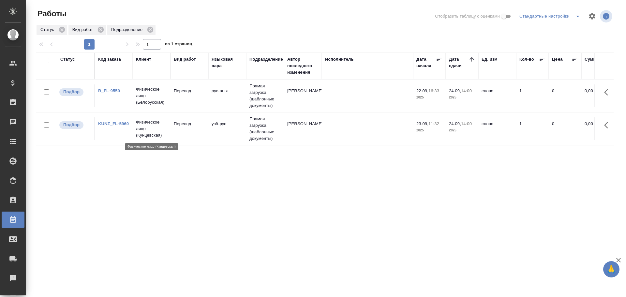
click at [145, 131] on p "Физическое лицо (Кунцевская)" at bounding box center [151, 129] width 31 height 20
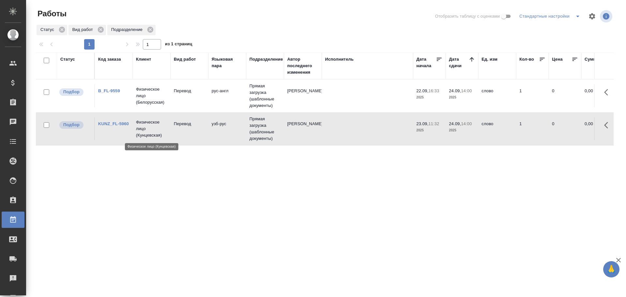
click at [145, 131] on p "Физическое лицо (Кунцевская)" at bounding box center [151, 129] width 31 height 20
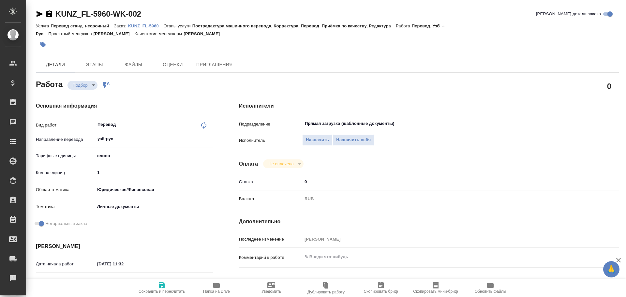
type textarea "x"
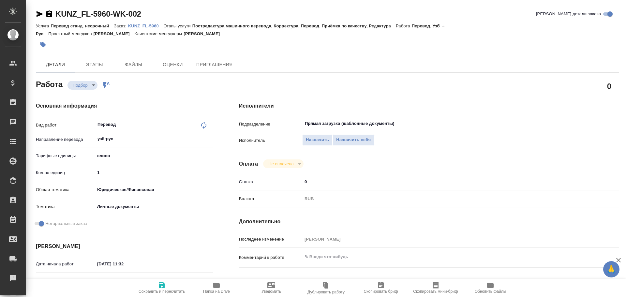
type textarea "x"
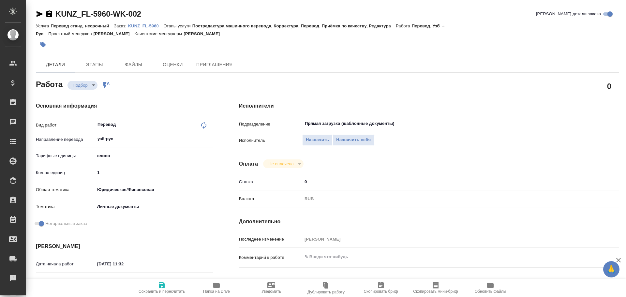
type textarea "x"
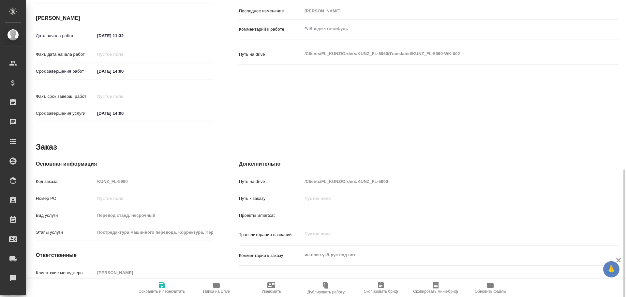
scroll to position [259, 0]
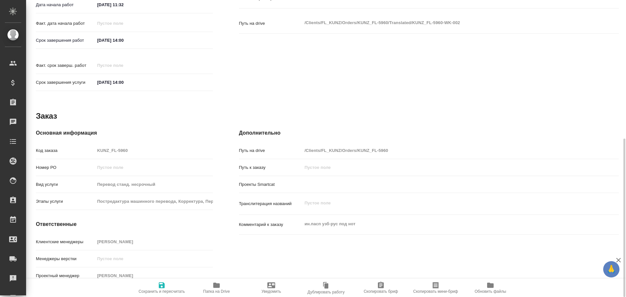
type textarea "x"
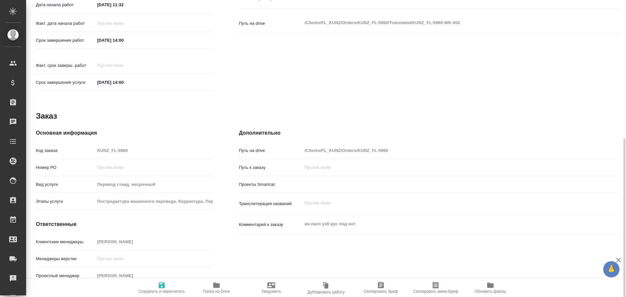
type textarea "x"
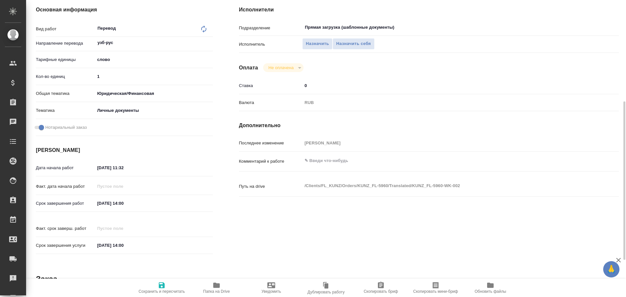
type textarea "x"
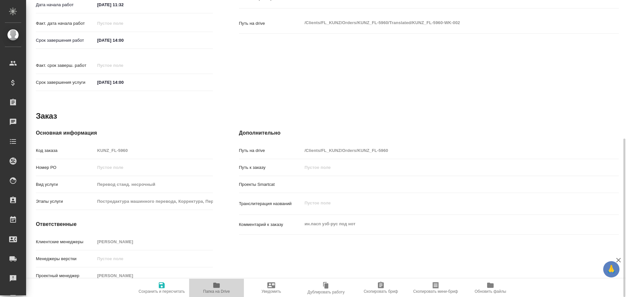
click at [211, 284] on span "Папка на Drive" at bounding box center [216, 287] width 47 height 12
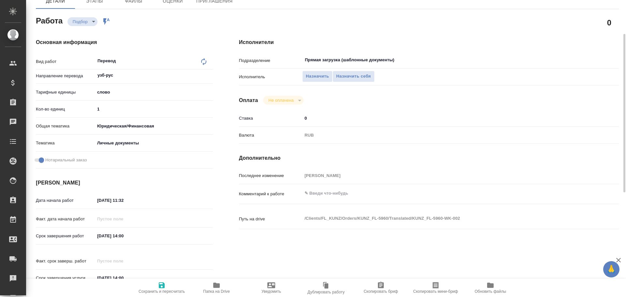
scroll to position [31, 0]
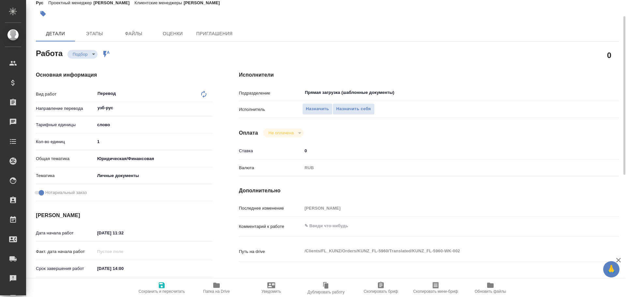
click at [135, 137] on input "1" at bounding box center [154, 141] width 118 height 9
type textarea "x"
type input "10"
type textarea "x"
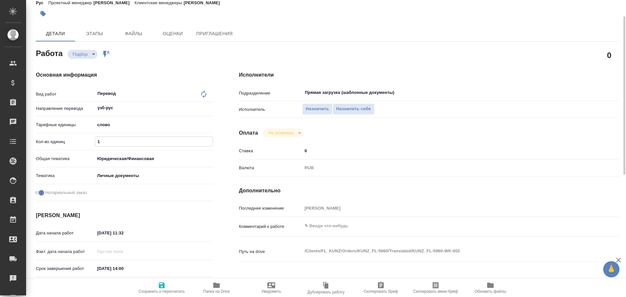
type textarea "x"
type input "100"
type textarea "x"
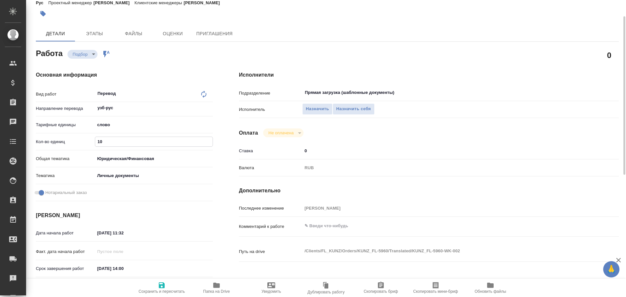
type textarea "x"
type input "100"
click at [160, 289] on span "Сохранить и пересчитать" at bounding box center [161, 291] width 46 height 5
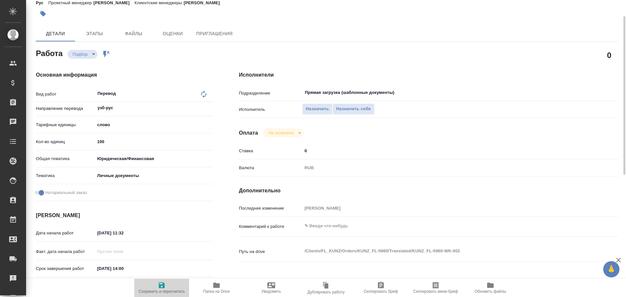
type textarea "x"
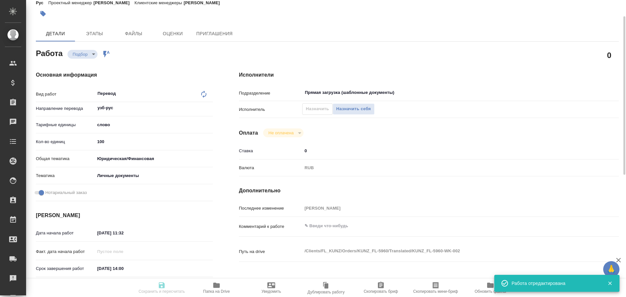
type textarea "x"
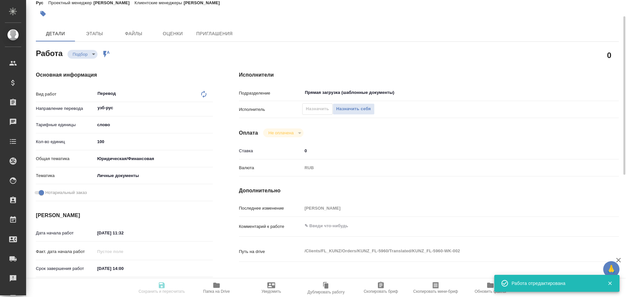
type input "recruiting"
type textarea "Перевод"
type textarea "x"
type input "узб-рус"
type input "5a8b1489cc6b4906c91bfd90"
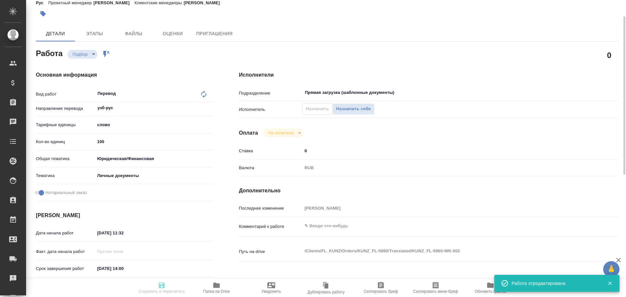
type input "100"
type input "yr-fn"
type input "5a8b8b956a9677013d343cfe"
checkbox input "true"
type input "[DATE] 11:32"
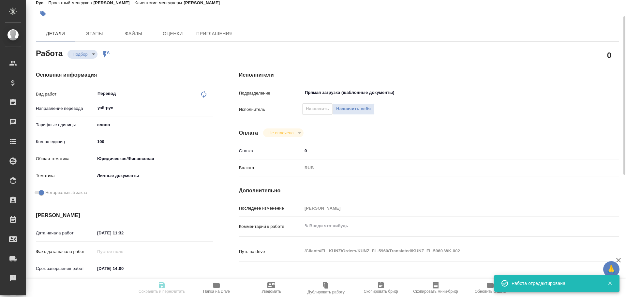
type input "[DATE] 14:00"
type input "Прямая загрузка (шаблонные документы)"
type input "notPayed"
type input "0"
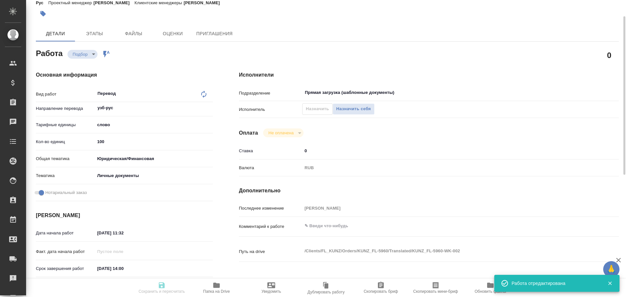
type input "RUB"
type input "[PERSON_NAME]"
type textarea "x"
type textarea "/Clients/FL_KUNZ/Orders/KUNZ_FL-5960/Translated/KUNZ_FL-5960-WK-002"
type textarea "x"
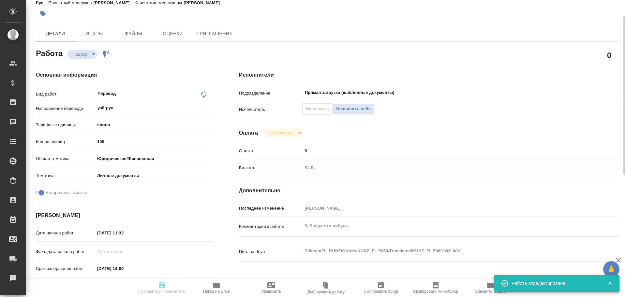
type input "KUNZ_FL-5960"
type input "Перевод станд. несрочный"
type input "Постредактура машинного перевода, Корректура, Перевод, Приёмка по качеству, Ред…"
type input "[PERSON_NAME]"
type input "/Clients/FL_KUNZ/Orders/KUNZ_FL-5960"
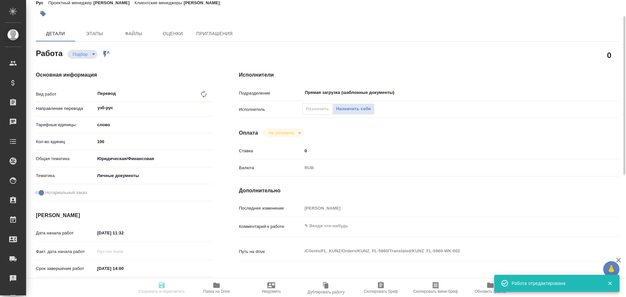
type textarea "x"
type textarea "ин.пасп узб-рус под нот"
type textarea "x"
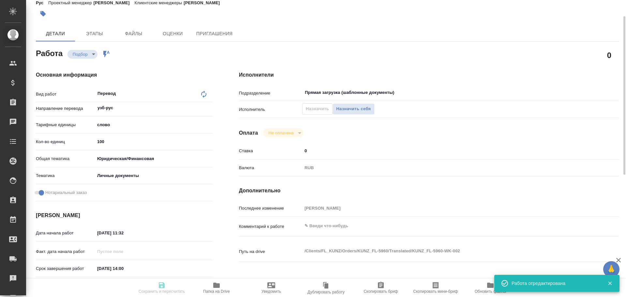
type textarea "x"
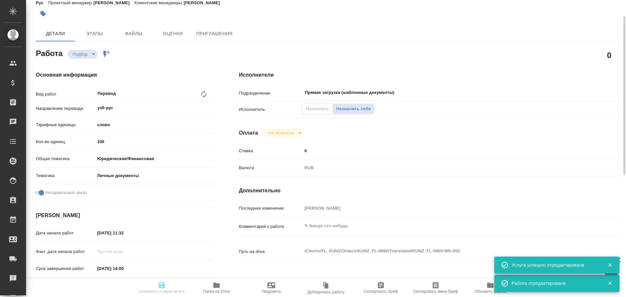
type textarea "x"
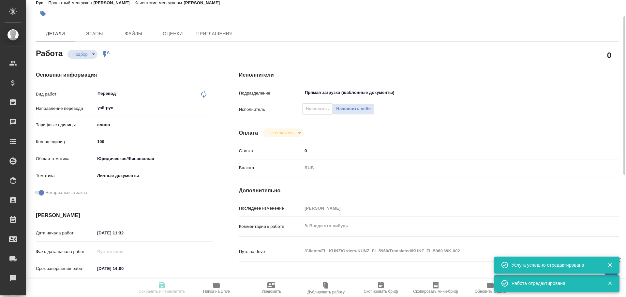
type textarea "x"
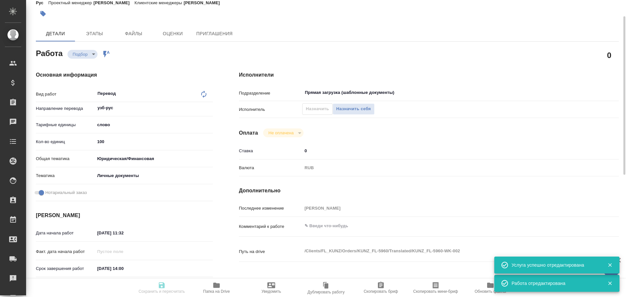
type textarea "x"
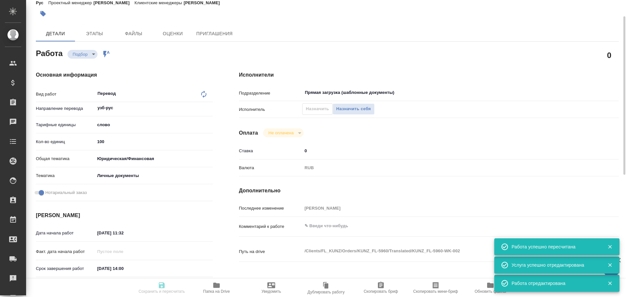
type input "recruiting"
type textarea "Перевод"
type textarea "x"
type input "узб-рус"
type input "5a8b1489cc6b4906c91bfd90"
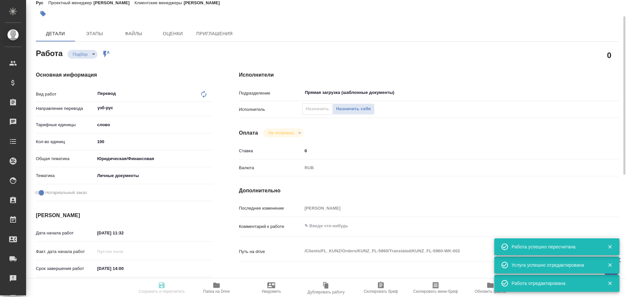
type input "100"
type input "yr-fn"
type input "5a8b8b956a9677013d343cfe"
checkbox input "true"
type input "[DATE] 11:32"
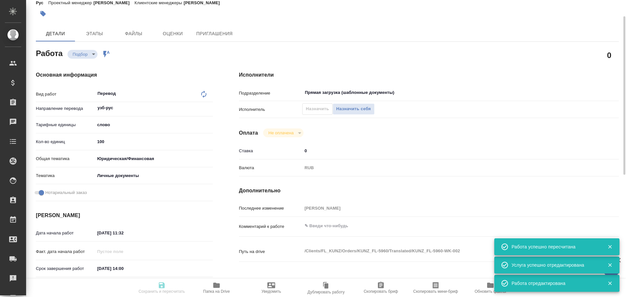
type input "[DATE] 14:00"
type input "Прямая загрузка (шаблонные документы)"
type input "notPayed"
type input "0"
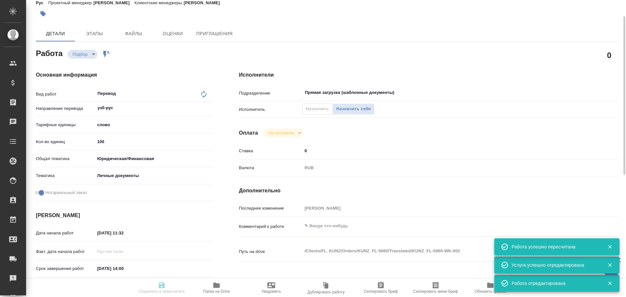
type input "RUB"
type input "[PERSON_NAME]"
type textarea "x"
type textarea "/Clients/FL_KUNZ/Orders/KUNZ_FL-5960/Translated/KUNZ_FL-5960-WK-002"
type textarea "x"
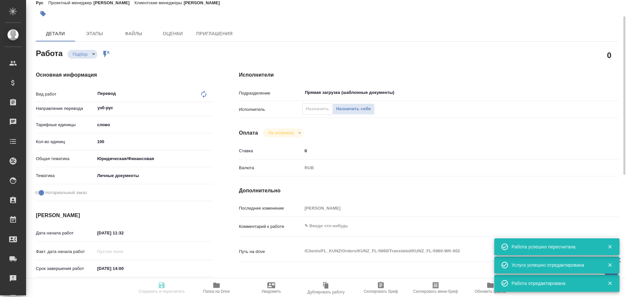
type input "KUNZ_FL-5960"
type input "Перевод станд. несрочный"
type input "Постредактура машинного перевода, Корректура, Перевод, Приёмка по качеству, Ред…"
type input "[PERSON_NAME]"
type input "/Clients/FL_KUNZ/Orders/KUNZ_FL-5960"
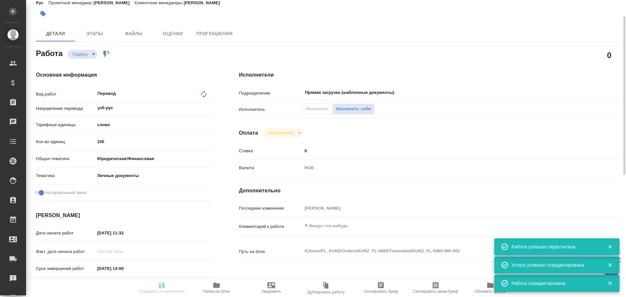
type textarea "x"
type textarea "ин.пасп узб-рус под нот"
type textarea "x"
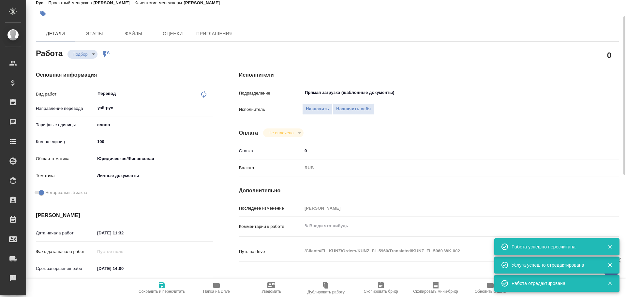
type textarea "x"
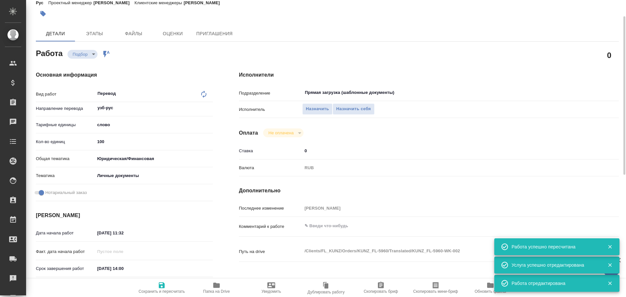
type textarea "x"
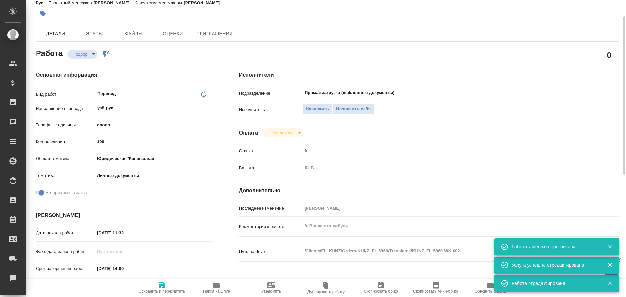
type textarea "x"
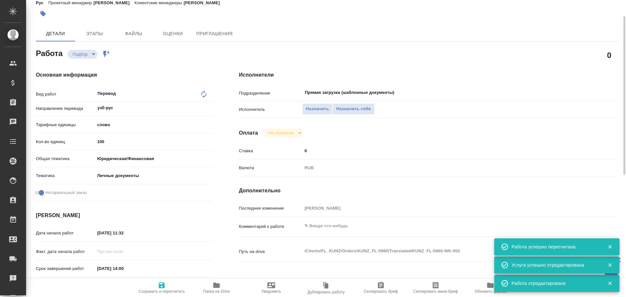
type textarea "x"
click at [352, 108] on span "Назначить себя" at bounding box center [353, 108] width 35 height 7
type textarea "x"
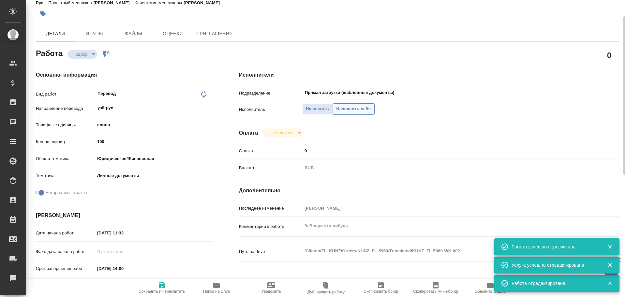
type textarea "x"
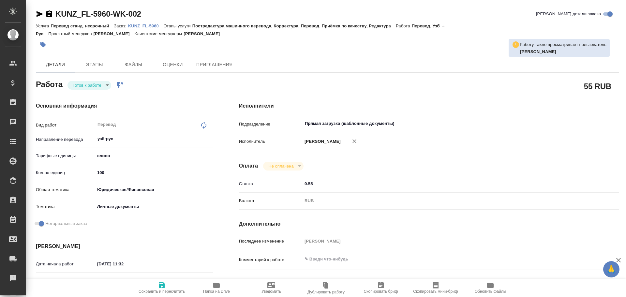
type textarea "x"
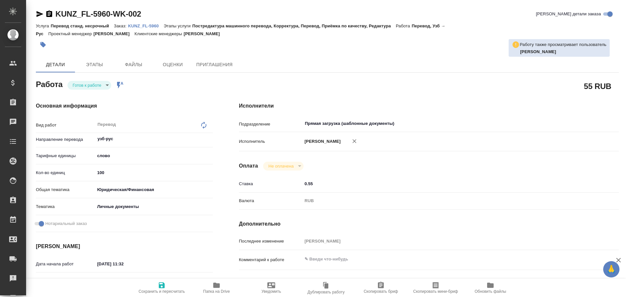
type textarea "x"
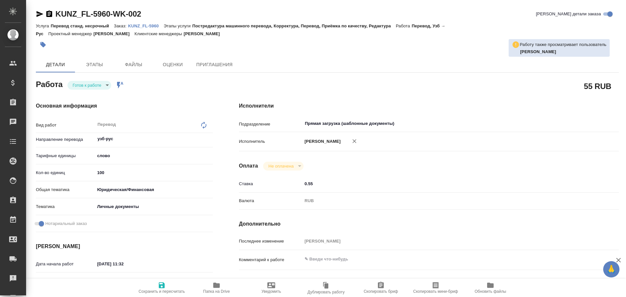
type textarea "x"
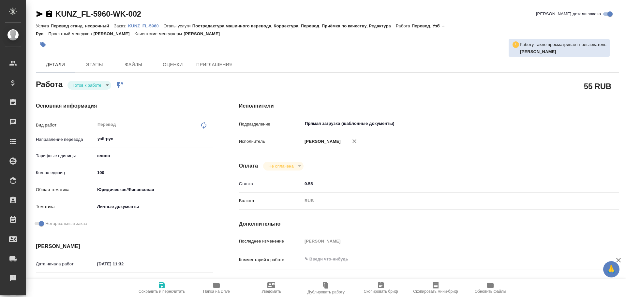
type textarea "x"
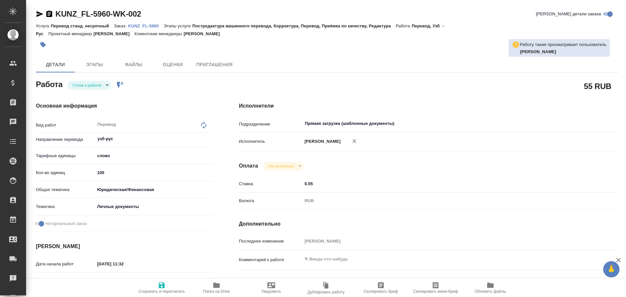
type textarea "x"
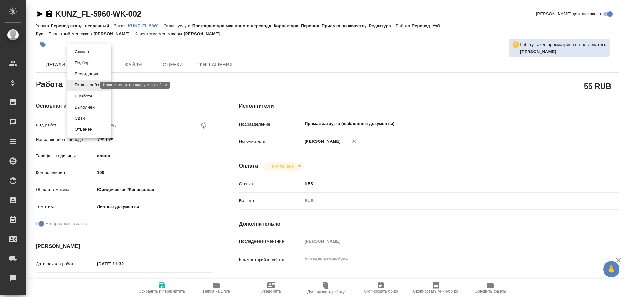
click at [91, 86] on body "🙏 .cls-1 fill:#fff; AWATERA [PERSON_NAME] Спецификации Заказы Чаты Todo Проекты…" at bounding box center [313, 148] width 626 height 297
click at [85, 95] on button "В работе" at bounding box center [84, 96] width 22 height 7
type textarea "x"
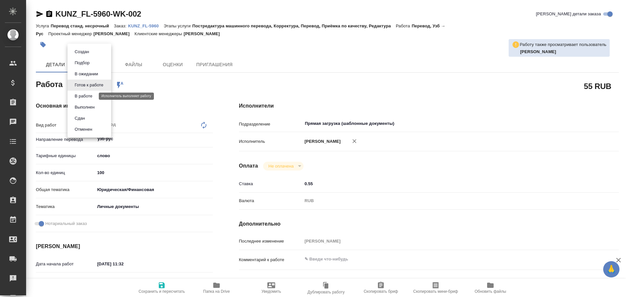
type textarea "x"
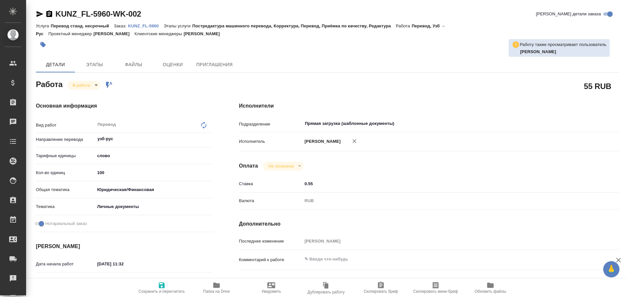
type textarea "x"
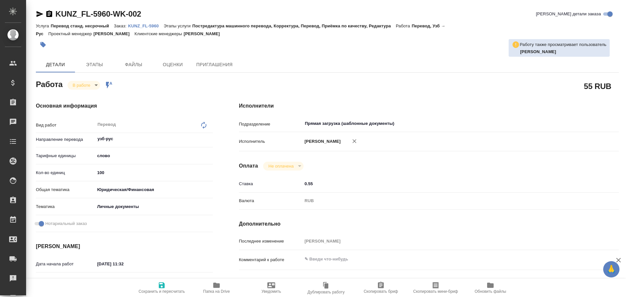
type textarea "x"
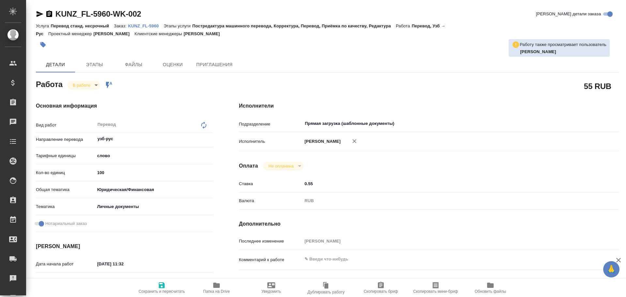
type textarea "x"
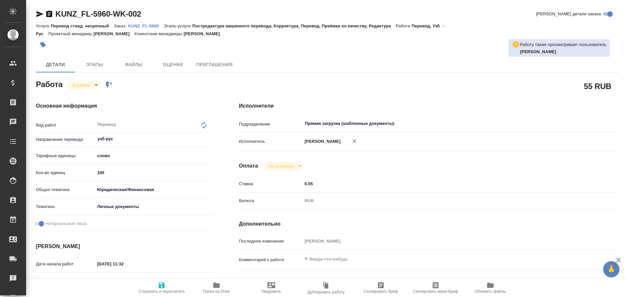
type textarea "x"
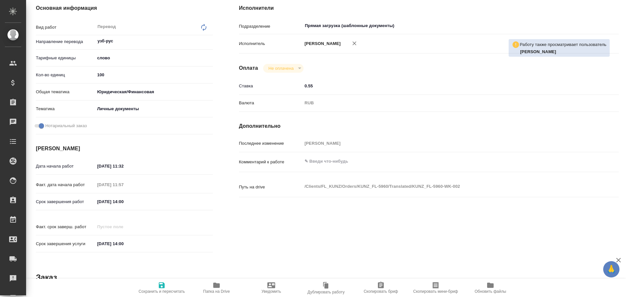
scroll to position [130, 0]
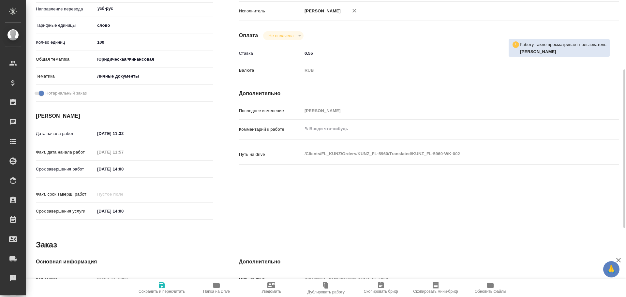
type textarea "x"
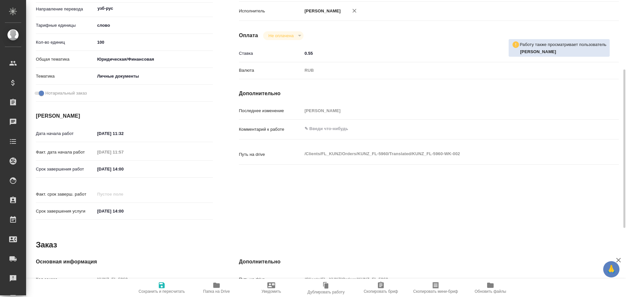
type textarea "x"
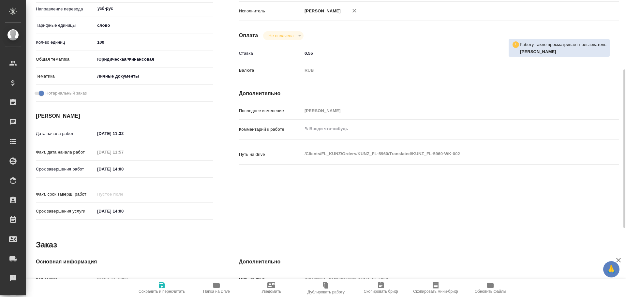
type textarea "x"
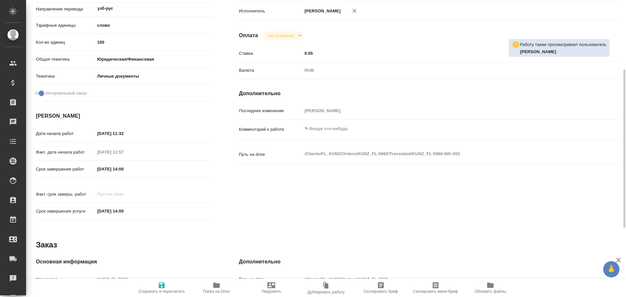
type textarea "x"
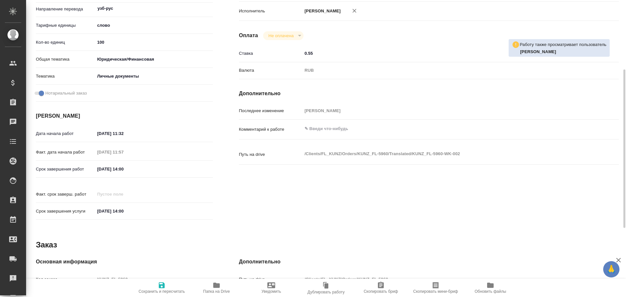
type textarea "x"
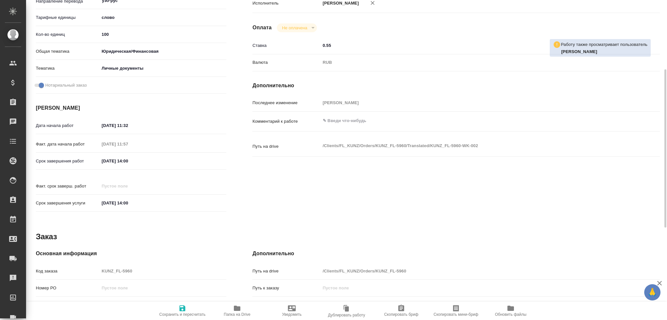
type textarea "x"
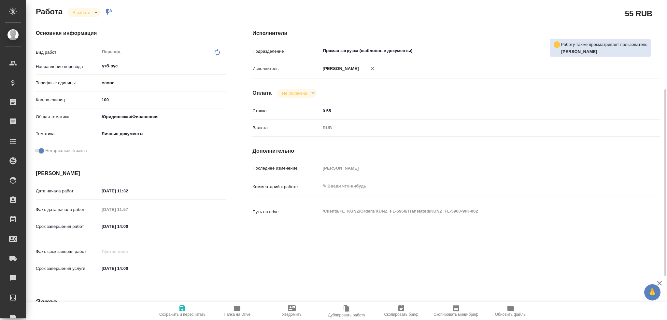
scroll to position [32, 0]
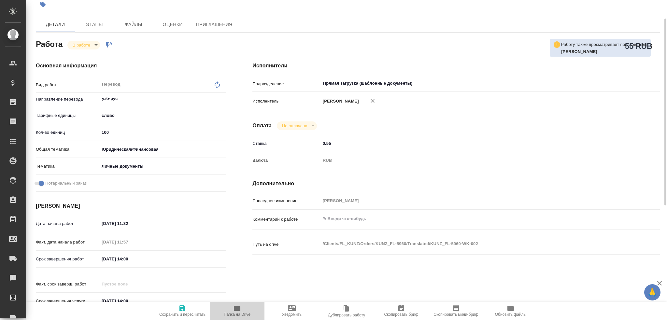
click at [238, 297] on span "Папка на Drive" at bounding box center [237, 315] width 27 height 5
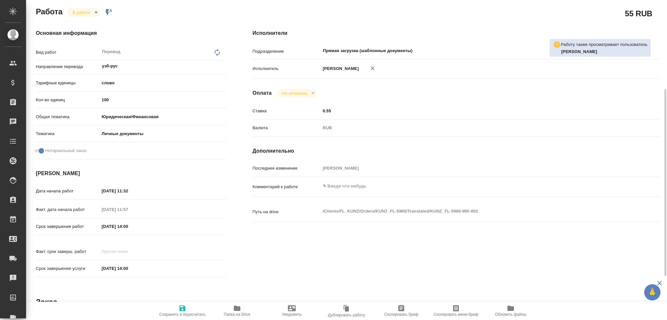
scroll to position [228, 0]
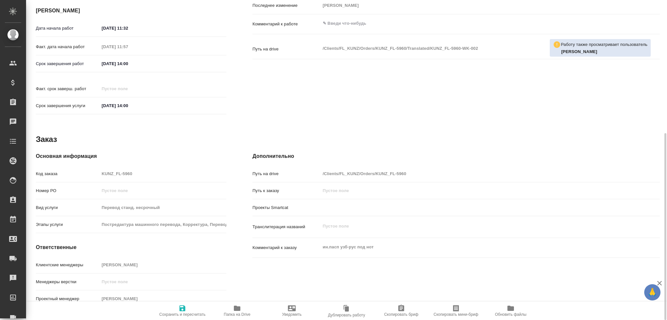
click at [239, 297] on icon "button" at bounding box center [237, 308] width 7 height 5
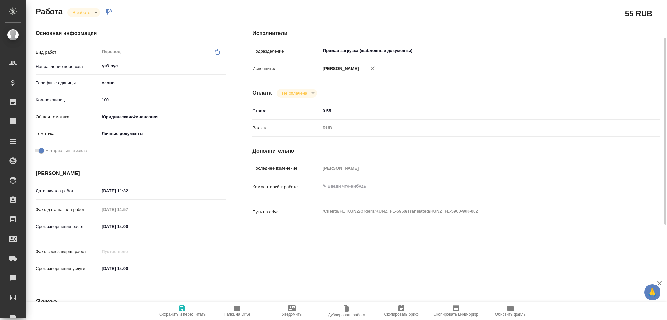
scroll to position [32, 0]
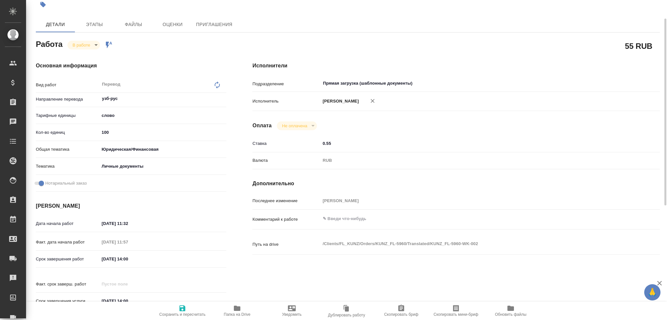
click at [78, 44] on body "🙏 .cls-1 fill:#fff; AWATERA Gusev Alexandr Клиенты Спецификации Заказы 0 Чаты T…" at bounding box center [333, 160] width 667 height 320
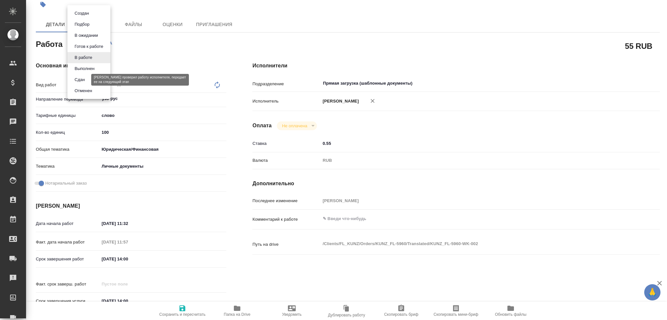
click at [79, 78] on button "Сдан" at bounding box center [80, 79] width 14 height 7
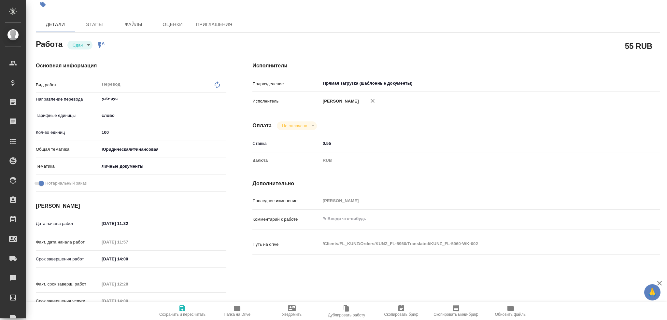
type textarea "x"
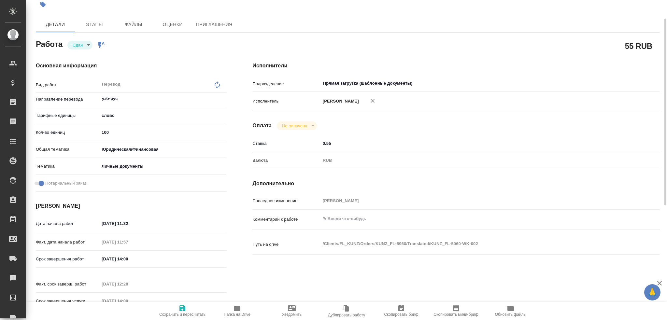
click at [182, 297] on span "Сохранить и пересчитать" at bounding box center [182, 315] width 46 height 5
type textarea "x"
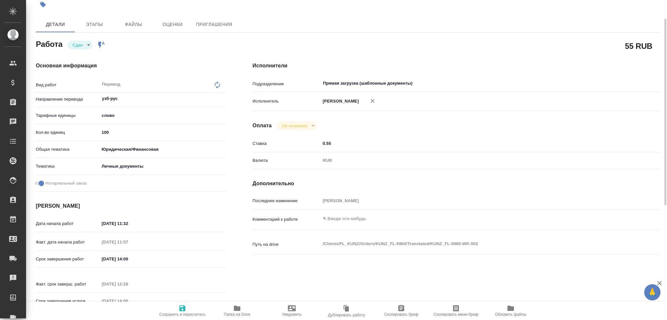
type textarea "x"
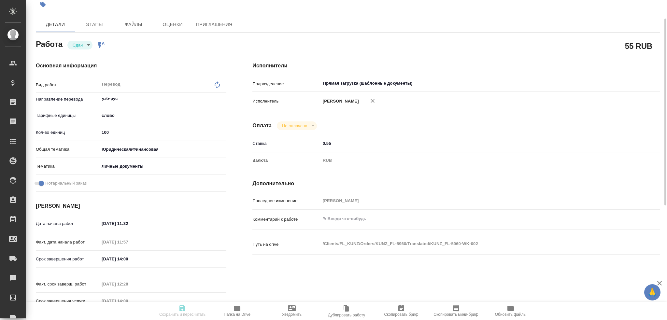
type textarea "x"
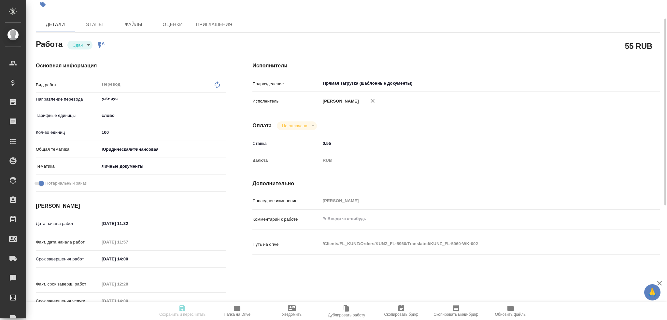
type textarea "x"
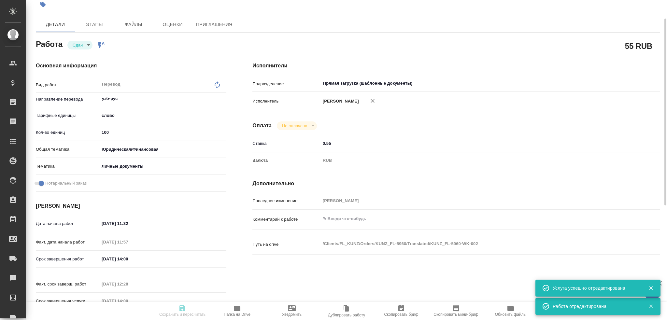
type input "closed"
type textarea "Перевод"
type textarea "x"
type input "узб-рус"
type input "5a8b1489cc6b4906c91bfd90"
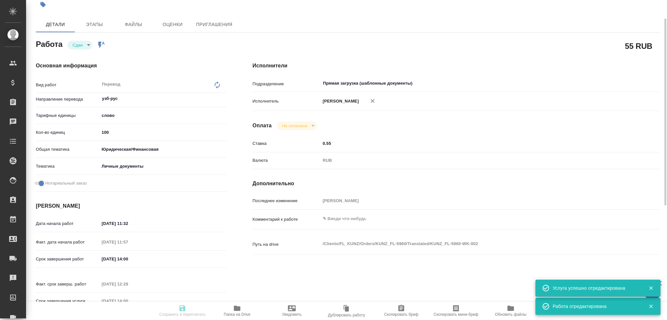
type input "100"
type input "yr-fn"
type input "5a8b8b956a9677013d343cfe"
checkbox input "true"
type input "23.09.2025 11:32"
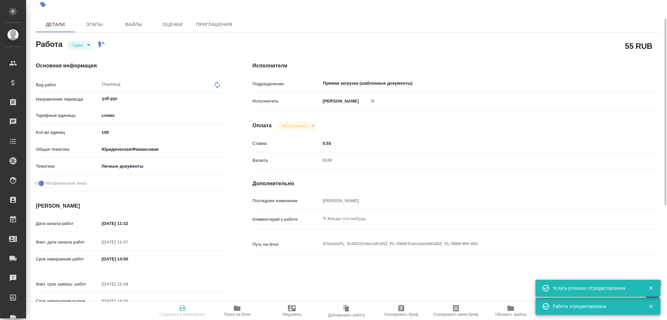
type input "23.09.2025 11:57"
type input "24.09.2025 14:00"
type input "23.09.2025 12:28"
type input "24.09.2025 14:00"
type input "Прямая загрузка (шаблонные документы)"
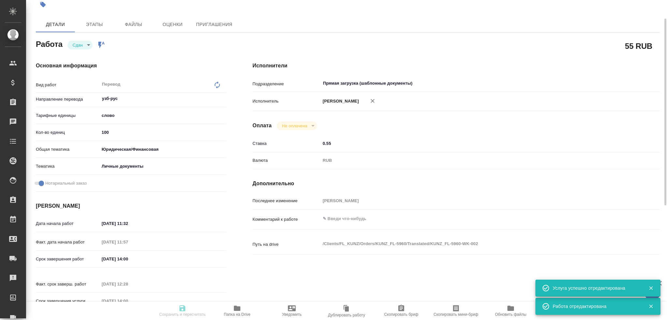
type input "notPayed"
type input "0.55"
type input "RUB"
type input "[PERSON_NAME]"
type textarea "x"
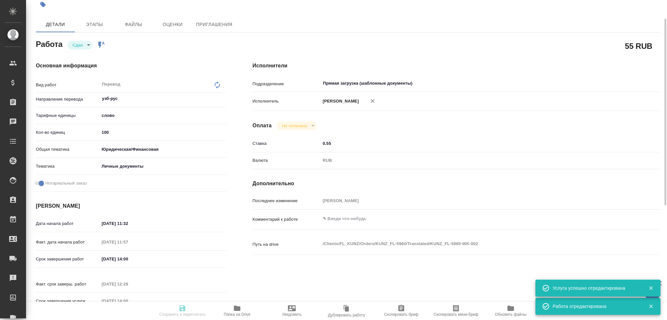
type textarea "/Clients/FL_KUNZ/Orders/KUNZ_FL-5960/Translated/KUNZ_FL-5960-WK-002"
type textarea "x"
type input "KUNZ_FL-5960"
type input "Перевод станд. несрочный"
type input "Постредактура машинного перевода, Корректура, Перевод, Приёмка по качеству, Ред…"
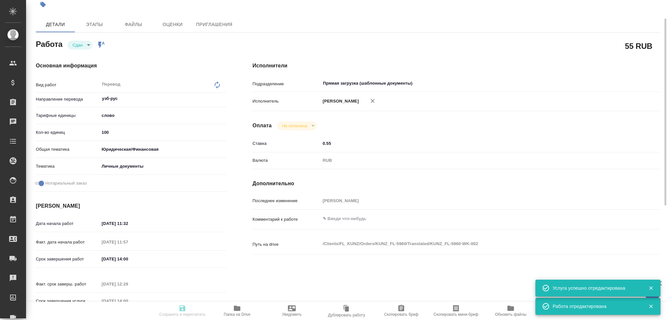
type input "Зотова Екатерина"
type input "/Clients/FL_KUNZ/Orders/KUNZ_FL-5960"
type textarea "x"
type textarea "ин.пасп узб-рус под нот"
type textarea "x"
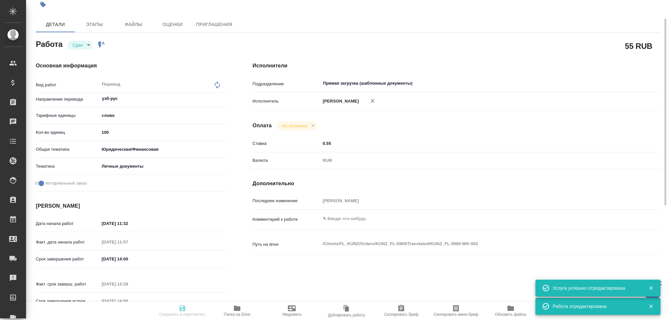
type textarea "x"
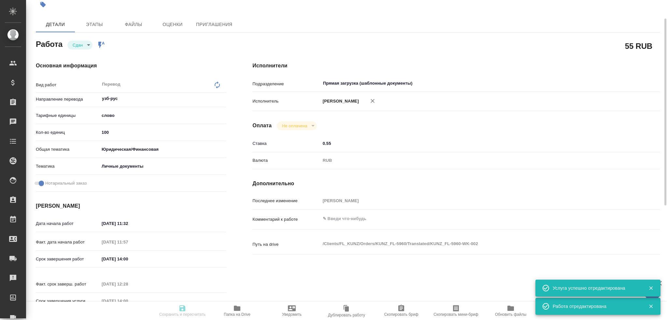
type textarea "x"
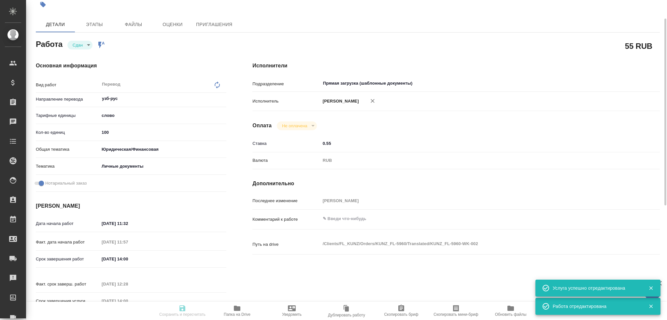
type textarea "x"
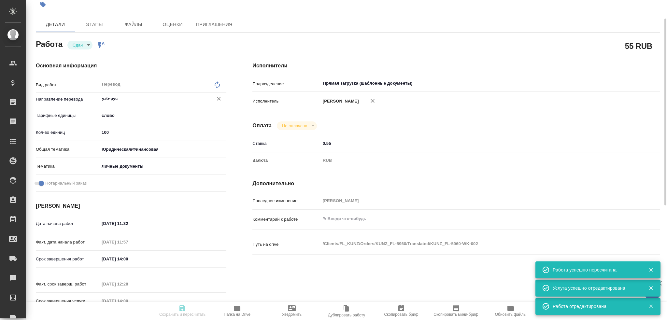
type input "closed"
type textarea "Перевод"
type textarea "x"
type input "узб-рус"
type input "5a8b1489cc6b4906c91bfd90"
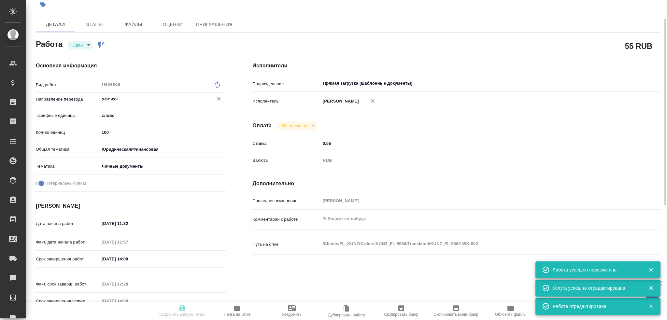
type input "100"
type input "yr-fn"
type input "5a8b8b956a9677013d343cfe"
checkbox input "true"
type input "23.09.2025 11:32"
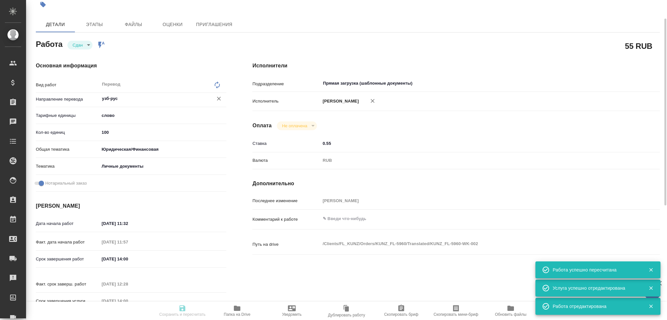
type input "23.09.2025 11:57"
type input "24.09.2025 14:00"
type input "23.09.2025 12:28"
type input "24.09.2025 14:00"
type input "Прямая загрузка (шаблонные документы)"
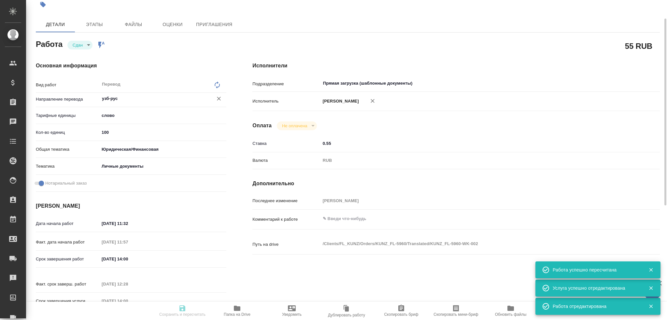
type input "notPayed"
type input "0.55"
type input "RUB"
type input "[PERSON_NAME]"
type textarea "x"
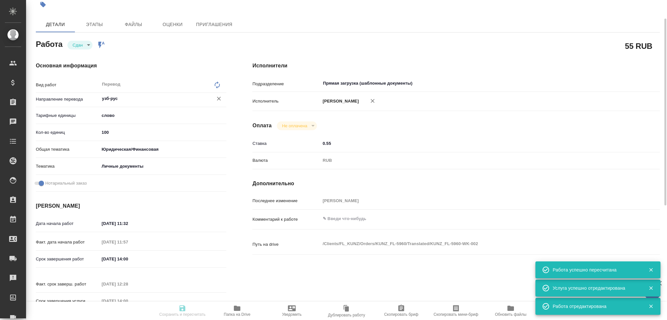
type textarea "/Clients/FL_KUNZ/Orders/KUNZ_FL-5960/Translated/KUNZ_FL-5960-WK-002"
type textarea "x"
type input "KUNZ_FL-5960"
type input "Перевод станд. несрочный"
type input "Постредактура машинного перевода, Корректура, Перевод, Приёмка по качеству, Ред…"
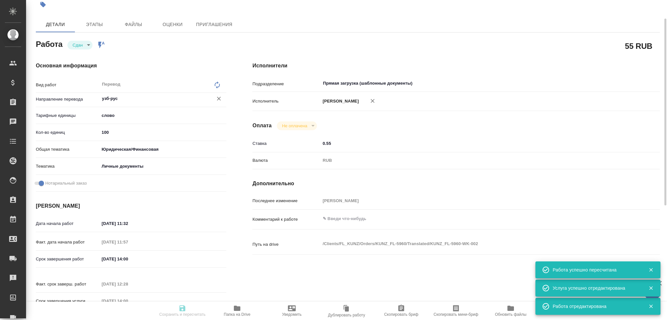
type input "Зотова Екатерина"
type input "/Clients/FL_KUNZ/Orders/KUNZ_FL-5960"
type textarea "x"
type textarea "ин.пасп узб-рус под нот"
type textarea "x"
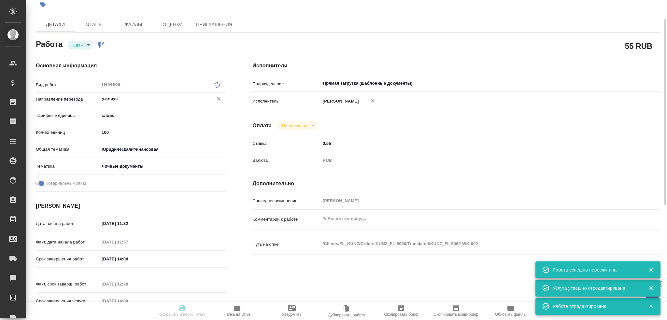
type textarea "x"
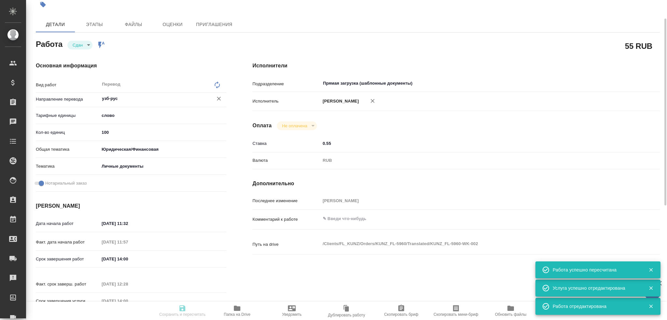
type textarea "x"
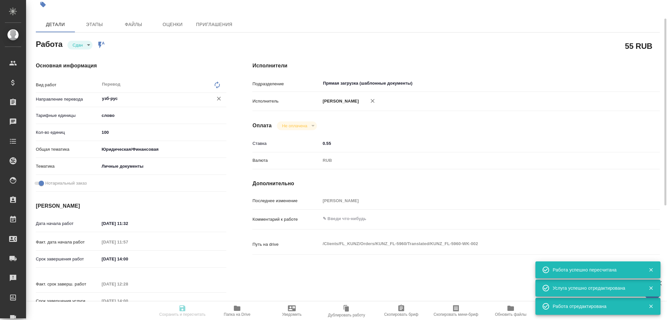
scroll to position [0, 0]
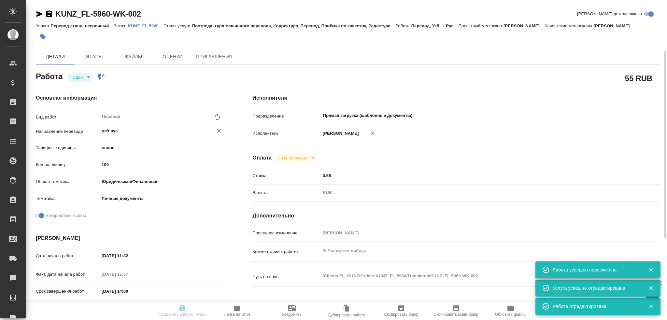
type textarea "x"
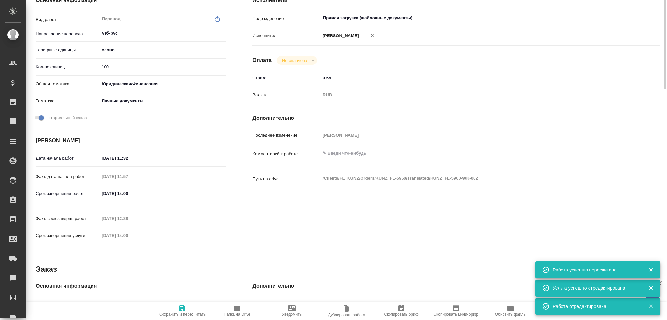
type textarea "x"
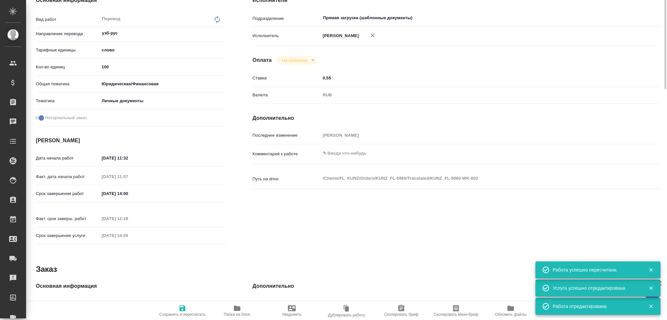
scroll to position [228, 0]
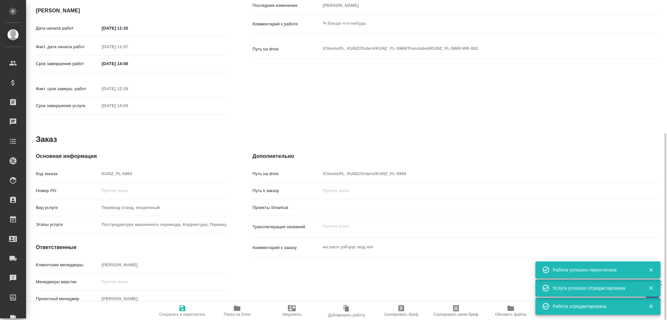
type textarea "x"
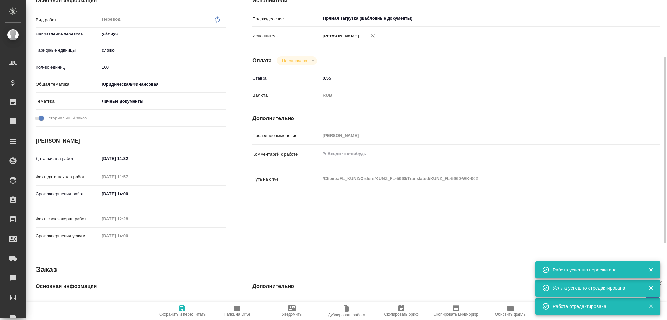
scroll to position [0, 0]
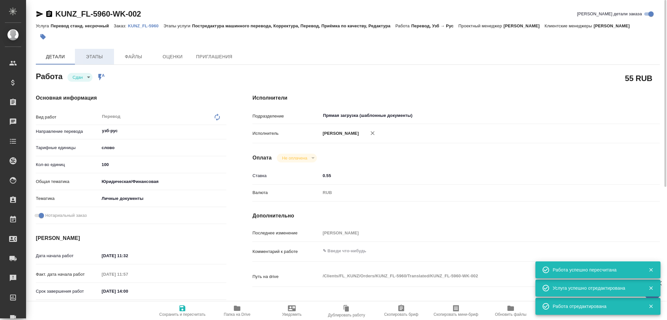
click at [86, 51] on button "Этапы" at bounding box center [94, 57] width 39 height 16
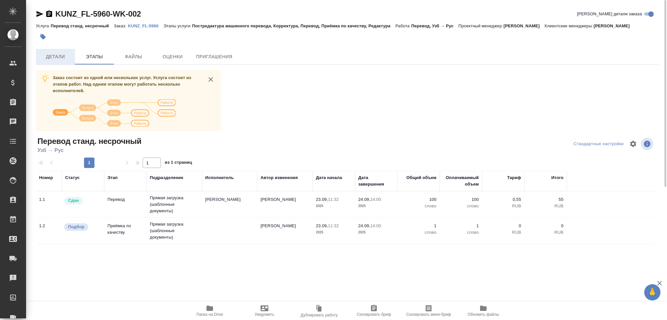
click at [61, 57] on span "Детали" at bounding box center [55, 57] width 31 height 8
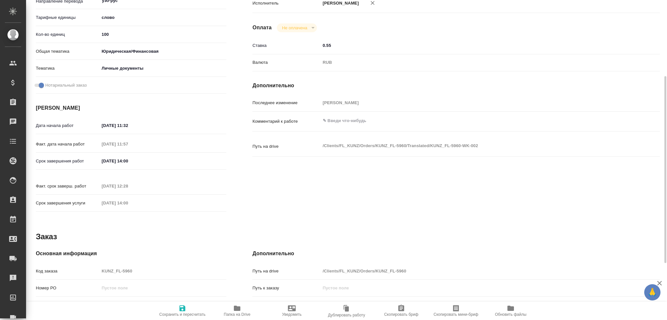
scroll to position [196, 0]
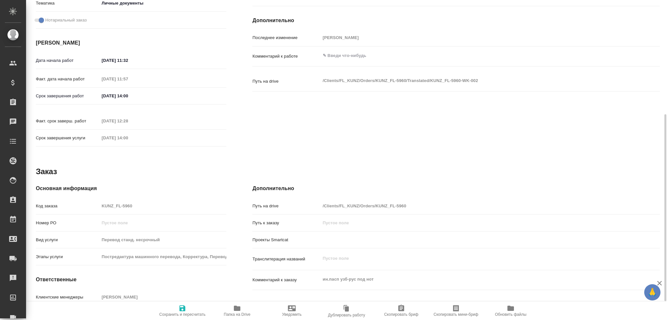
click at [80, 200] on div "Код заказа KUNZ_FL-5960" at bounding box center [131, 205] width 191 height 11
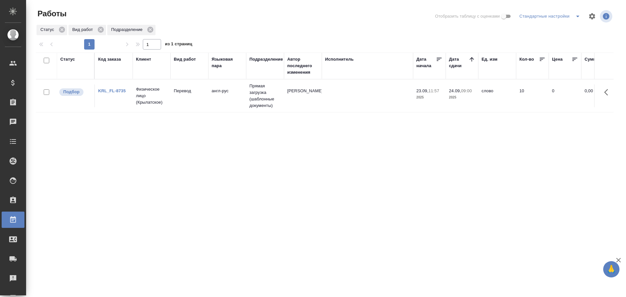
click at [171, 102] on td "Перевод" at bounding box center [189, 95] width 38 height 23
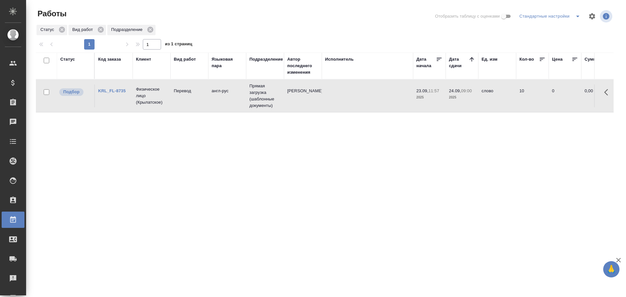
click at [171, 102] on td "Перевод" at bounding box center [189, 95] width 38 height 23
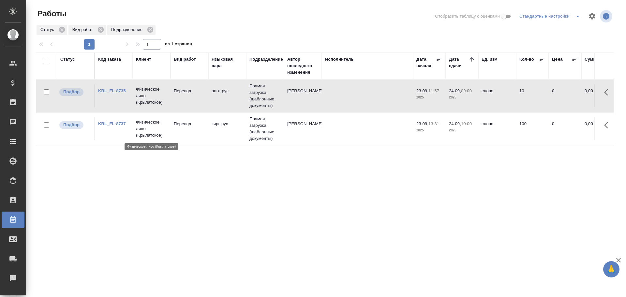
click at [139, 131] on p "Физическое лицо (Крылатское)" at bounding box center [151, 129] width 31 height 20
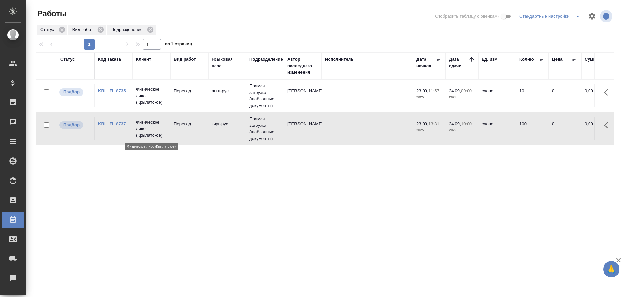
click at [139, 131] on p "Физическое лицо (Крылатское)" at bounding box center [151, 129] width 31 height 20
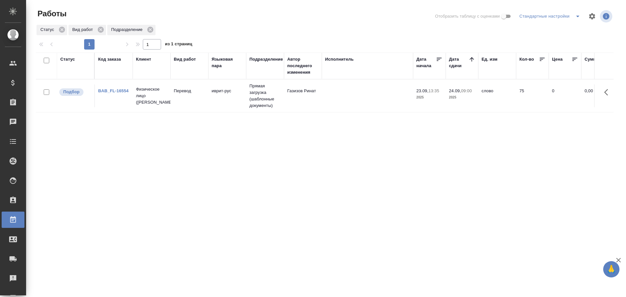
click at [208, 103] on td "Перевод" at bounding box center [189, 95] width 38 height 23
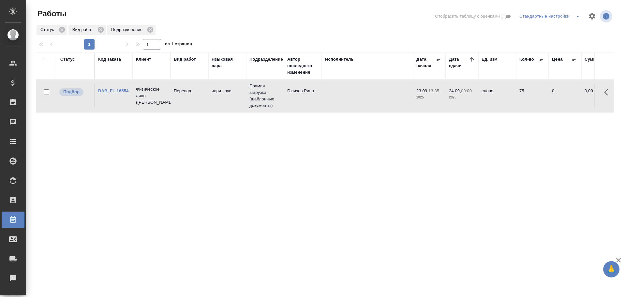
click at [208, 103] on td "Перевод" at bounding box center [189, 95] width 38 height 23
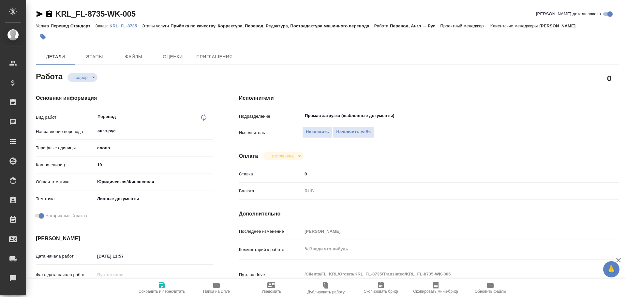
type textarea "x"
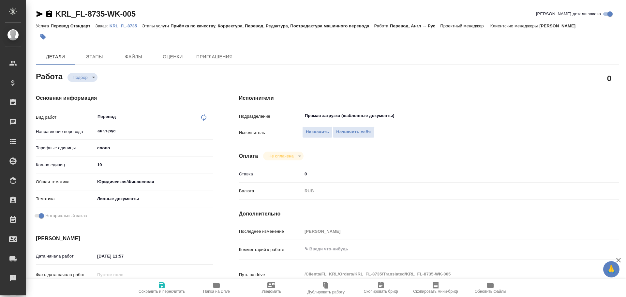
type textarea "x"
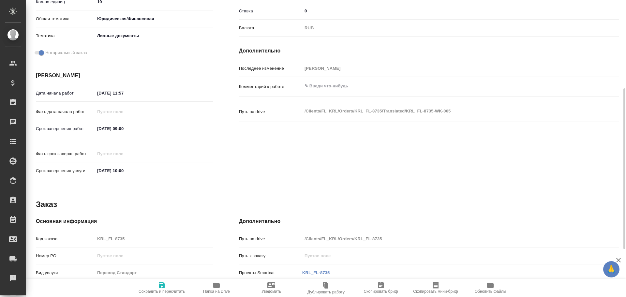
type textarea "x"
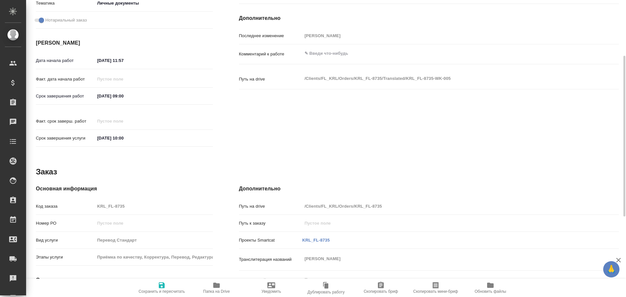
scroll to position [228, 0]
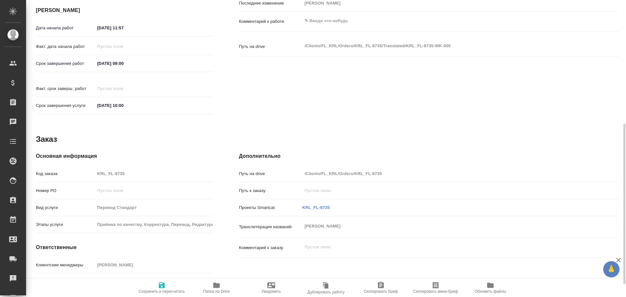
type textarea "x"
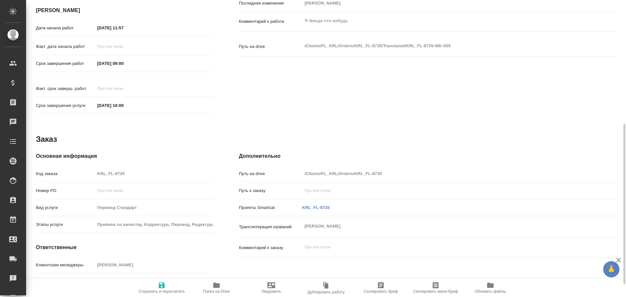
type textarea "x"
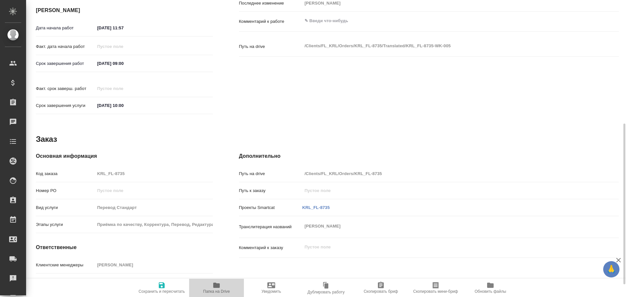
click at [211, 288] on span "Папка на Drive" at bounding box center [216, 287] width 47 height 12
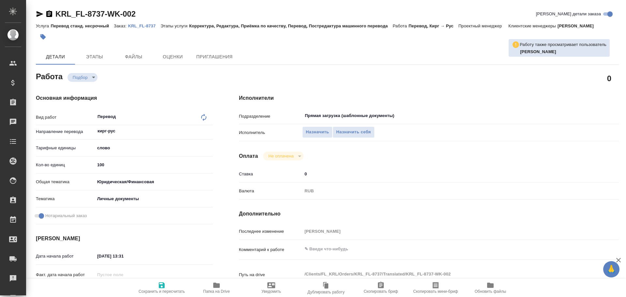
type textarea "x"
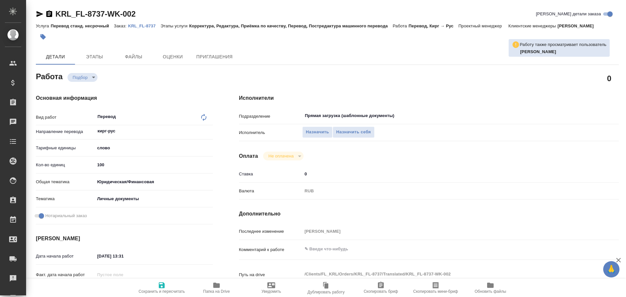
type textarea "x"
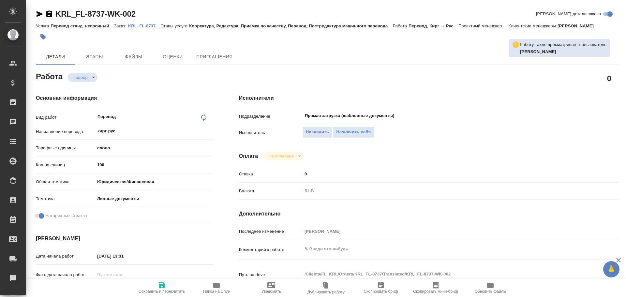
type textarea "x"
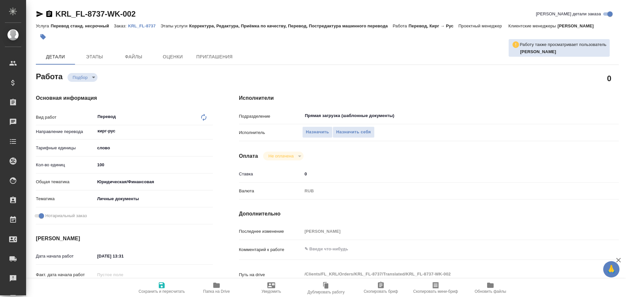
type textarea "x"
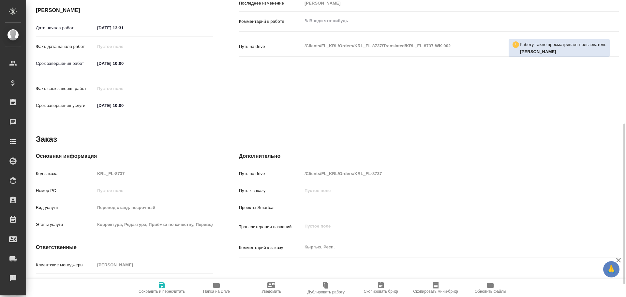
scroll to position [251, 0]
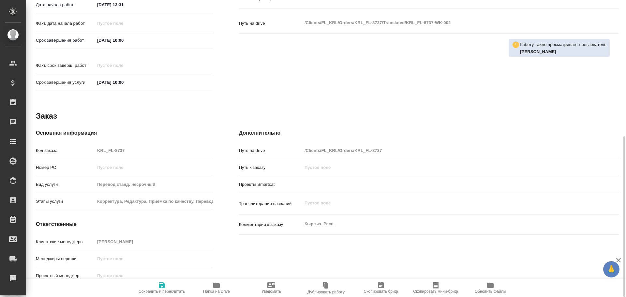
type textarea "x"
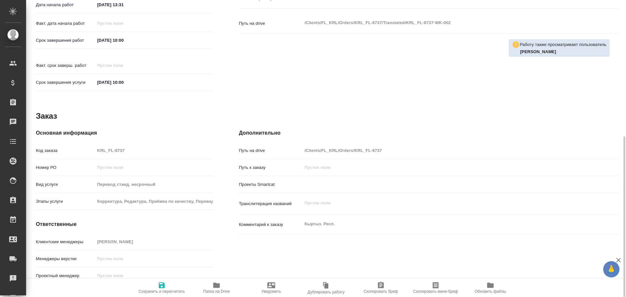
click at [213, 291] on span "Папка на Drive" at bounding box center [216, 291] width 27 height 5
type textarea "x"
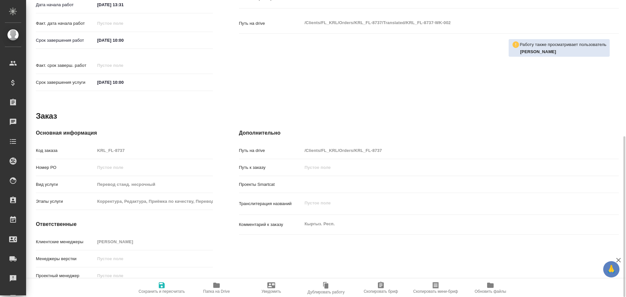
type textarea "x"
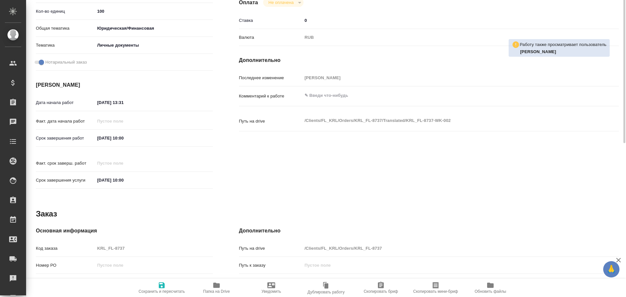
scroll to position [23, 0]
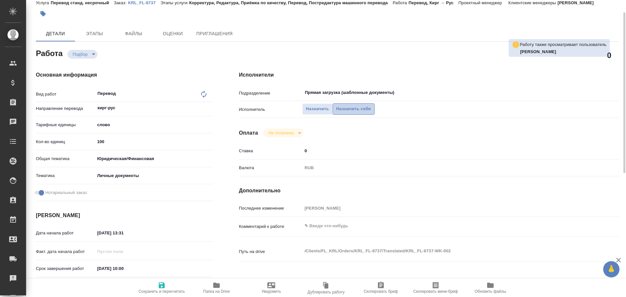
click at [352, 110] on span "Назначить себя" at bounding box center [353, 108] width 35 height 7
type textarea "x"
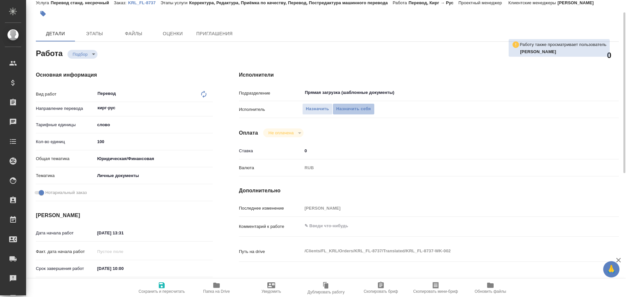
type textarea "x"
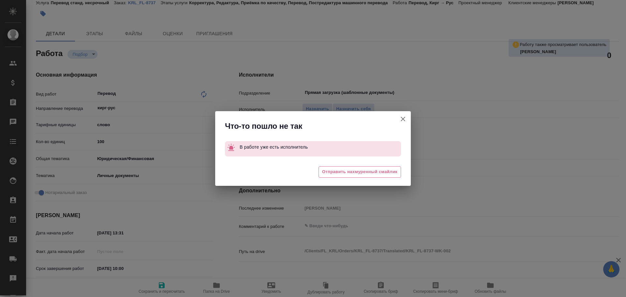
click at [406, 119] on icon "button" at bounding box center [403, 119] width 8 height 8
type textarea "x"
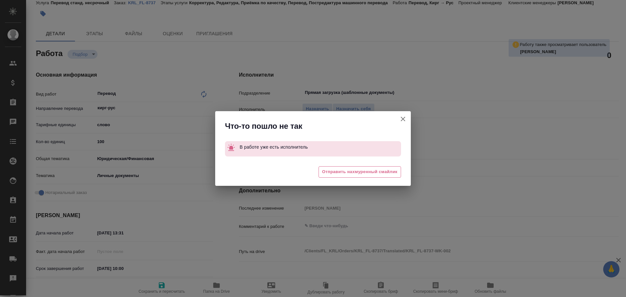
type textarea "x"
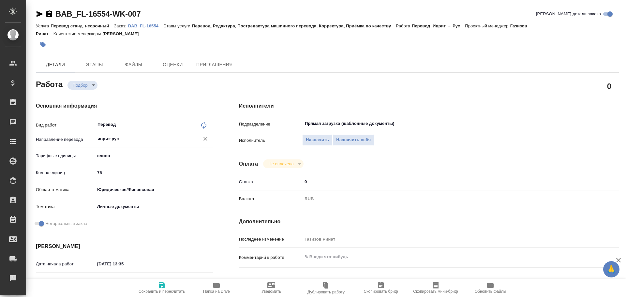
type textarea "x"
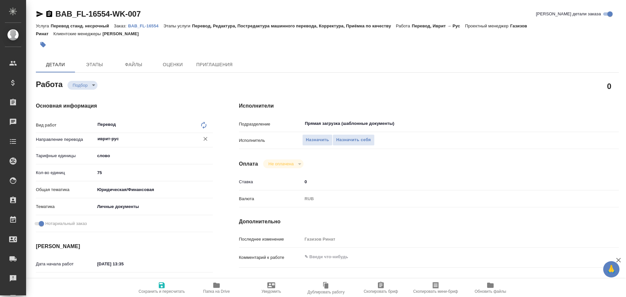
type textarea "x"
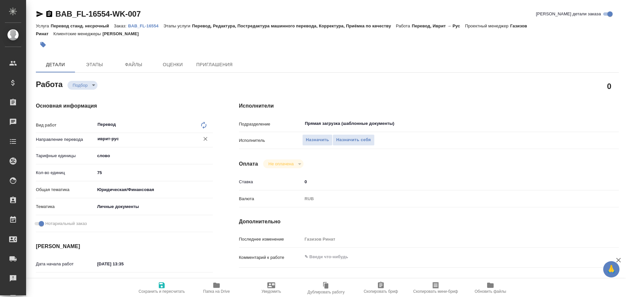
type textarea "x"
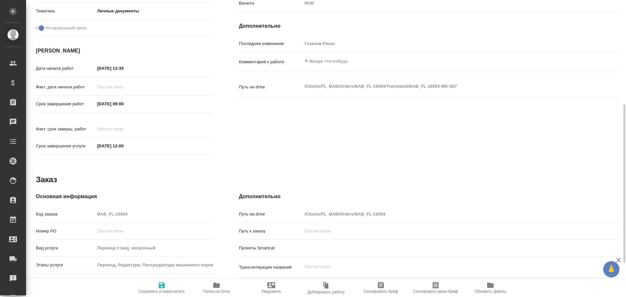
type textarea "x"
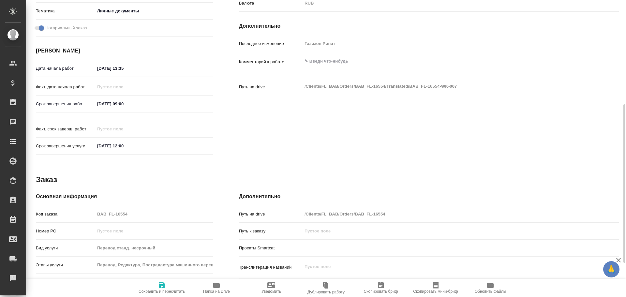
type textarea "x"
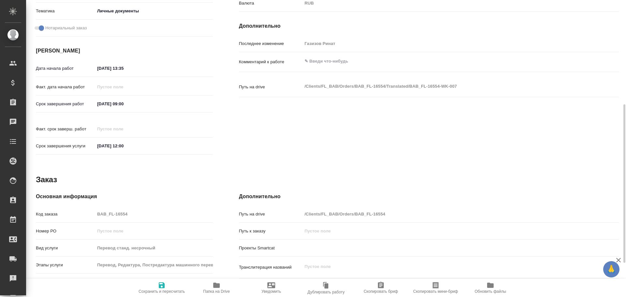
type textarea "x"
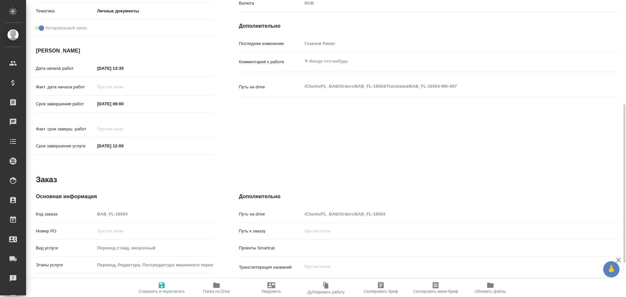
scroll to position [259, 0]
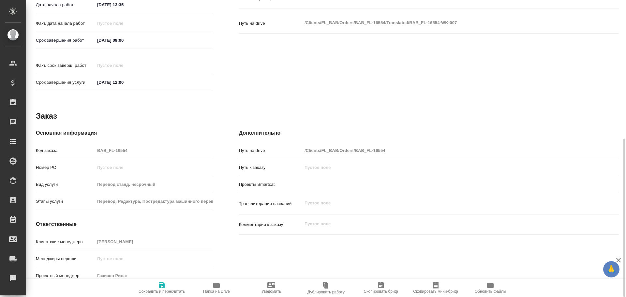
type textarea "x"
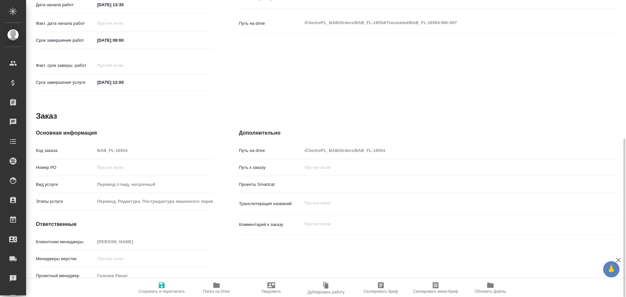
click at [213, 285] on icon "button" at bounding box center [216, 285] width 7 height 5
type textarea "x"
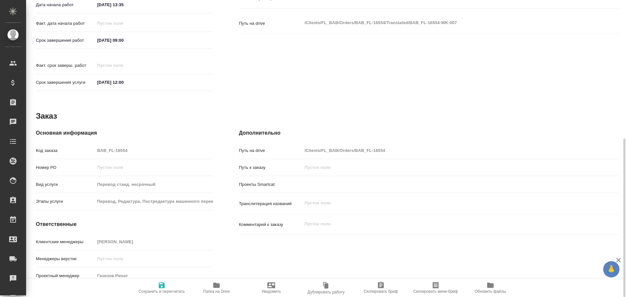
type textarea "x"
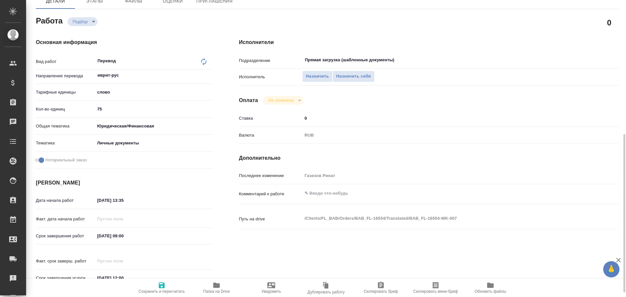
scroll to position [0, 0]
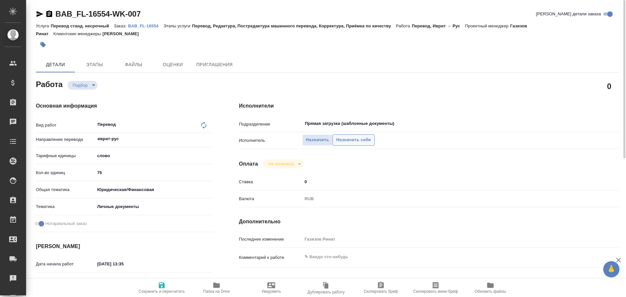
click at [342, 139] on span "Назначить себя" at bounding box center [353, 139] width 35 height 7
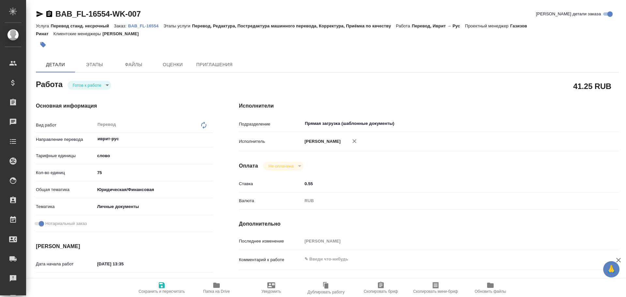
type textarea "x"
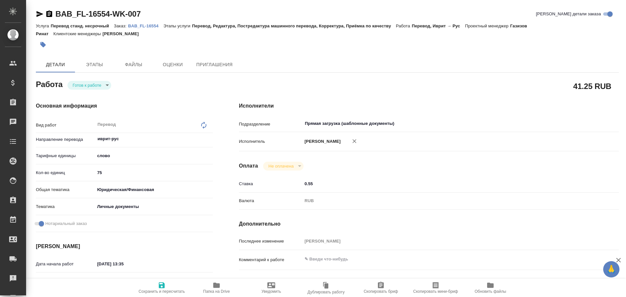
type textarea "x"
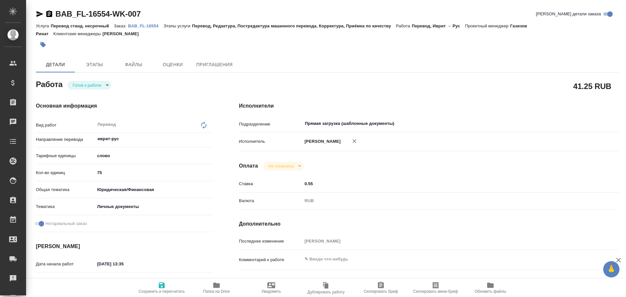
type textarea "x"
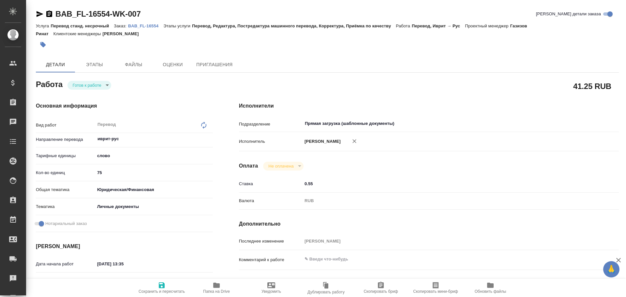
type textarea "x"
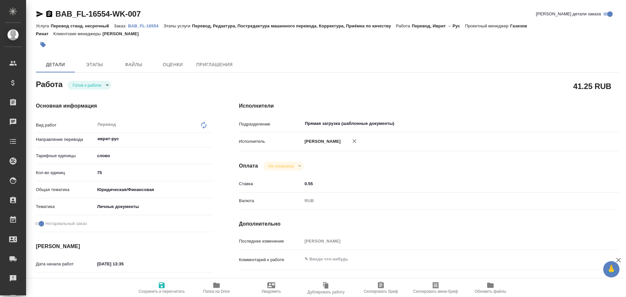
click at [94, 89] on body "🙏 .cls-1 fill:#fff; AWATERA [PERSON_NAME] Спецификации Заказы Чаты Todo Проекты…" at bounding box center [313, 148] width 626 height 297
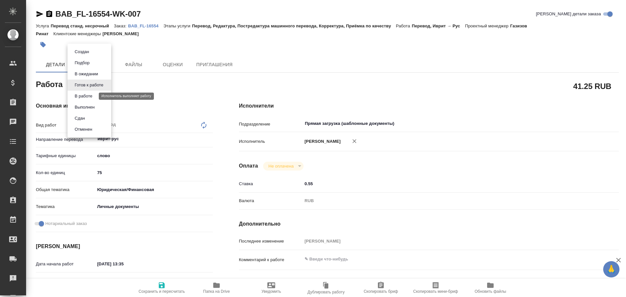
click at [92, 97] on button "В работе" at bounding box center [84, 96] width 22 height 7
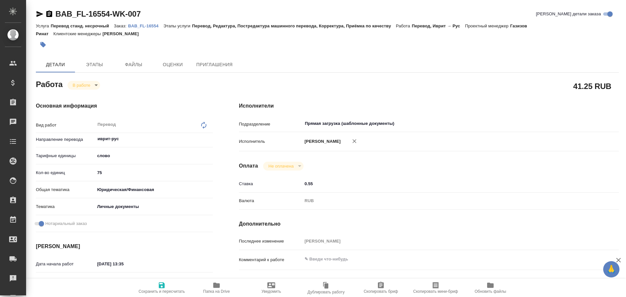
type textarea "x"
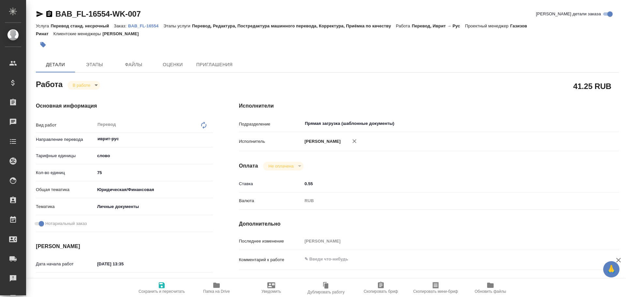
type textarea "x"
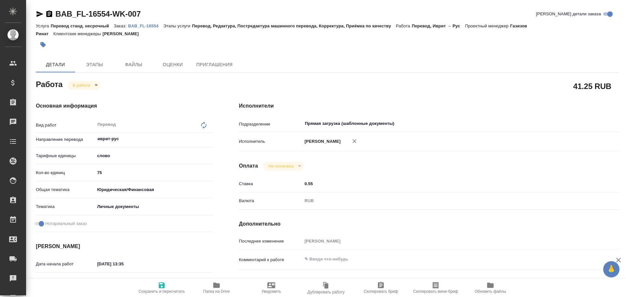
type textarea "x"
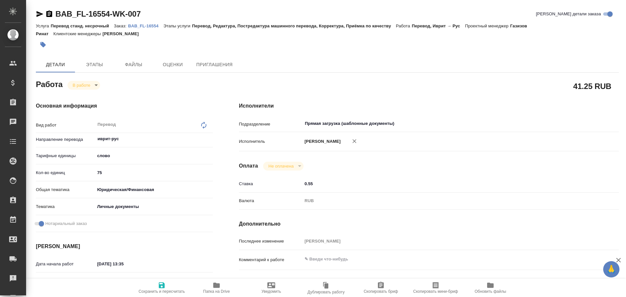
type textarea "x"
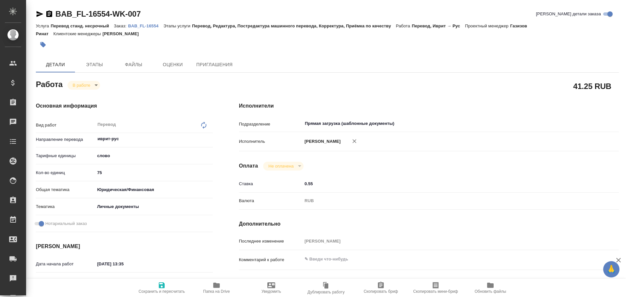
type textarea "x"
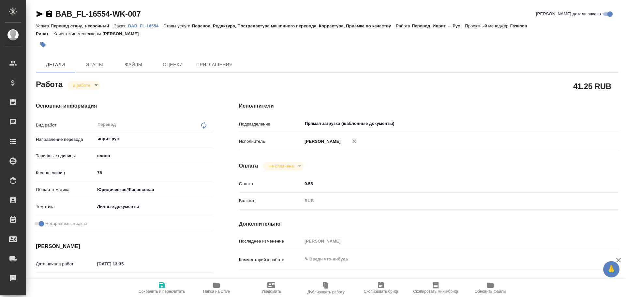
type textarea "x"
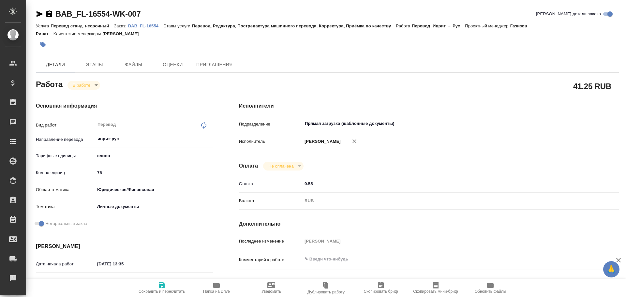
type textarea "x"
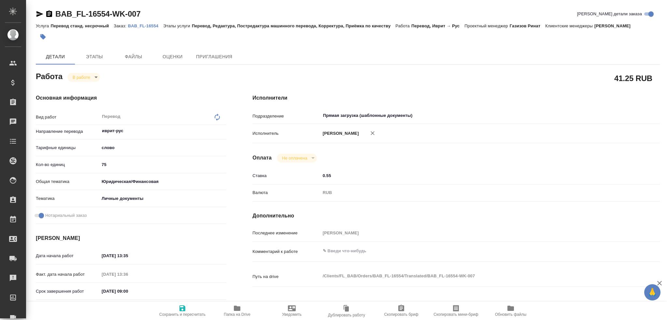
type textarea "x"
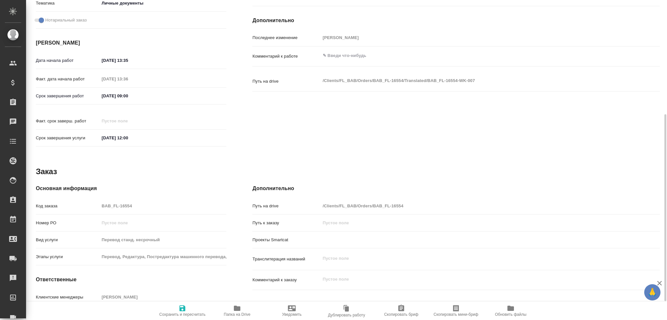
scroll to position [228, 0]
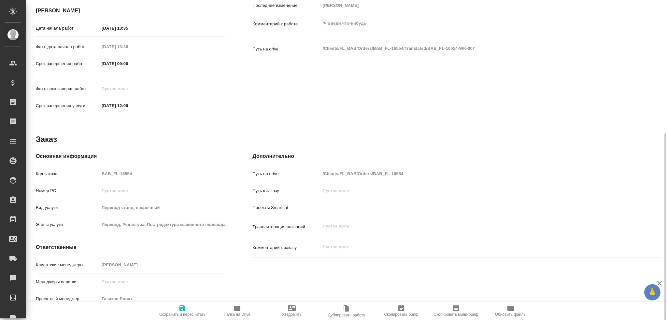
click at [246, 297] on span "Папка на Drive" at bounding box center [237, 315] width 27 height 5
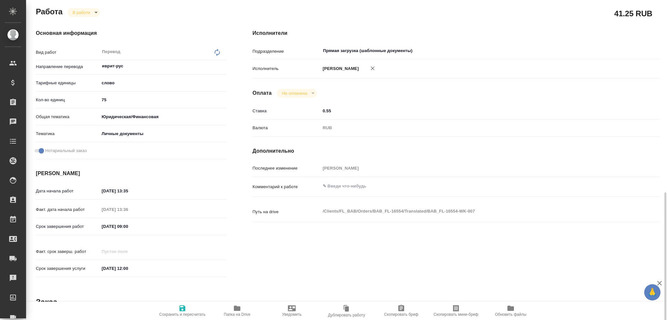
scroll to position [0, 0]
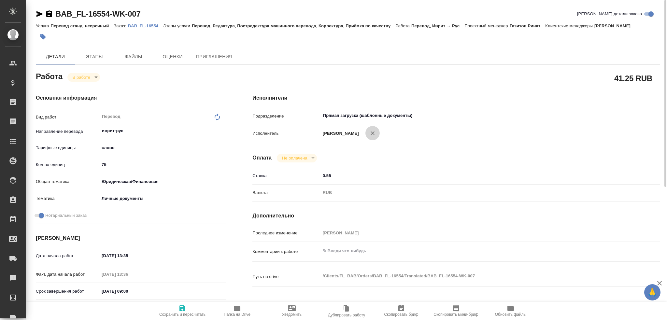
click at [374, 132] on icon "button" at bounding box center [373, 133] width 4 height 4
type textarea "x"
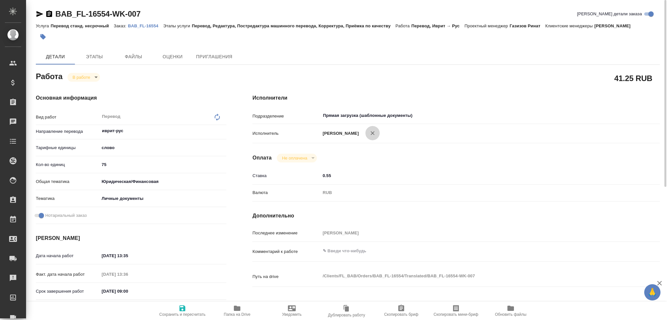
type textarea "x"
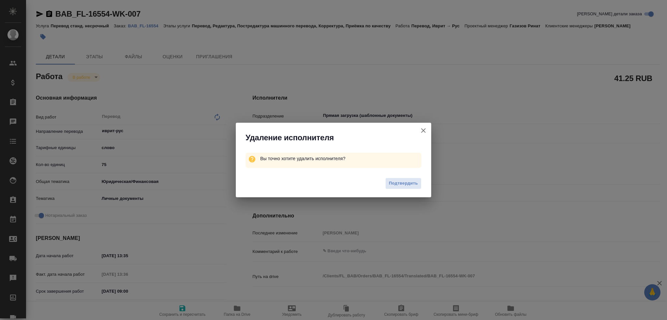
click at [406, 185] on span "Подтвердить" at bounding box center [403, 183] width 29 height 7
type textarea "x"
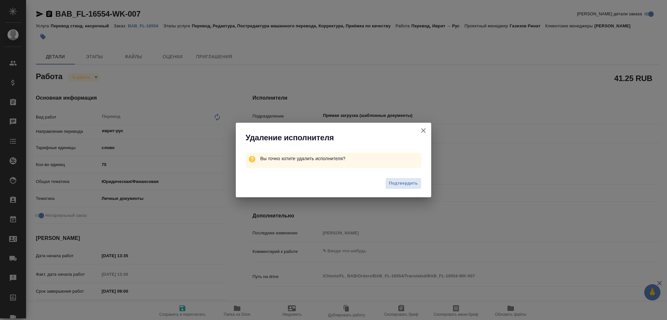
type textarea "x"
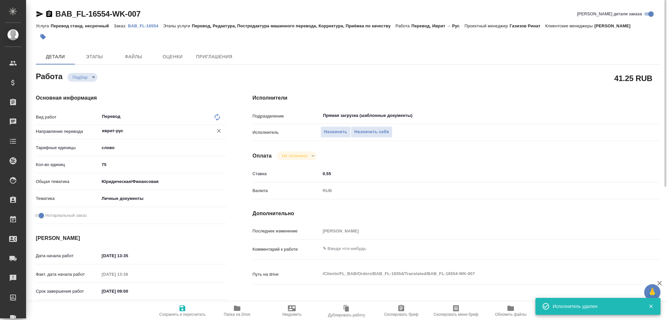
type textarea "x"
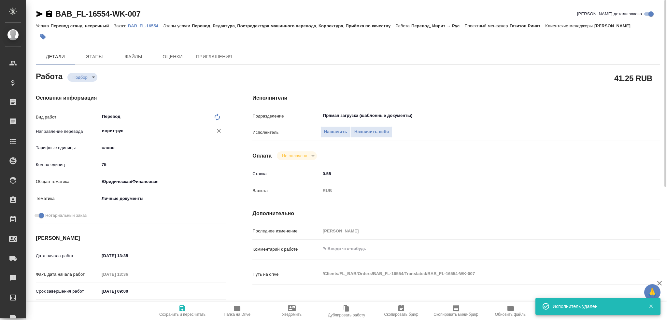
type textarea "x"
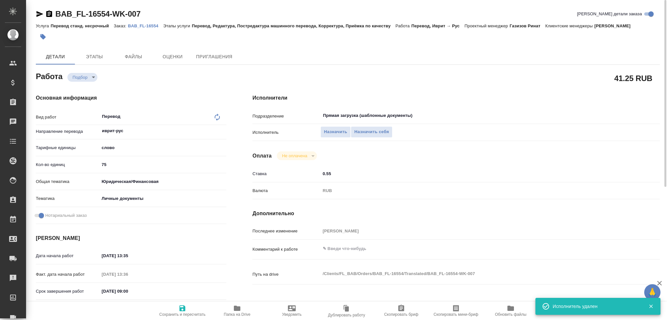
click at [36, 15] on icon "button" at bounding box center [40, 14] width 8 height 8
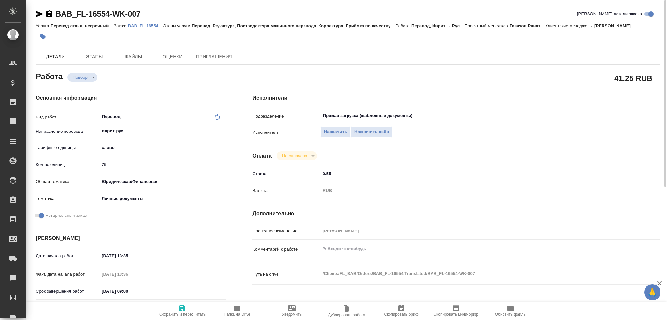
click at [40, 14] on icon "button" at bounding box center [39, 14] width 7 height 6
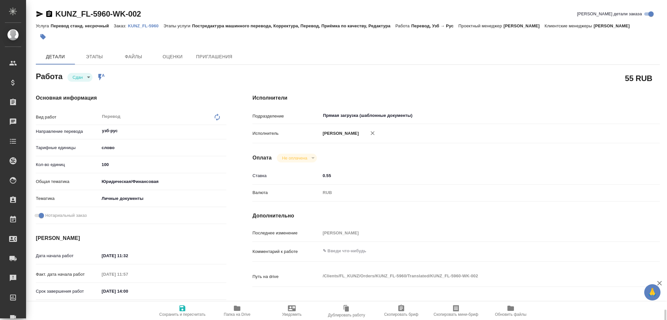
scroll to position [196, 0]
